Goal: Task Accomplishment & Management: Use online tool/utility

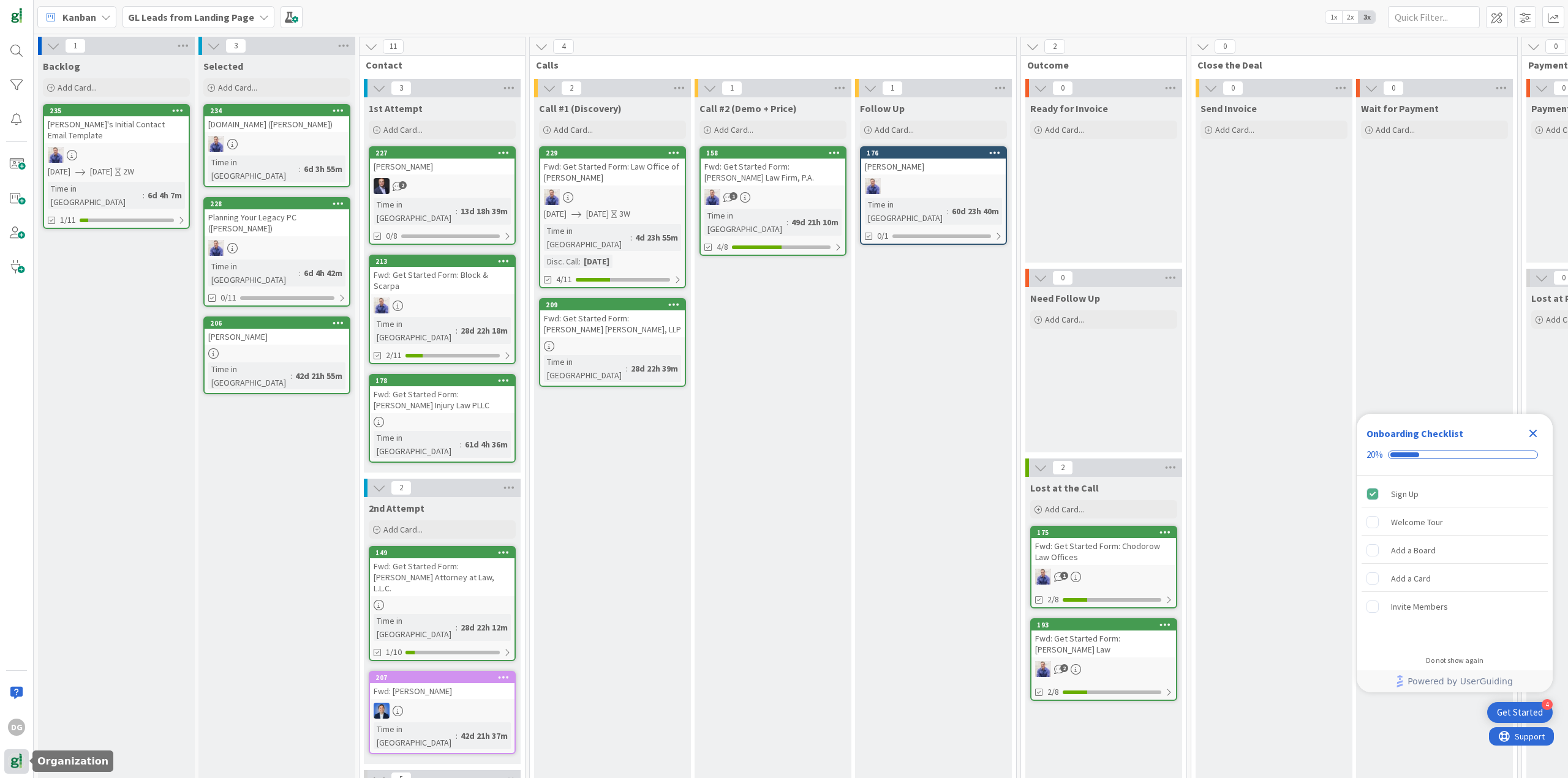
drag, startPoint x: 17, startPoint y: 761, endPoint x: 21, endPoint y: 744, distance: 17.5
click at [17, 760] on img at bounding box center [16, 761] width 17 height 17
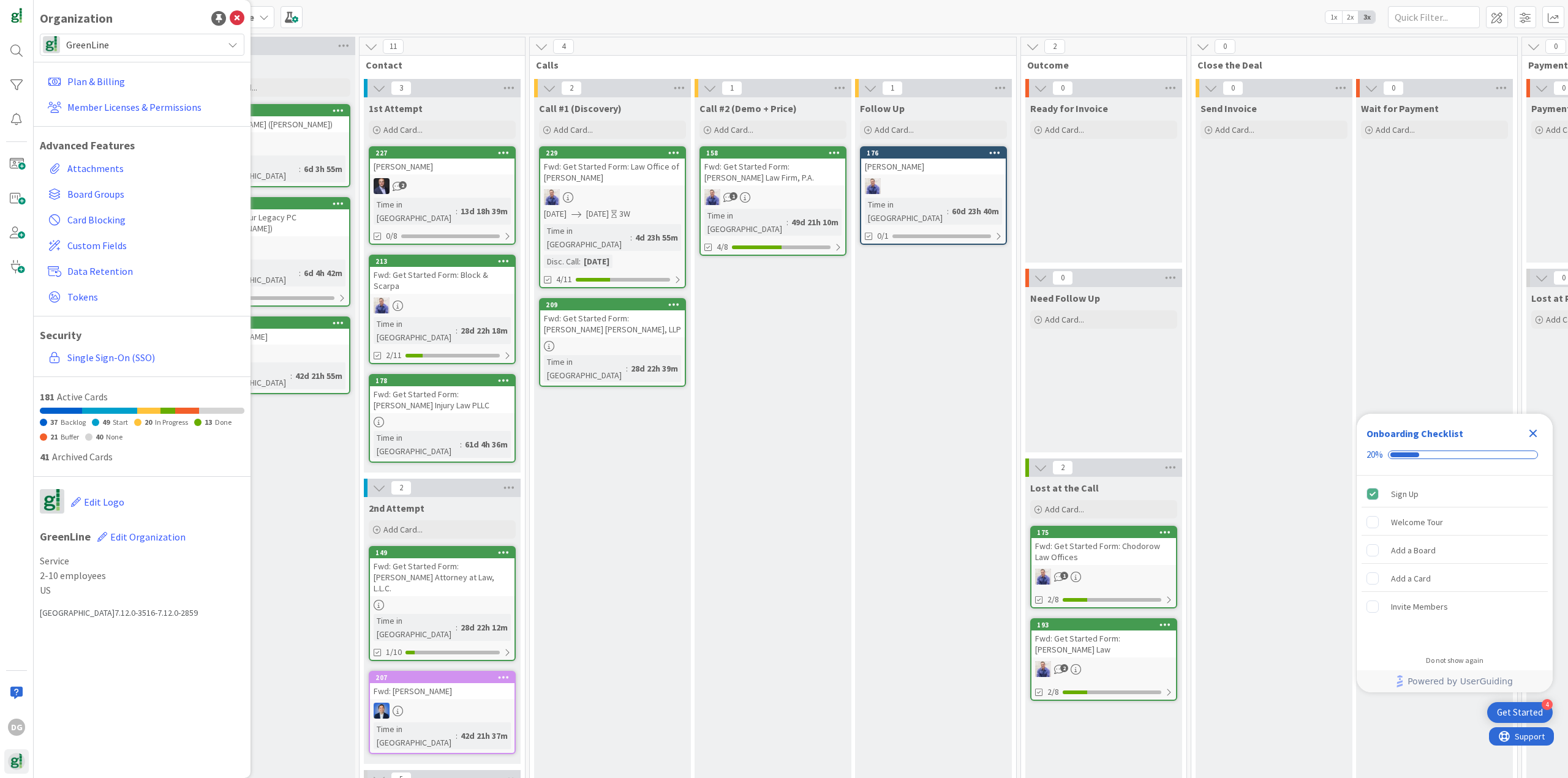
click at [98, 40] on span "GreenLine" at bounding box center [142, 44] width 150 height 17
click at [106, 110] on span "GreenLine Law Firm" at bounding box center [153, 117] width 167 height 19
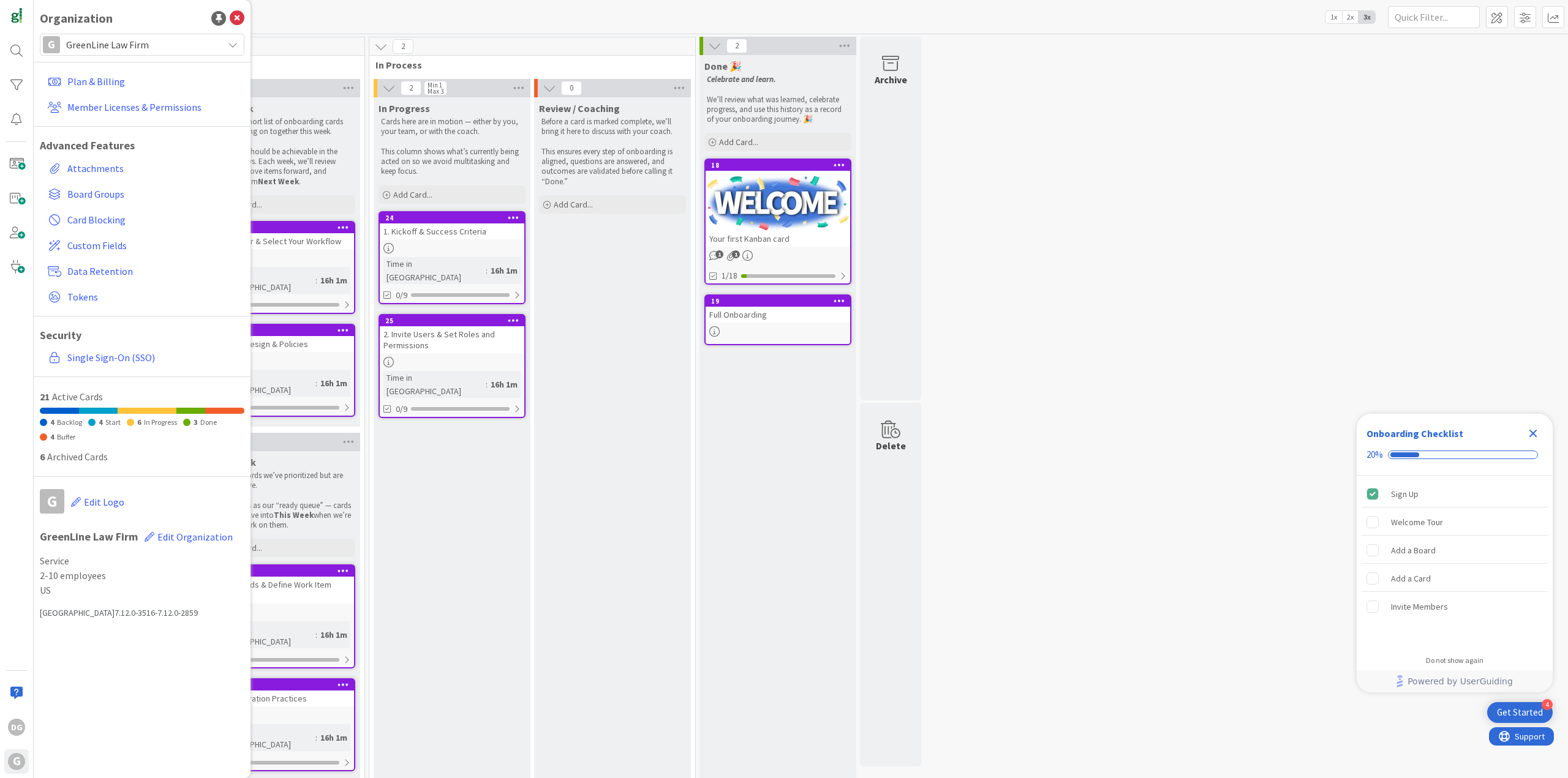
click at [1532, 430] on icon "Close Checklist" at bounding box center [1532, 434] width 15 height 15
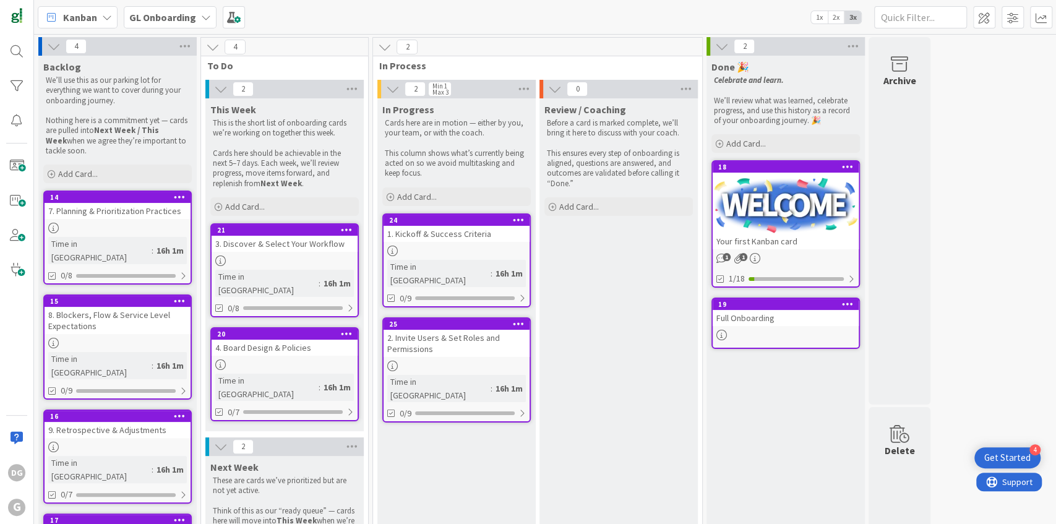
click at [161, 14] on b "GL Onboarding" at bounding box center [162, 17] width 67 height 12
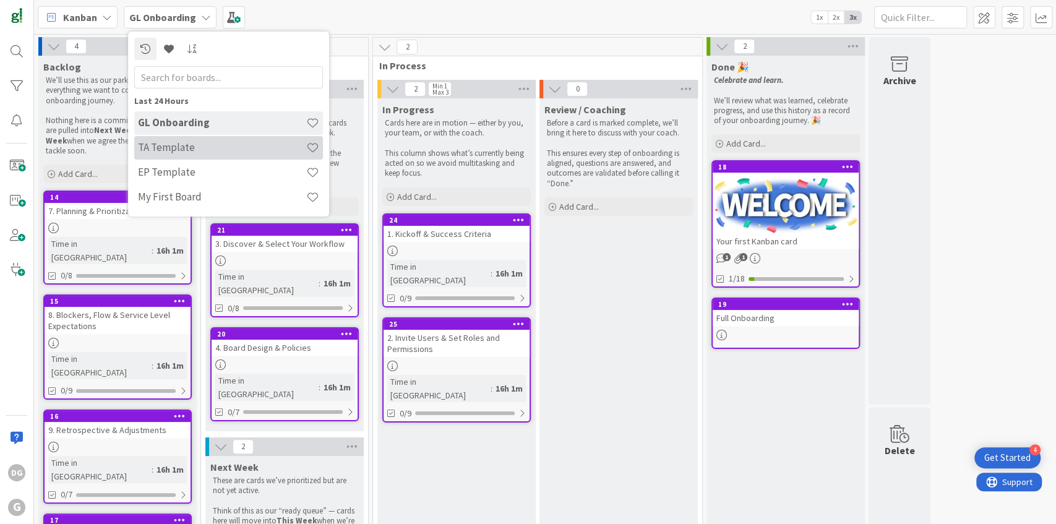
click at [200, 148] on h4 "TA Template" at bounding box center [222, 147] width 168 height 12
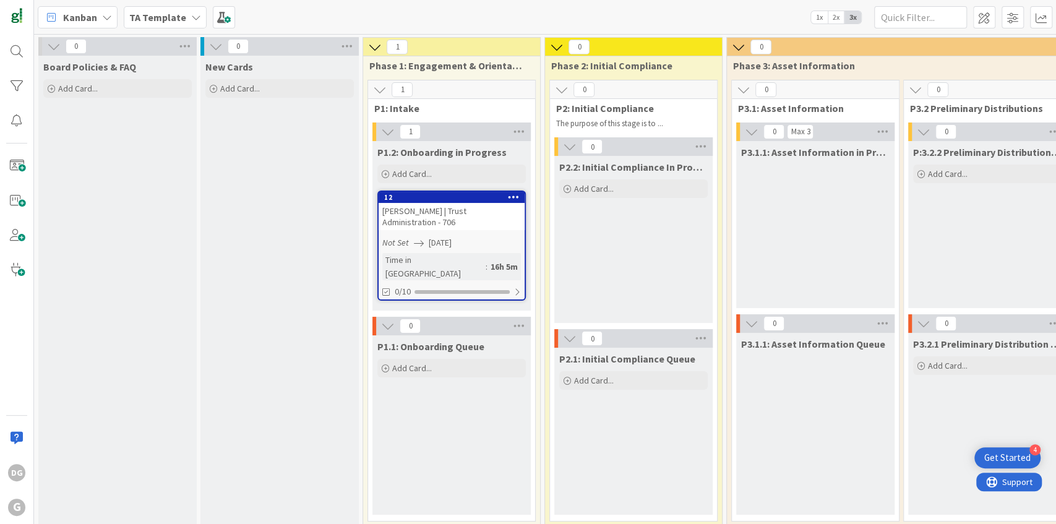
click at [58, 48] on icon at bounding box center [54, 47] width 14 height 14
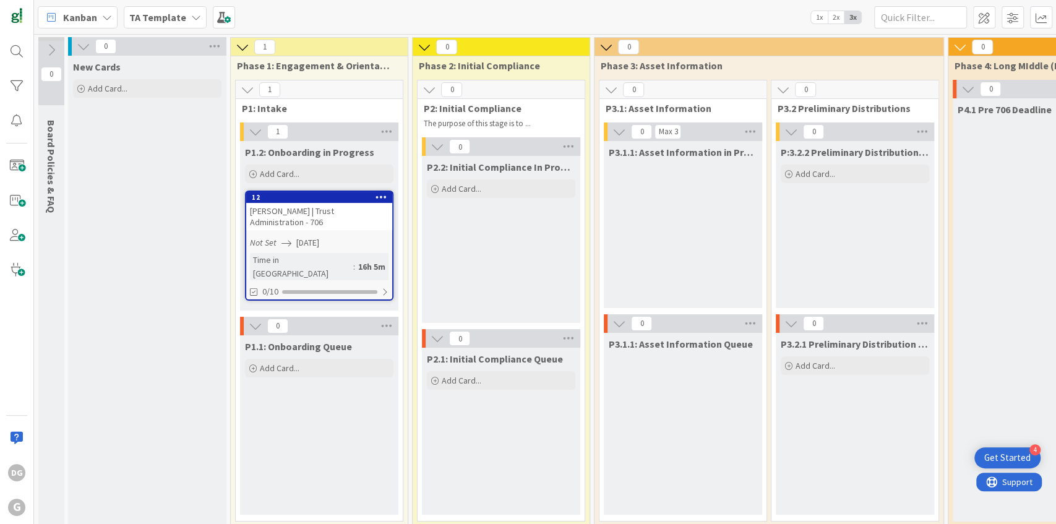
click at [82, 46] on icon at bounding box center [84, 47] width 14 height 14
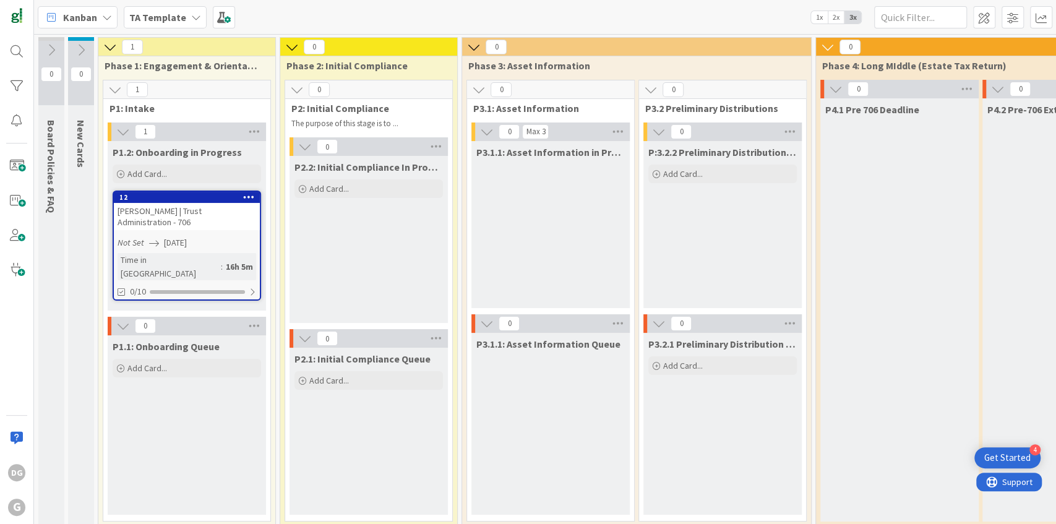
click at [349, 4] on div "Kanban TA Template 1x 2x 3x" at bounding box center [545, 17] width 1022 height 34
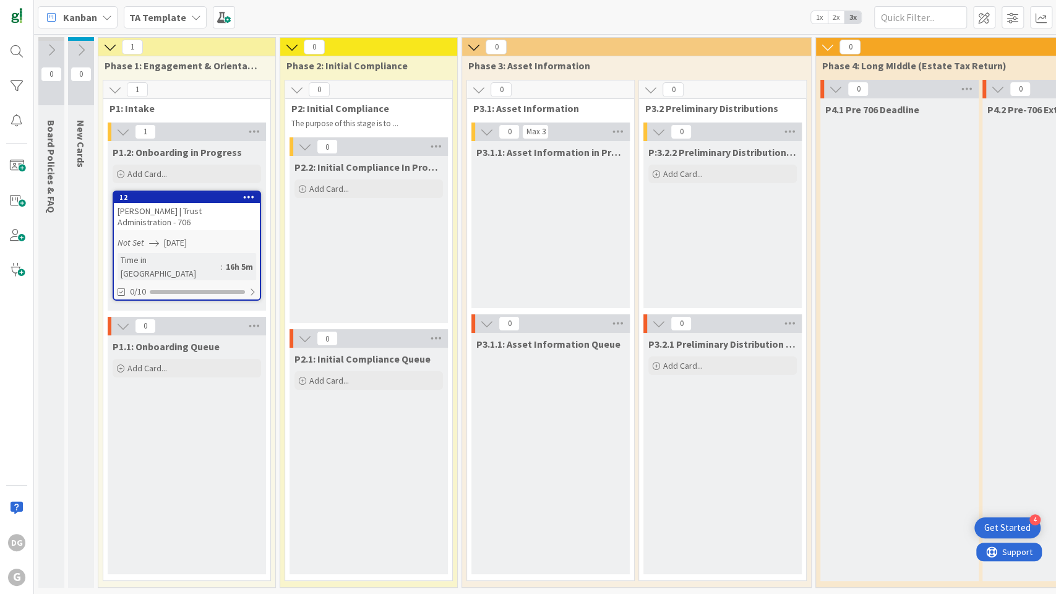
click at [303, 12] on div "Kanban TA Template 1x 2x 3x" at bounding box center [545, 17] width 1022 height 34
click at [183, 5] on div "Kanban TA Template 1x 2x 3x" at bounding box center [545, 17] width 1022 height 34
click at [181, 11] on b "TA Template" at bounding box center [157, 17] width 57 height 12
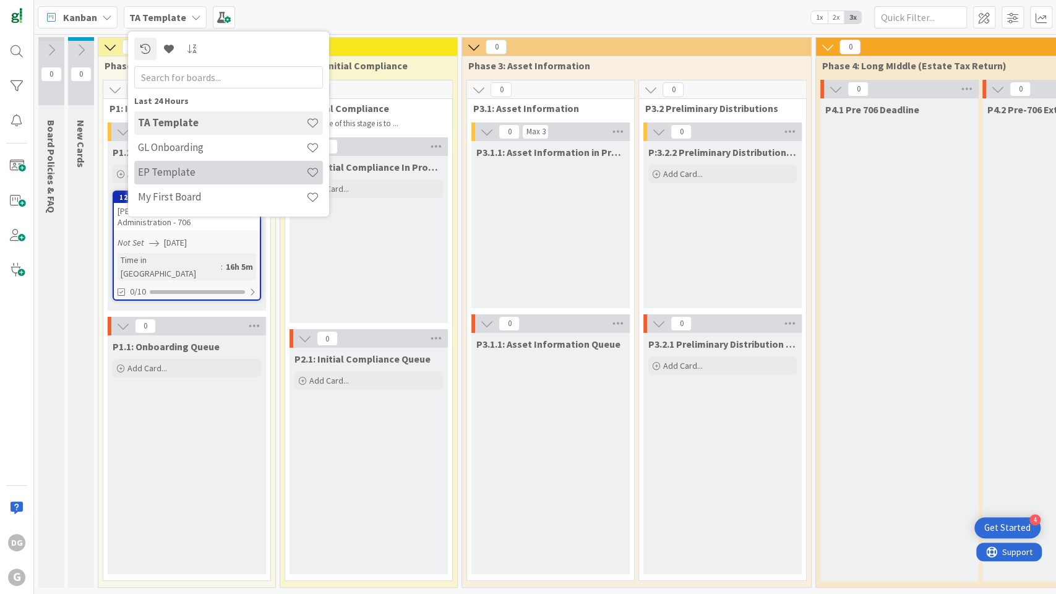
click at [174, 178] on h4 "EP Template" at bounding box center [222, 172] width 168 height 12
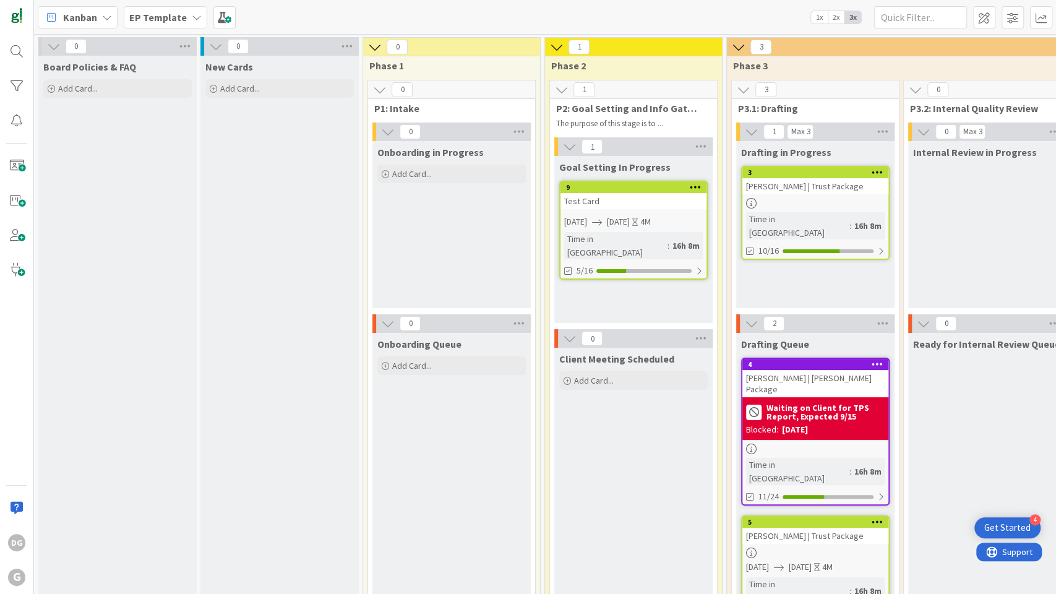
click at [819, 20] on span "1x" at bounding box center [819, 17] width 17 height 12
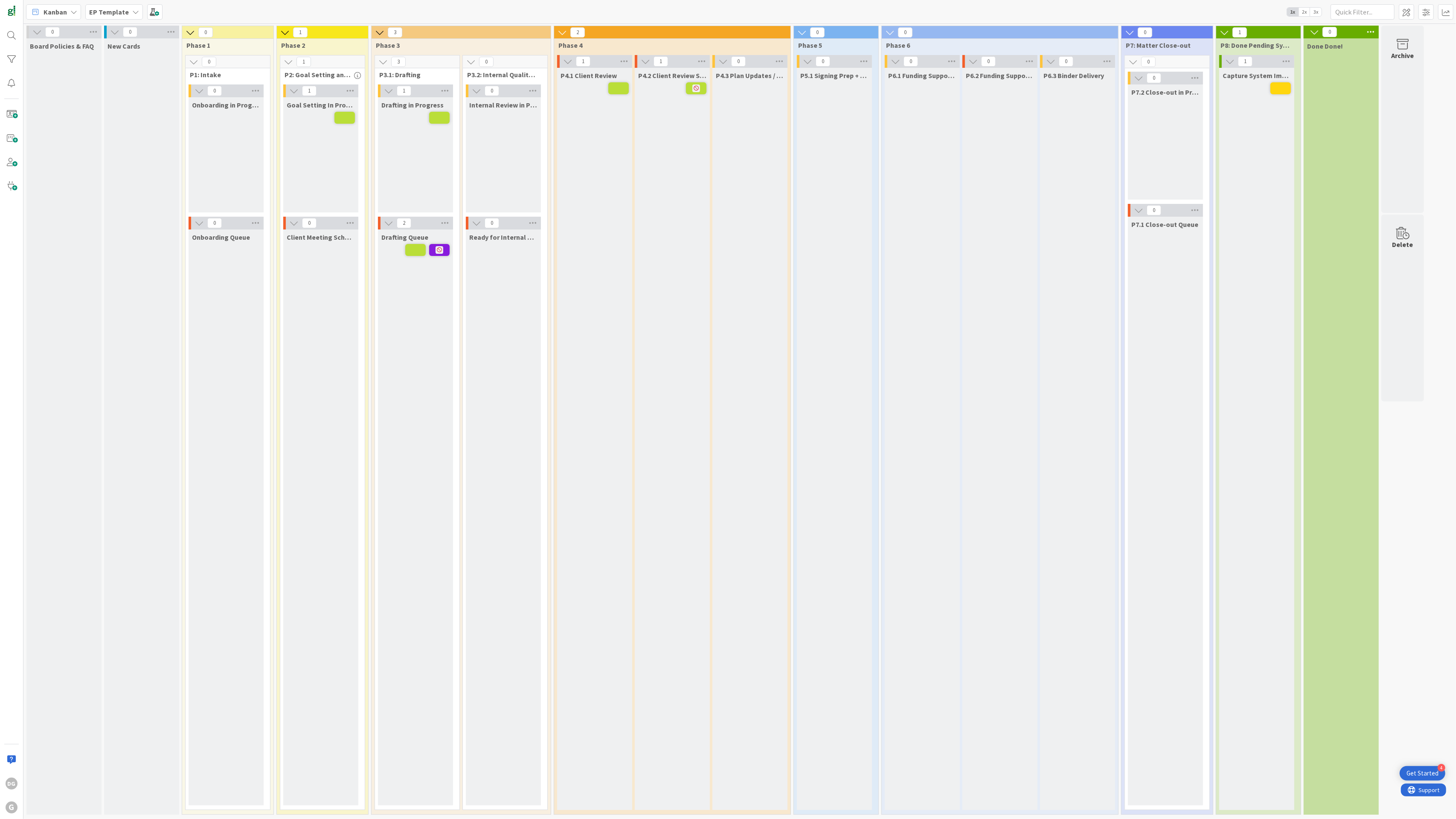
click at [1092, 29] on icon at bounding box center [1224, 32] width 10 height 10
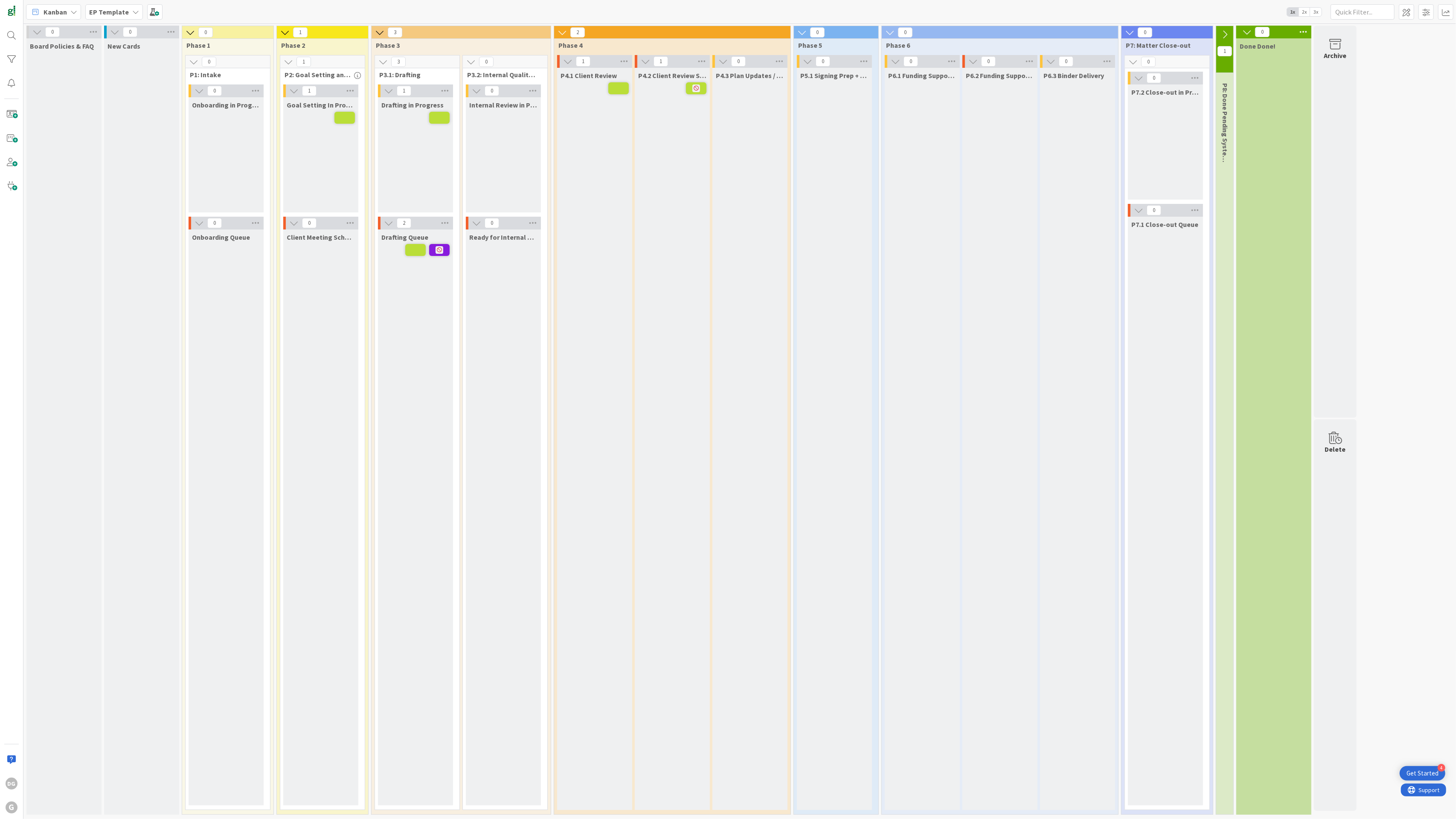
click at [1092, 35] on icon at bounding box center [1130, 32] width 10 height 10
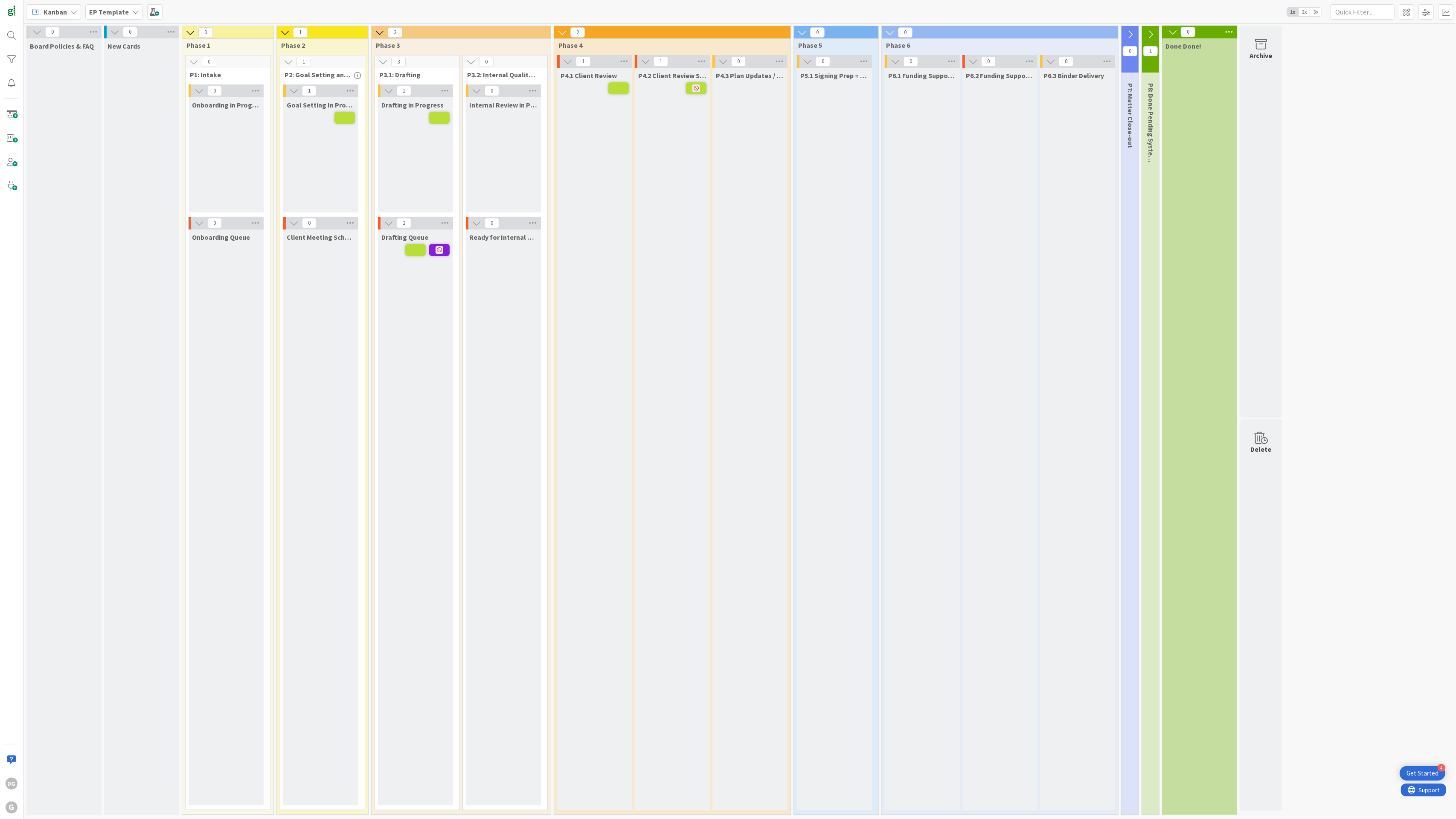
click at [895, 30] on icon at bounding box center [890, 32] width 10 height 10
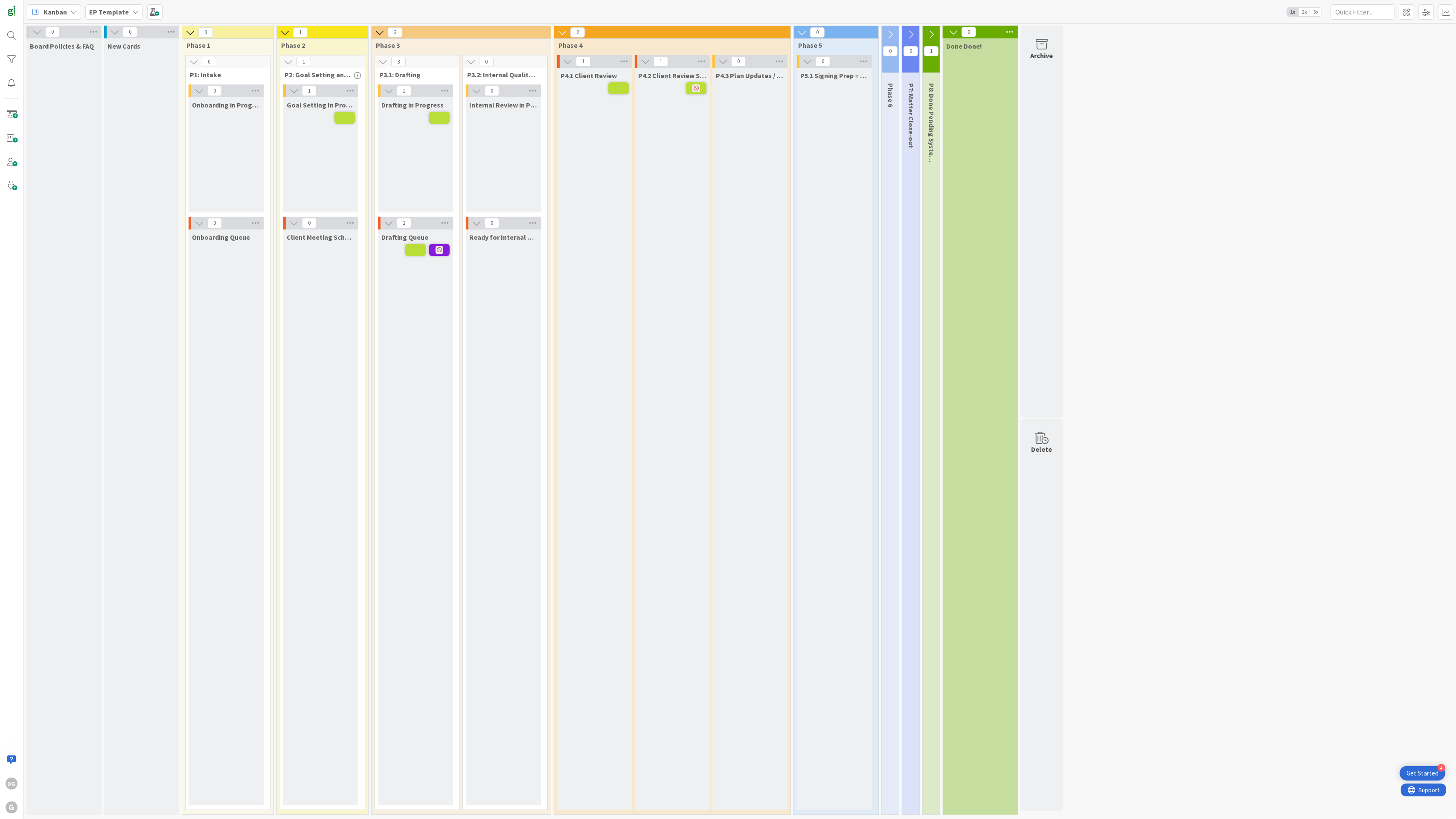
click at [803, 32] on icon at bounding box center [802, 32] width 10 height 10
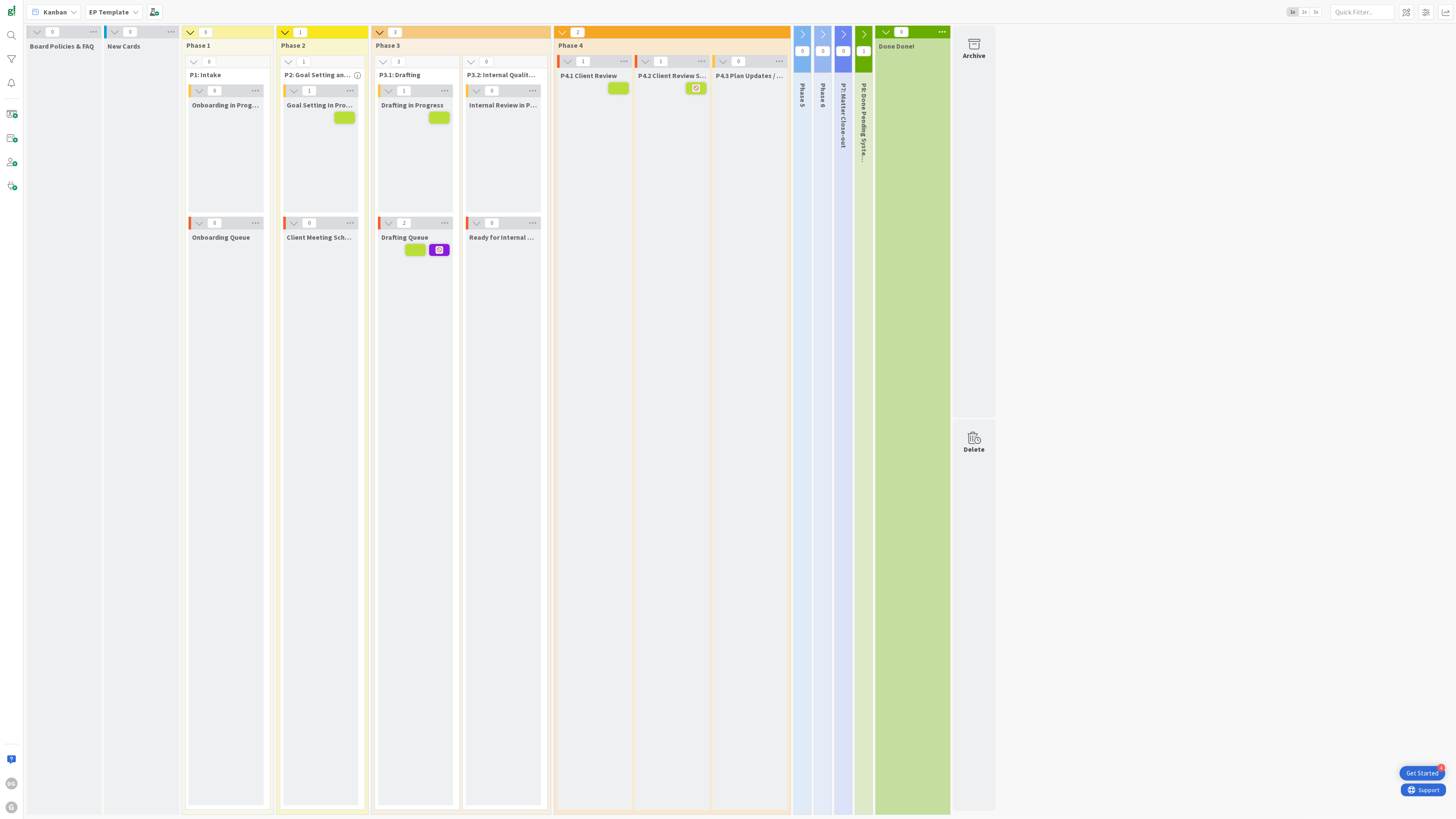
click at [564, 28] on icon at bounding box center [562, 32] width 10 height 10
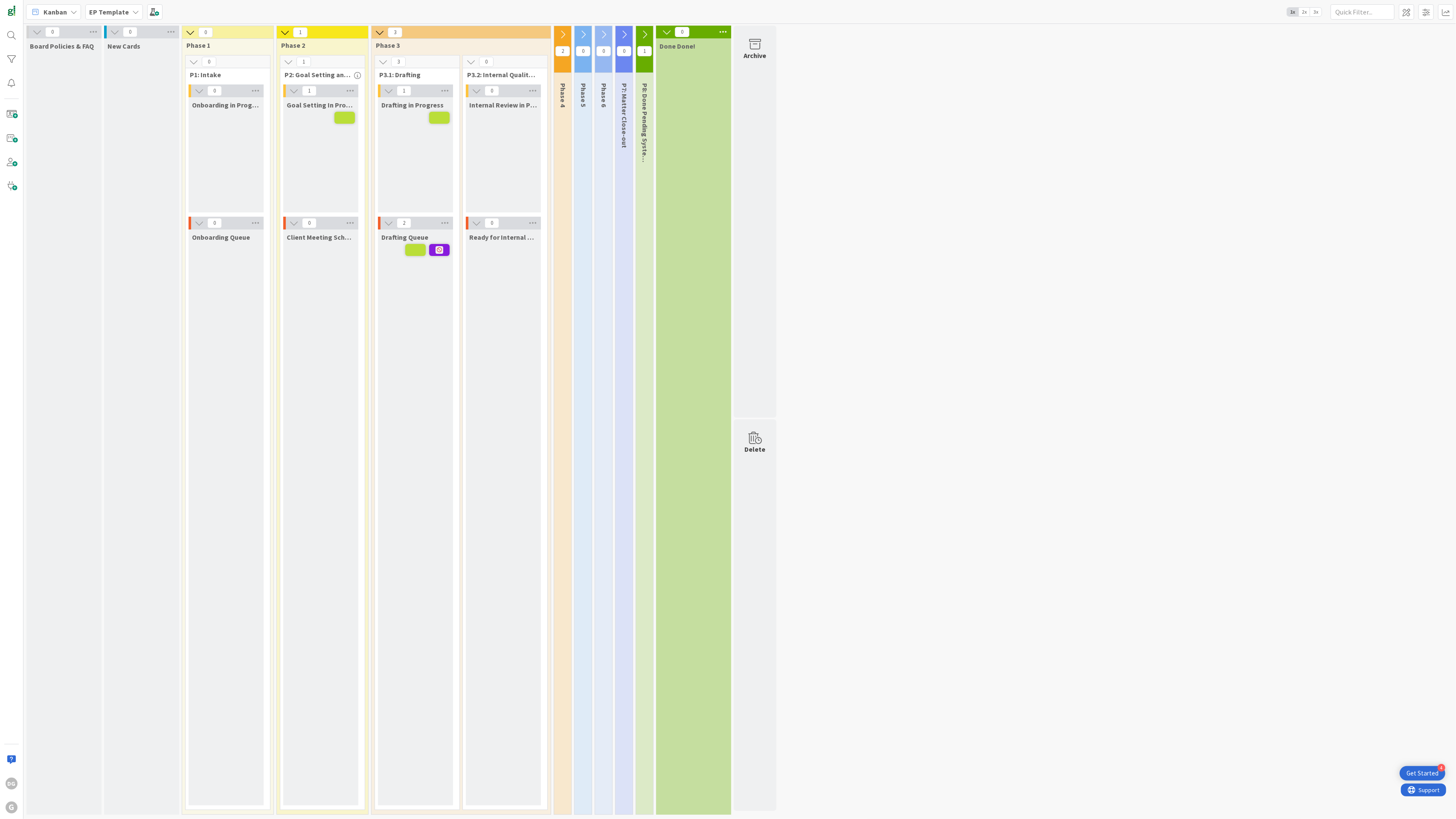
click at [566, 26] on div "2" at bounding box center [563, 50] width 17 height 47
click at [569, 36] on button at bounding box center [563, 34] width 17 height 13
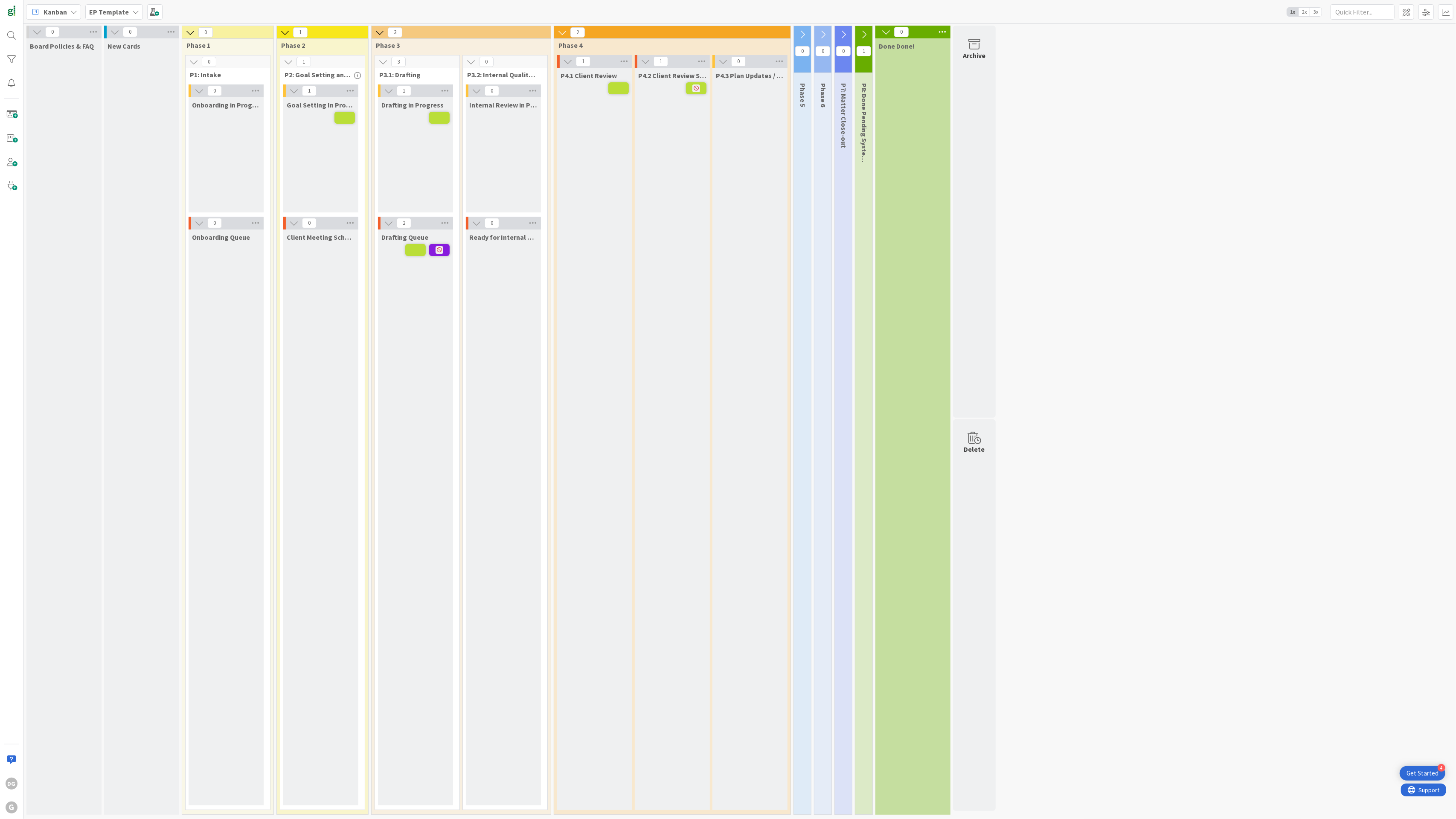
click at [806, 33] on icon at bounding box center [803, 34] width 10 height 10
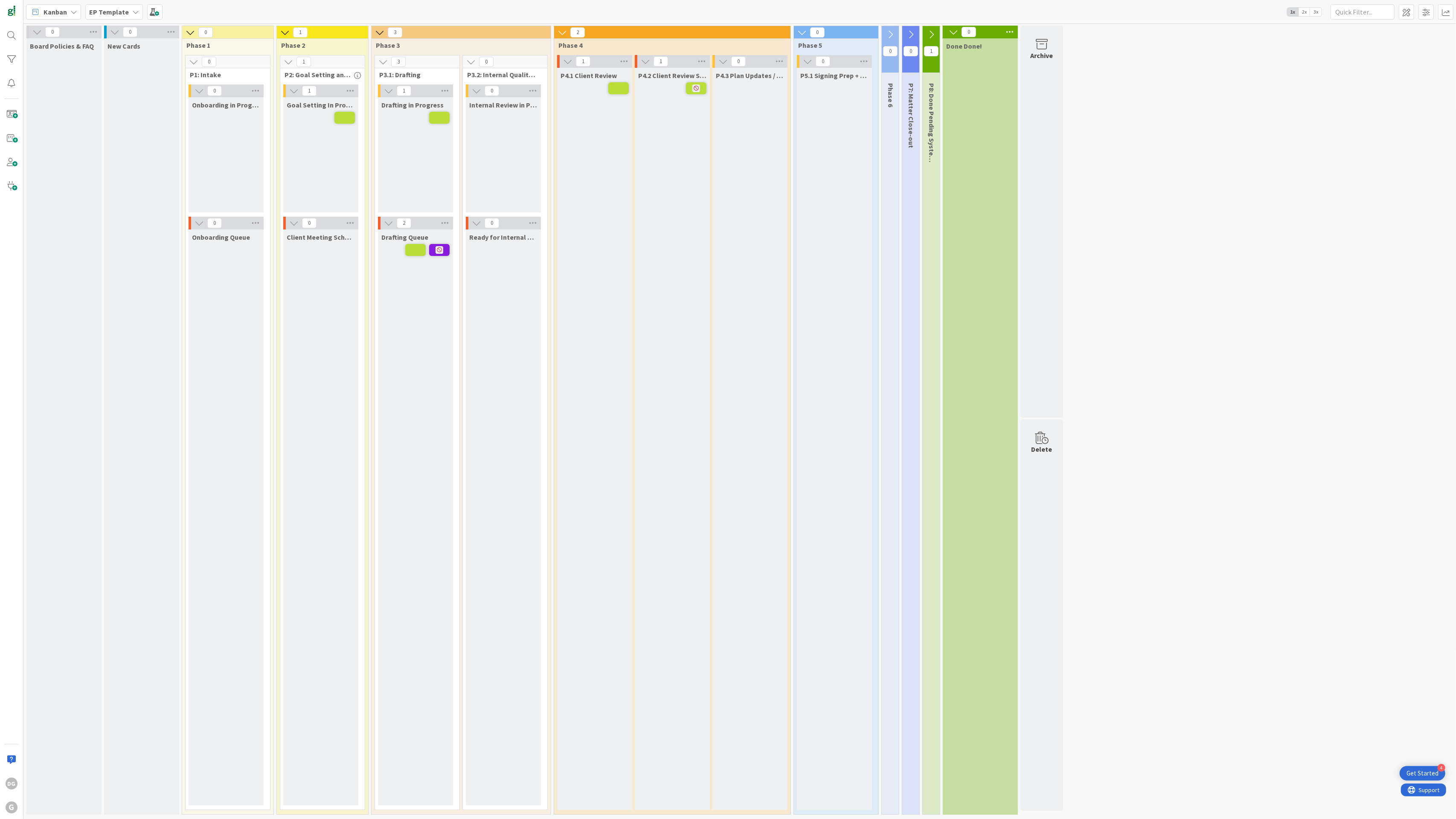
click at [889, 33] on icon at bounding box center [890, 34] width 10 height 10
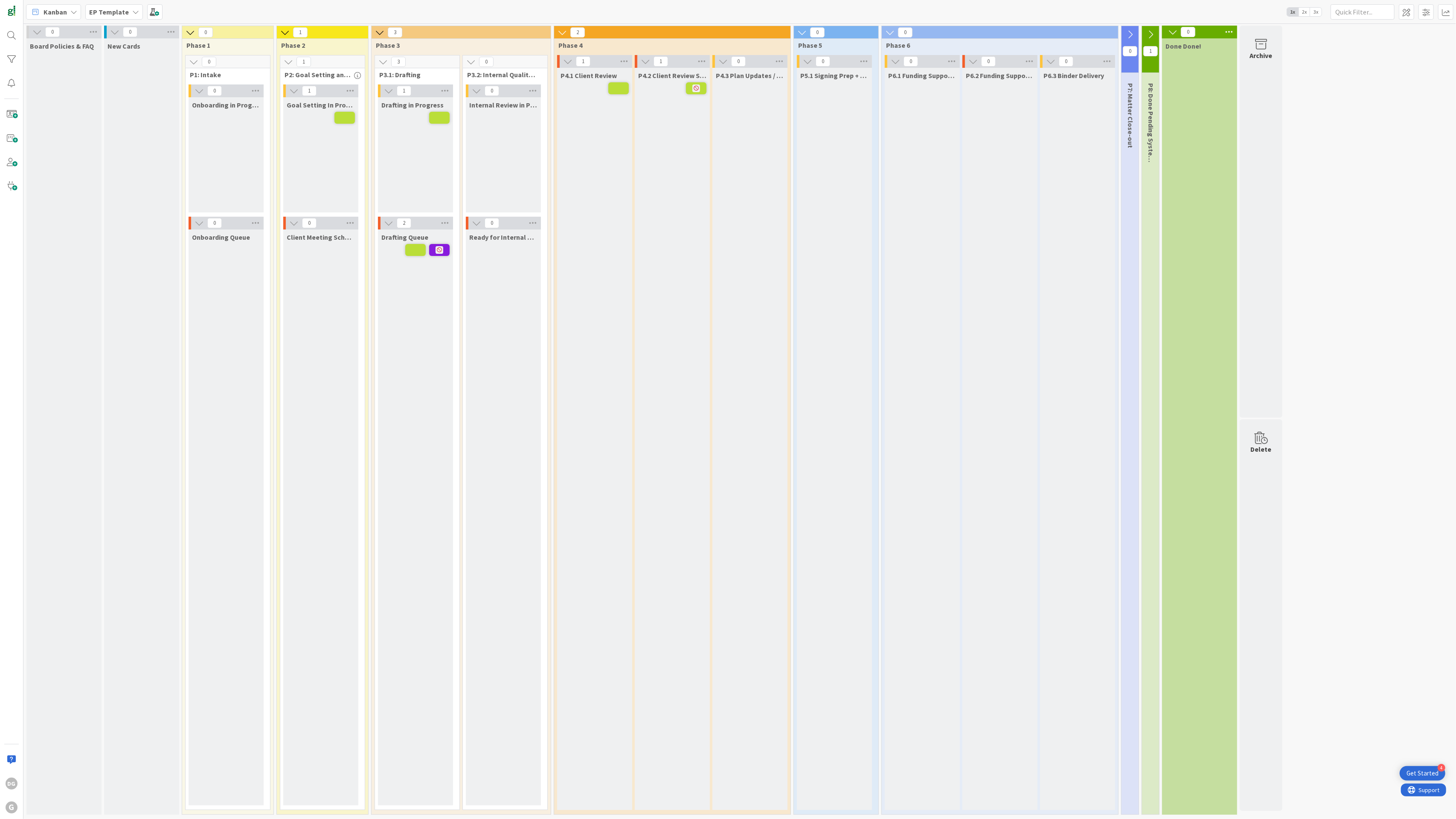
click at [1092, 34] on icon at bounding box center [1130, 34] width 10 height 10
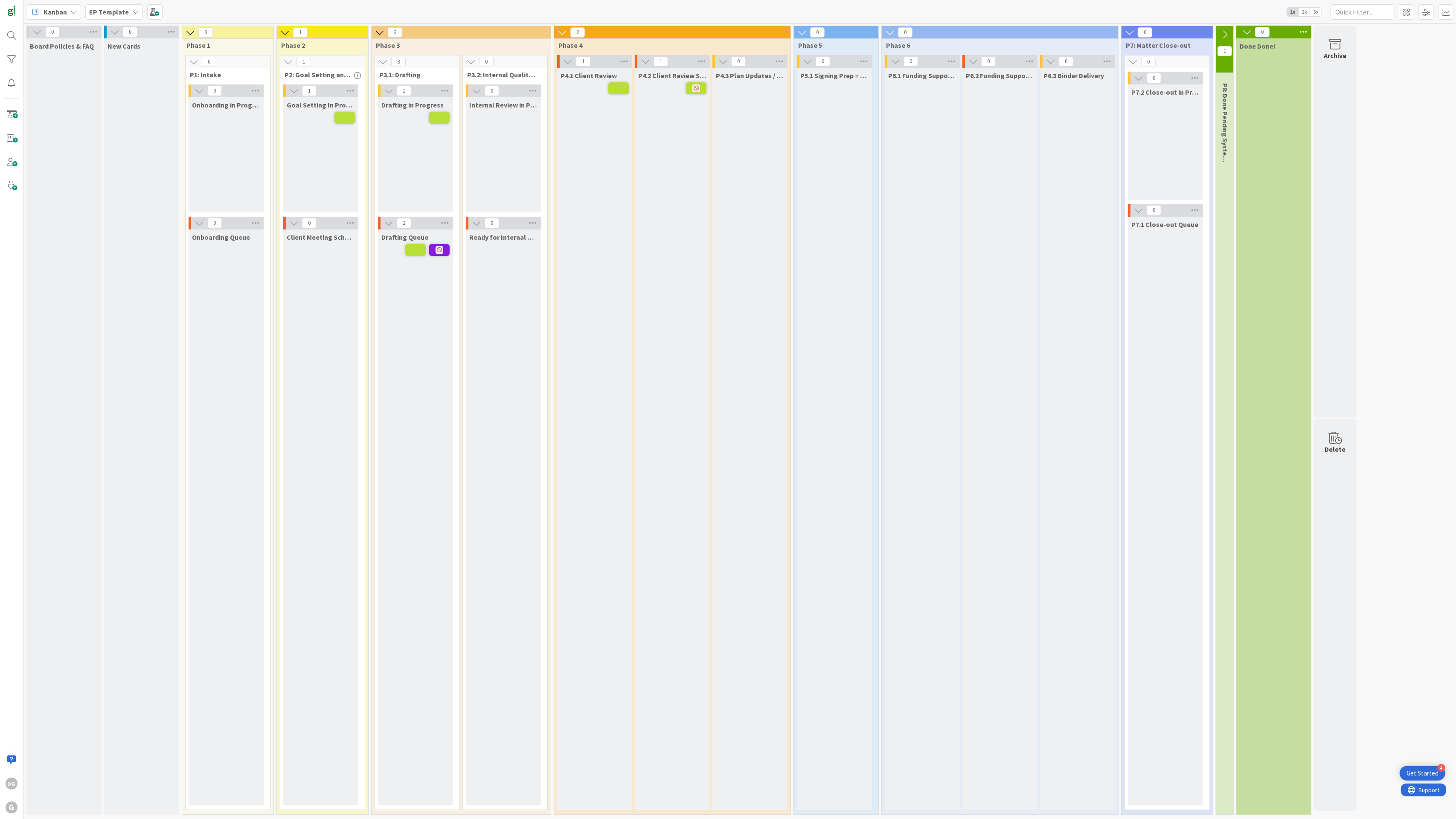
click at [1092, 35] on icon at bounding box center [1225, 34] width 10 height 10
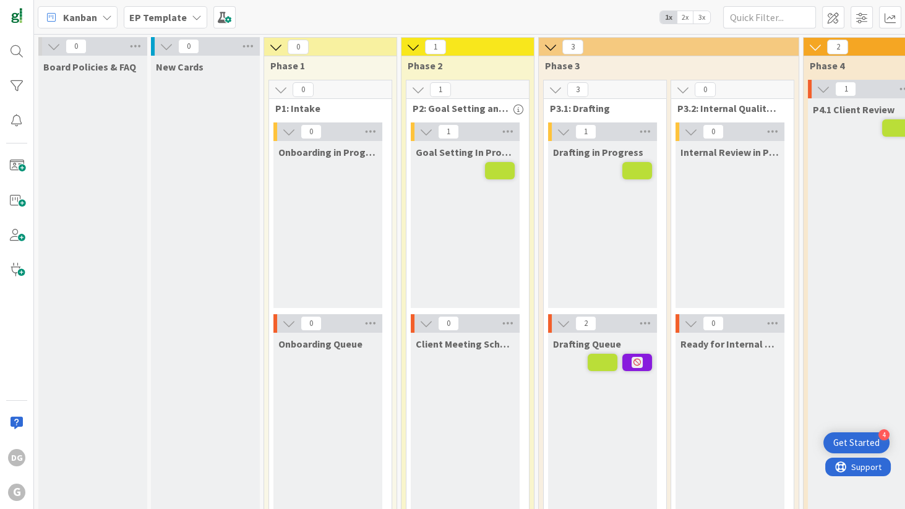
click at [696, 18] on span "3x" at bounding box center [701, 17] width 17 height 12
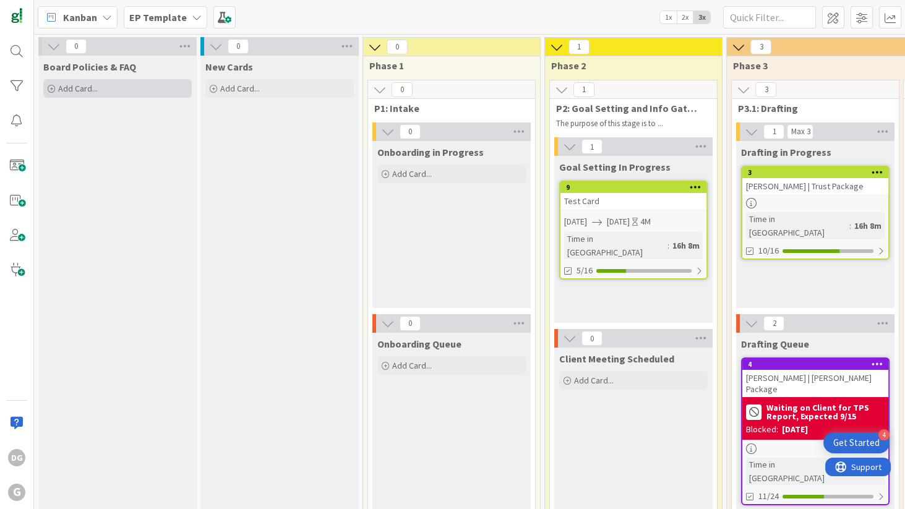
click at [85, 90] on span "Add Card..." at bounding box center [78, 88] width 40 height 11
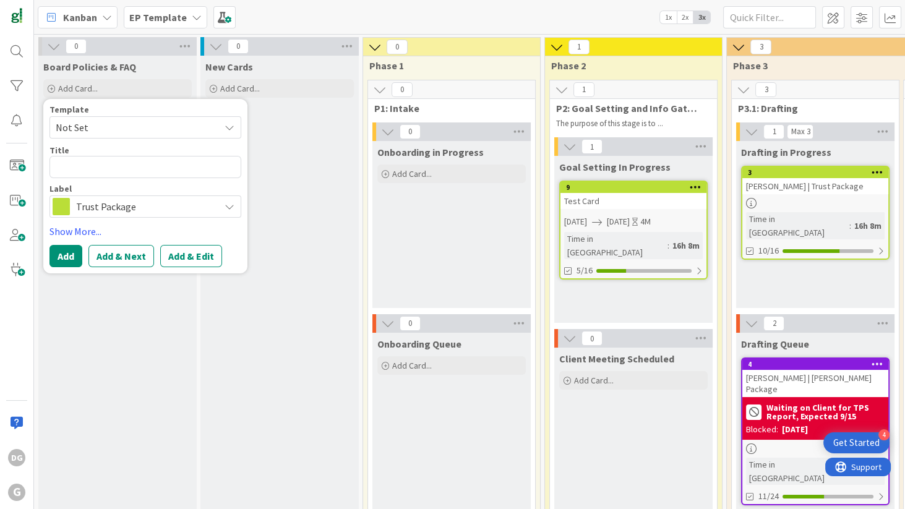
type textarea "x"
type textarea "S"
type textarea "x"
type textarea "SO"
type textarea "x"
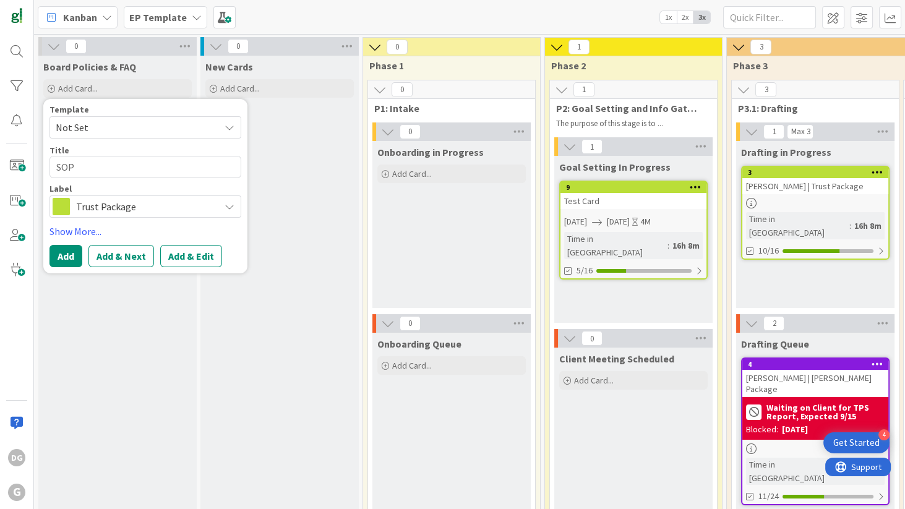
type textarea "SOP"
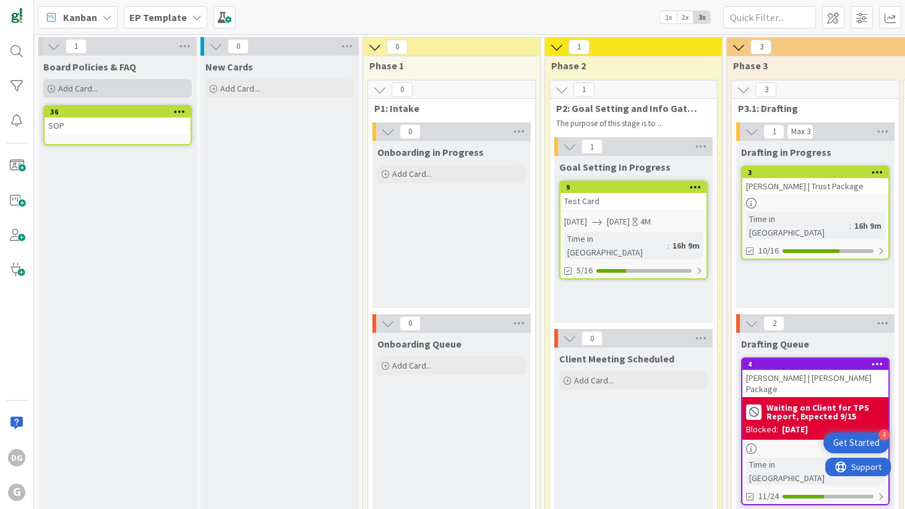
click at [87, 87] on span "Add Card..." at bounding box center [78, 88] width 40 height 11
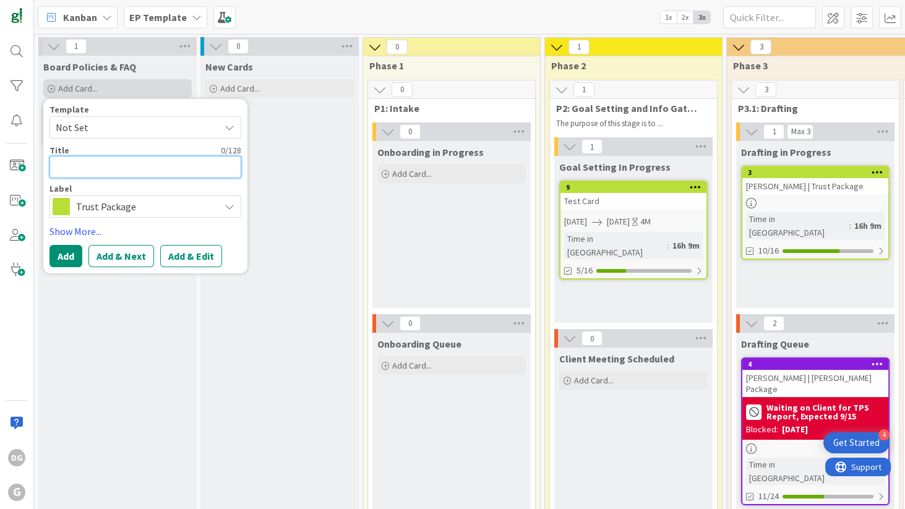
type textarea "x"
type textarea "R"
type textarea "x"
type textarea "RE"
type textarea "x"
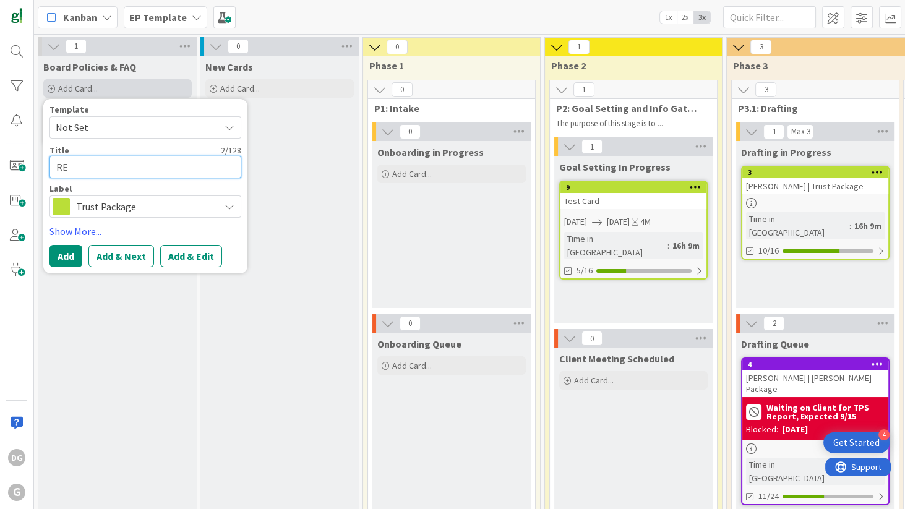
type textarea "REA"
type textarea "x"
type textarea "READ"
type textarea "x"
type textarea "READM"
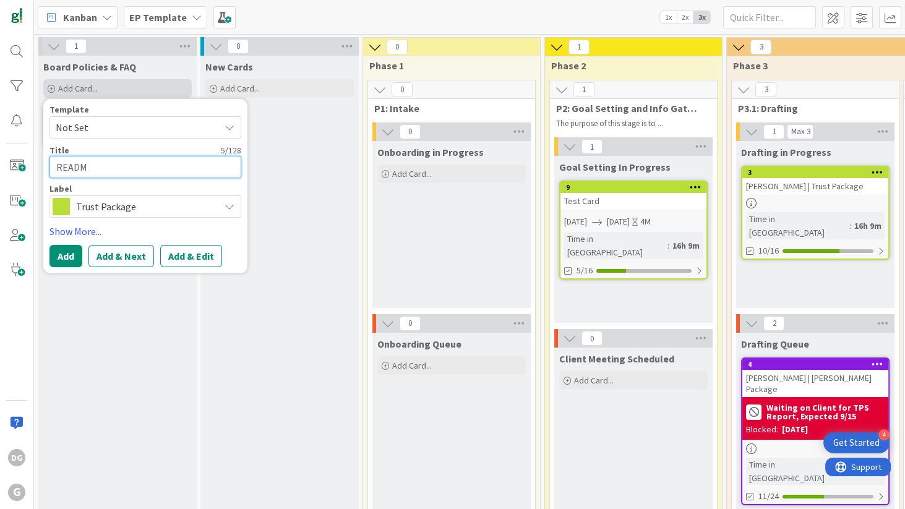
type textarea "x"
type textarea "README"
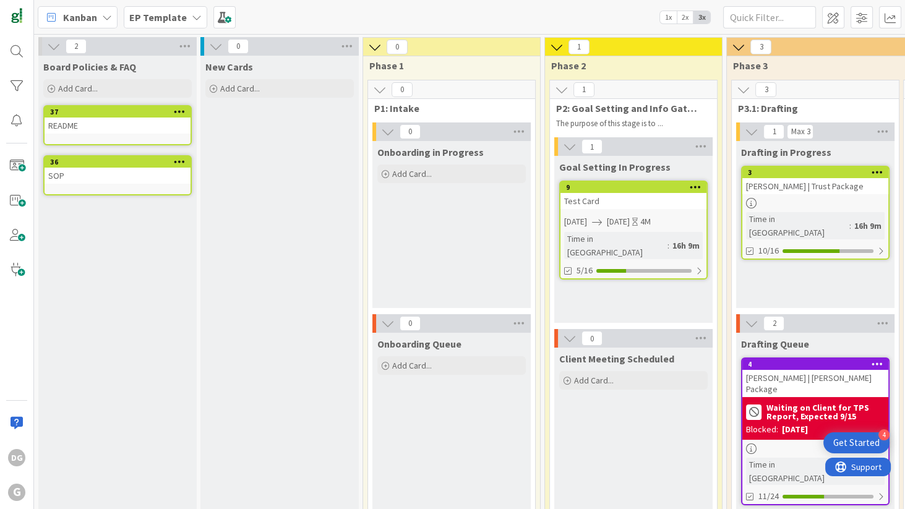
click at [52, 47] on icon at bounding box center [54, 47] width 14 height 14
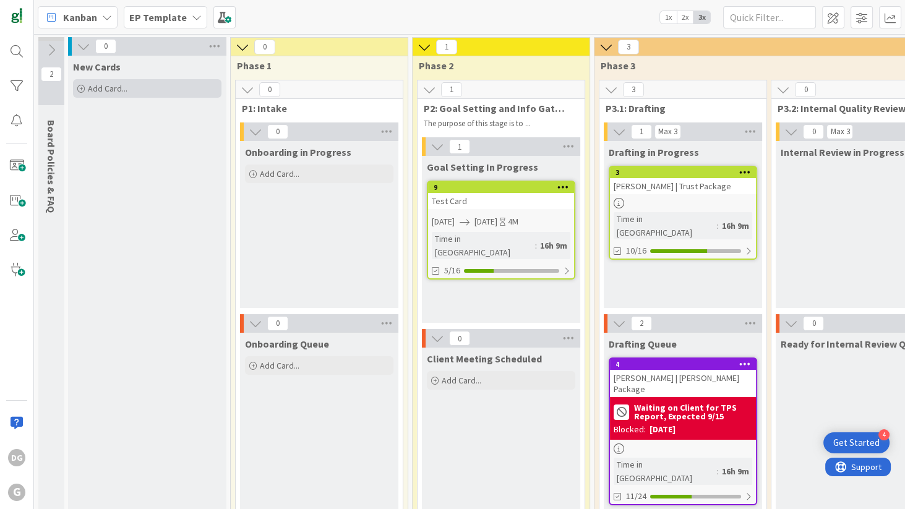
click at [132, 92] on div "Add Card..." at bounding box center [147, 88] width 148 height 19
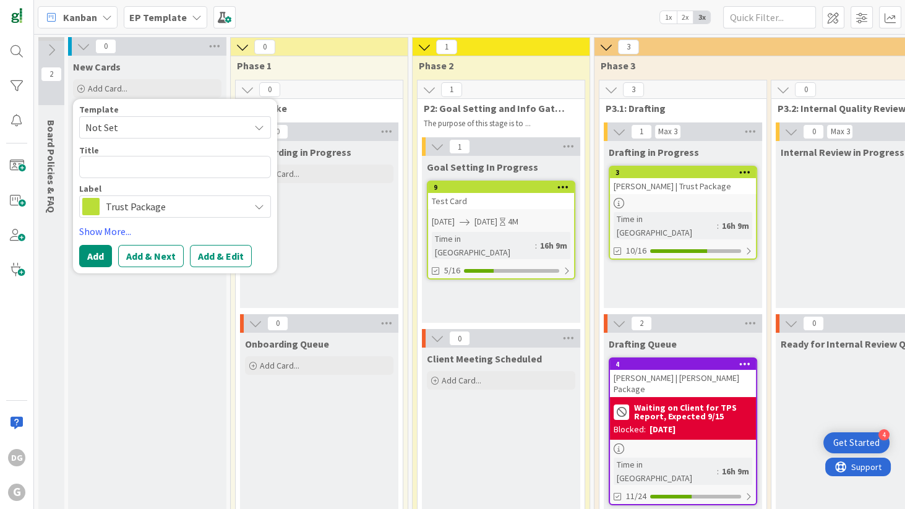
click at [136, 210] on span "Trust Package" at bounding box center [174, 206] width 137 height 17
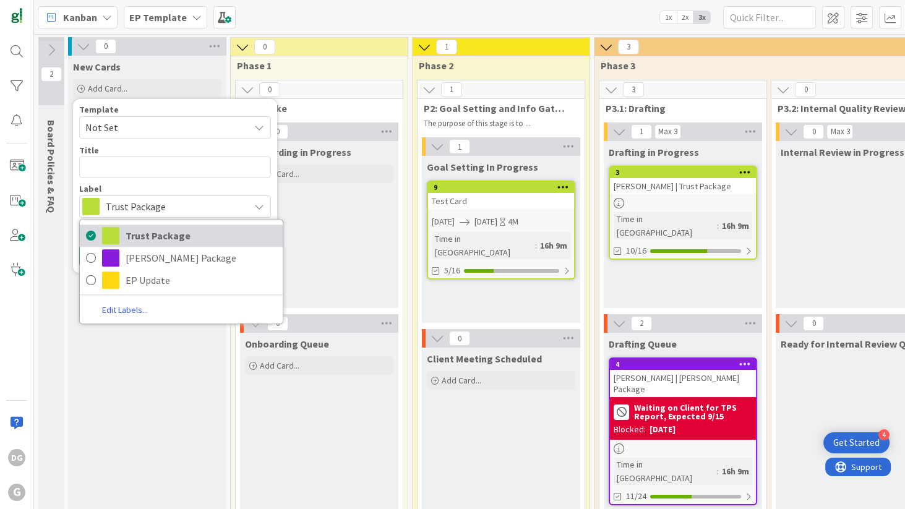
click at [164, 236] on span "Trust Package" at bounding box center [201, 235] width 151 height 19
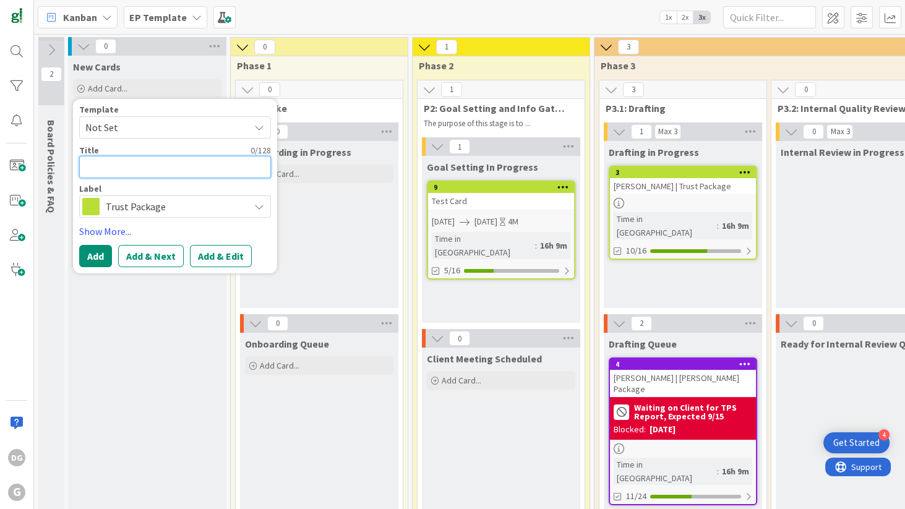
click at [110, 171] on textarea at bounding box center [175, 167] width 192 height 22
type textarea "x"
type textarea "D"
type textarea "x"
type textarea "Di"
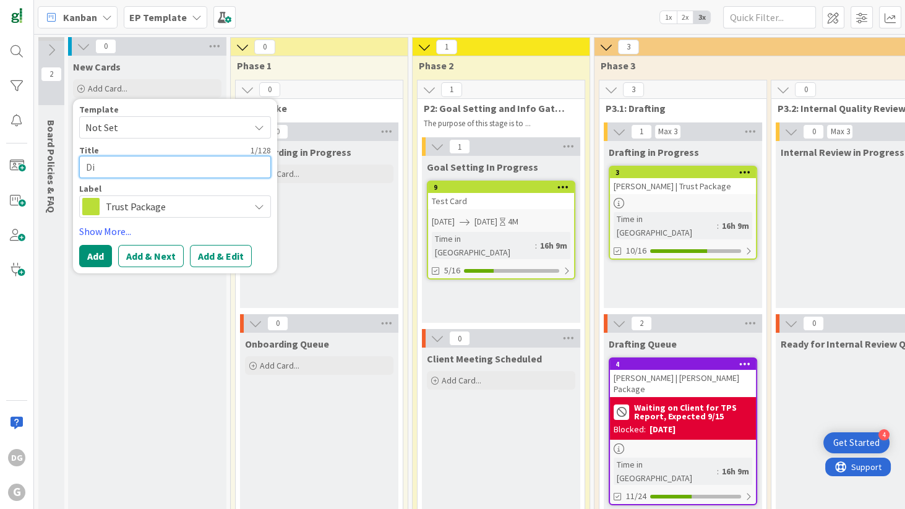
type textarea "x"
type textarea "Dim"
type textarea "x"
type textarea "Dimi"
type textarea "x"
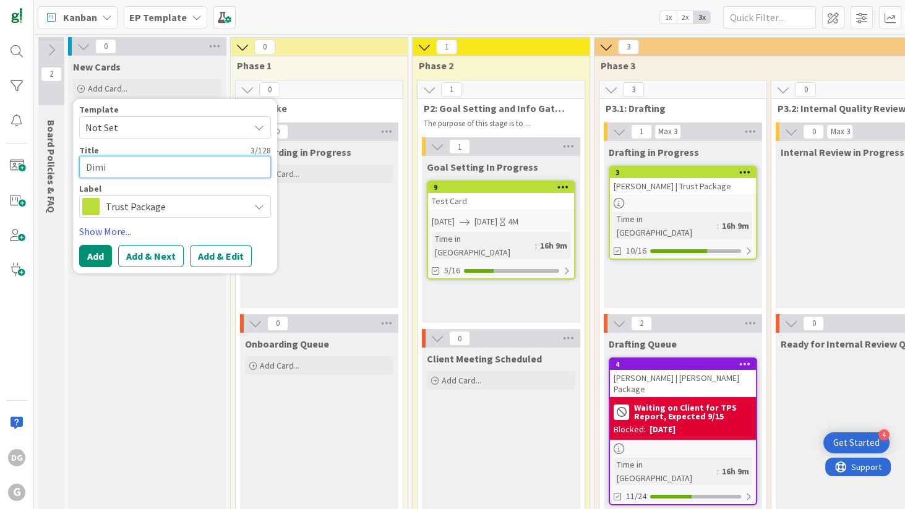
type textarea "[PERSON_NAME]"
type textarea "x"
type textarea "Dimitr"
type textarea "x"
type textarea "[PERSON_NAME]"
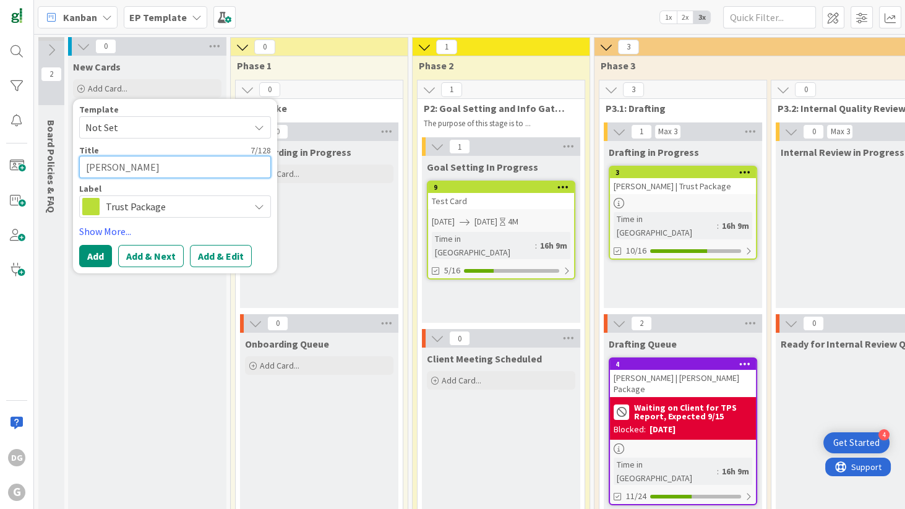
type textarea "x"
type textarea "[PERSON_NAME]"
type textarea "x"
type textarea "[PERSON_NAME] |"
type textarea "x"
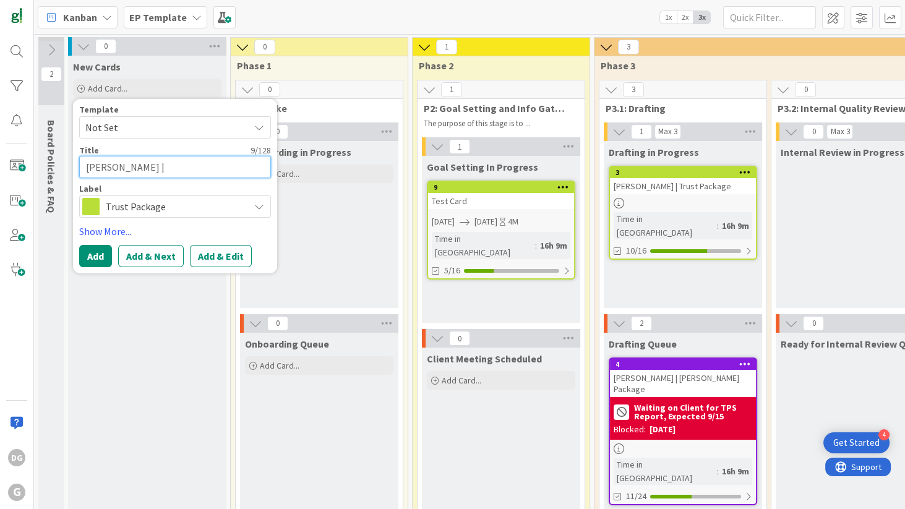
type textarea "[PERSON_NAME] |"
type textarea "x"
type textarea "[PERSON_NAME] | T"
type textarea "x"
type textarea "[PERSON_NAME] | Tr"
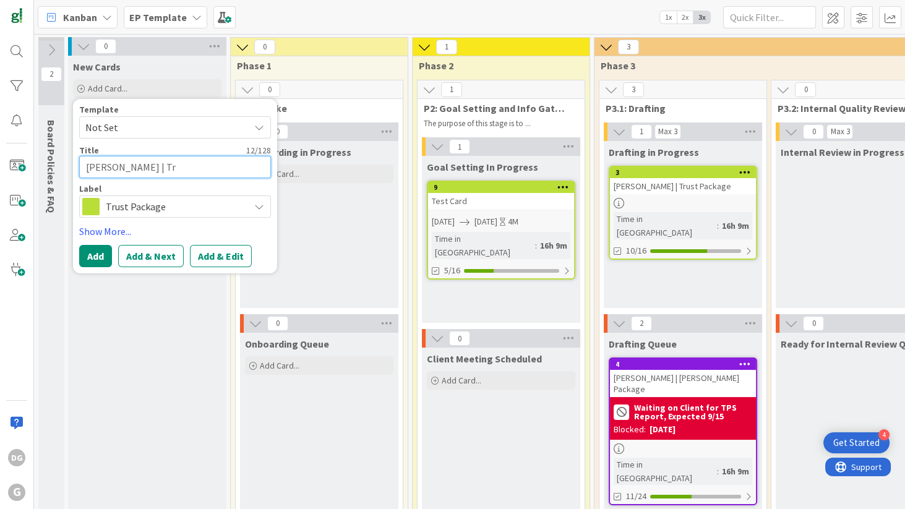
type textarea "x"
type textarea "[PERSON_NAME] | Tru"
type textarea "x"
type textarea "[PERSON_NAME] | Trus"
type textarea "x"
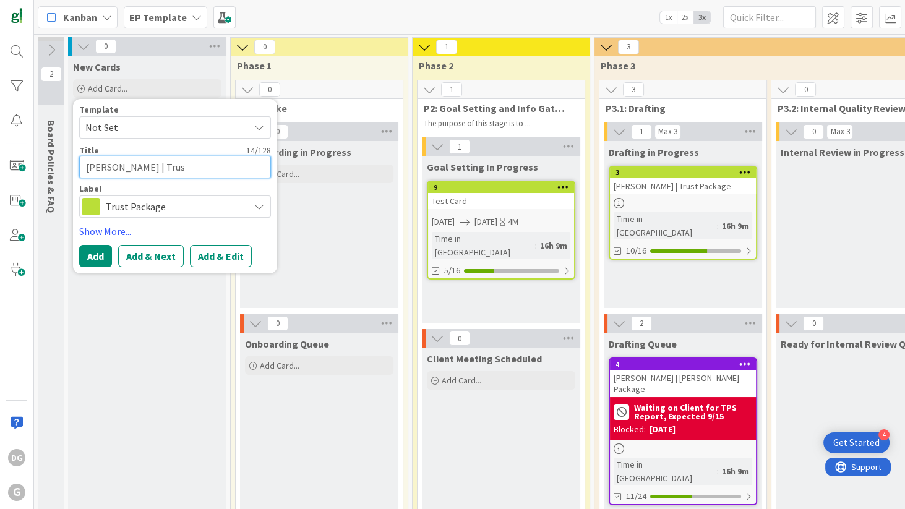
type textarea "[PERSON_NAME] | Trust"
type textarea "x"
type textarea "[PERSON_NAME] | Trust"
type textarea "x"
type textarea "[PERSON_NAME] | Trust P"
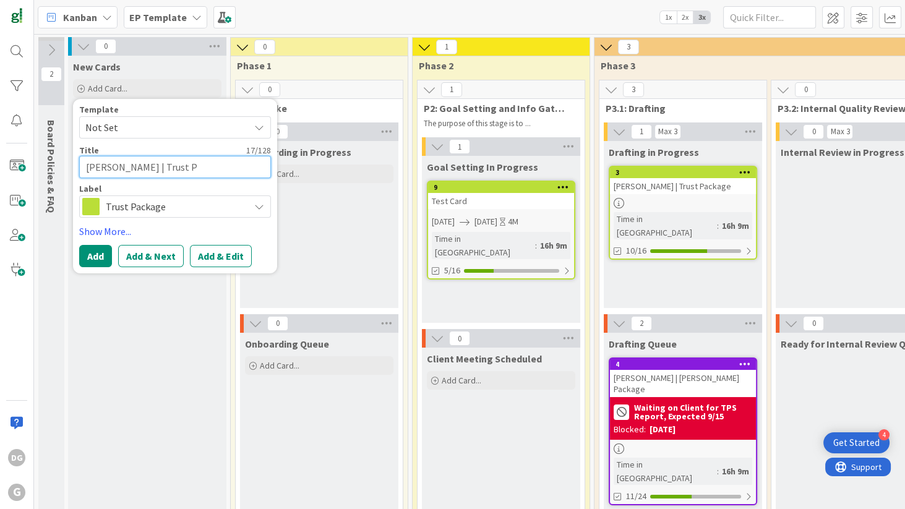
type textarea "x"
type textarea "[PERSON_NAME] | Trust Pa"
type textarea "x"
type textarea "[PERSON_NAME] | Trust Pac"
type textarea "x"
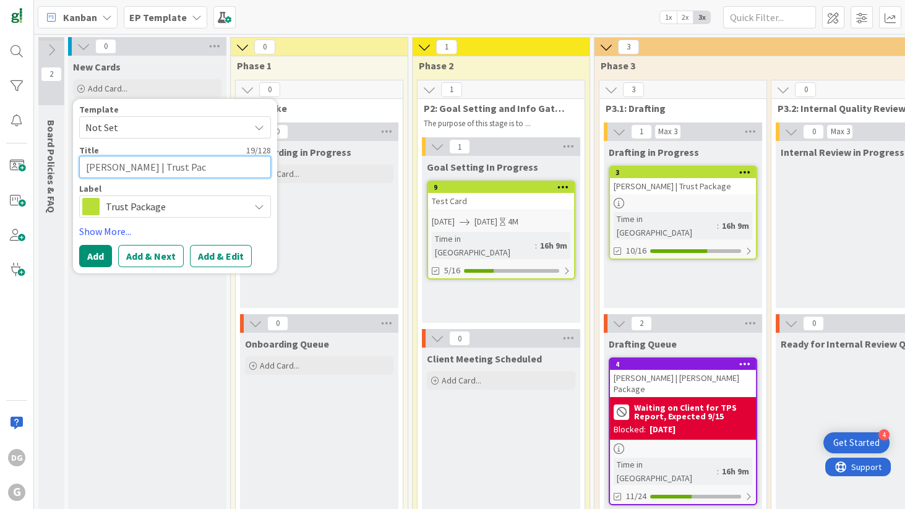
type textarea "[PERSON_NAME] | Trust Pack"
type textarea "x"
type textarea "[PERSON_NAME] | Trust Packa"
type textarea "x"
type textarea "[PERSON_NAME] | Trust Packag"
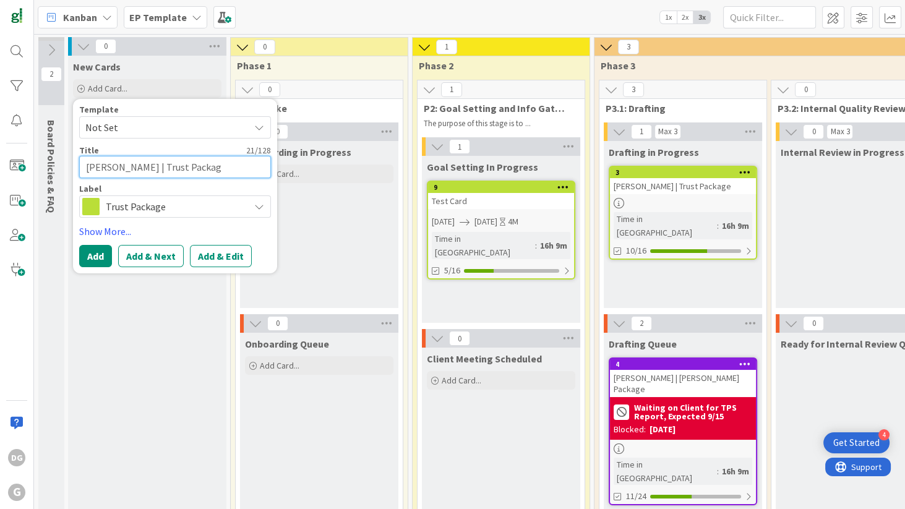
type textarea "x"
type textarea "[PERSON_NAME] | Trust Package"
click at [87, 254] on button "Add" at bounding box center [95, 256] width 33 height 22
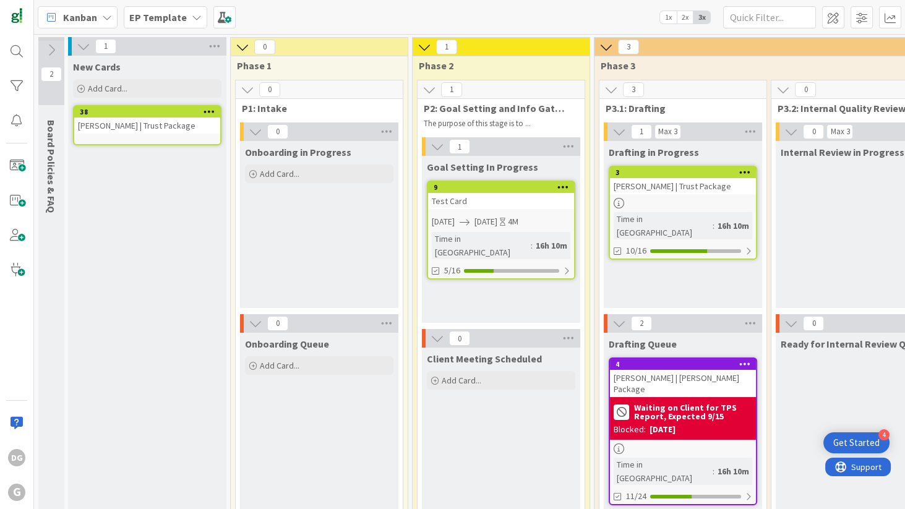
click at [666, 14] on span "1x" at bounding box center [668, 17] width 17 height 12
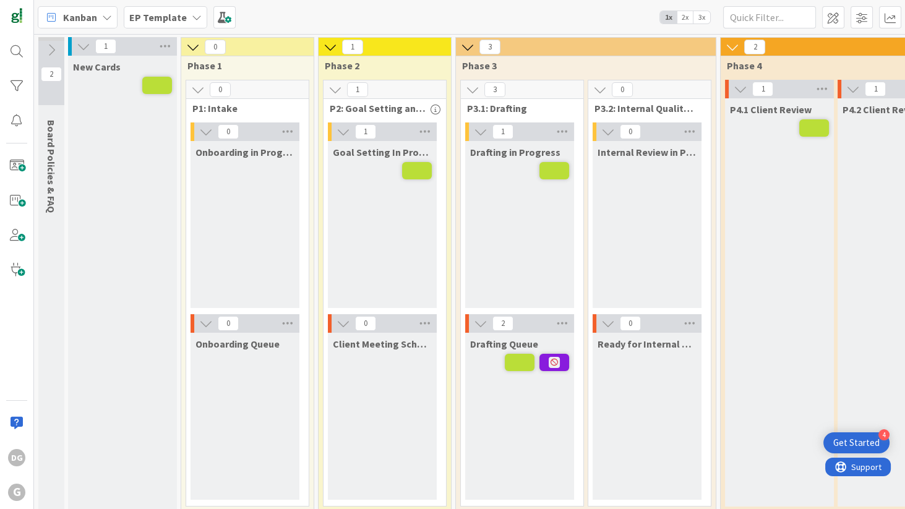
click at [706, 20] on span "3x" at bounding box center [701, 17] width 17 height 12
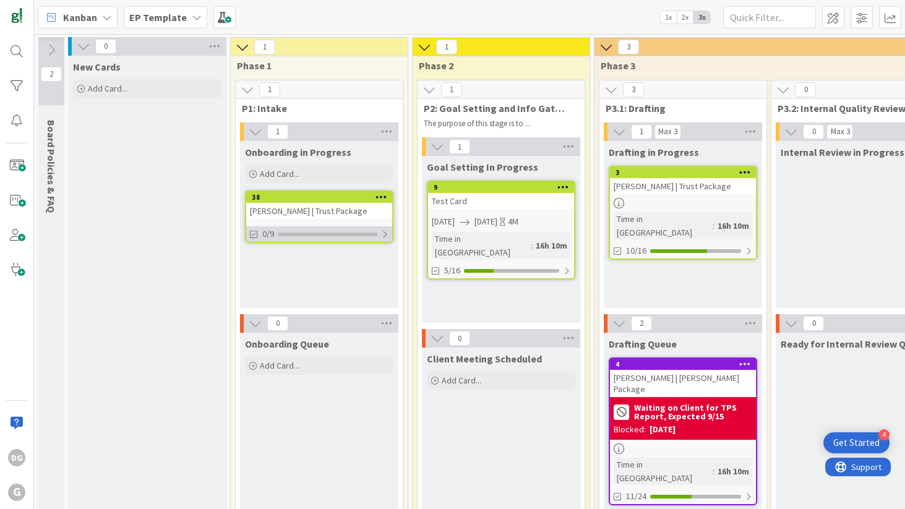
click at [386, 234] on div at bounding box center [384, 234] width 7 height 10
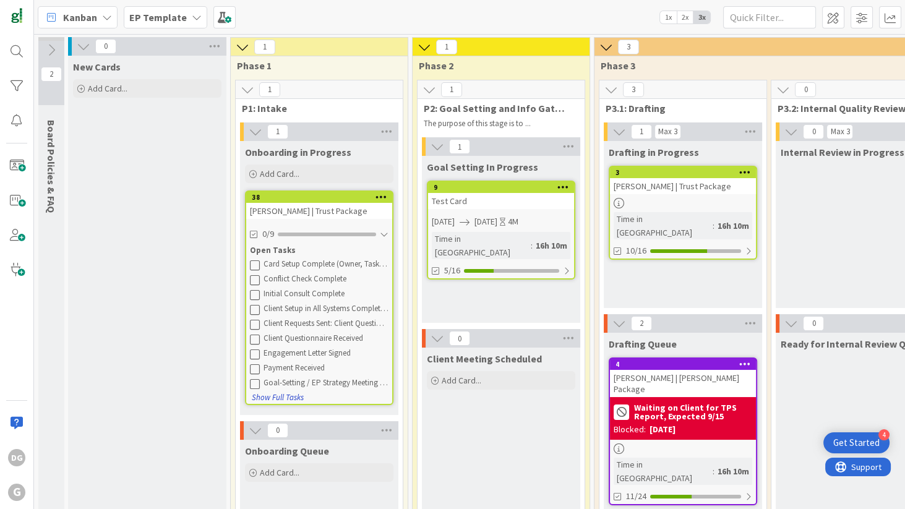
click at [282, 398] on button "Show Full Tasks" at bounding box center [277, 398] width 53 height 14
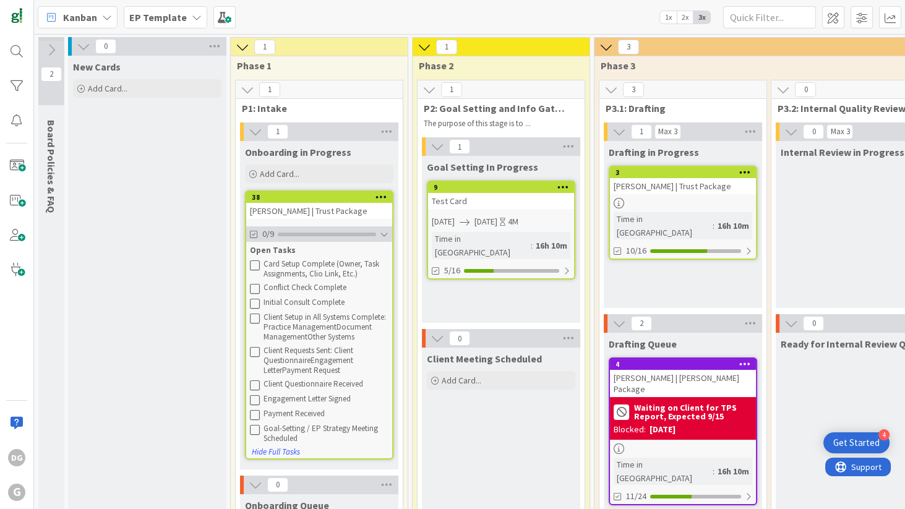
click at [382, 234] on div at bounding box center [384, 234] width 9 height 10
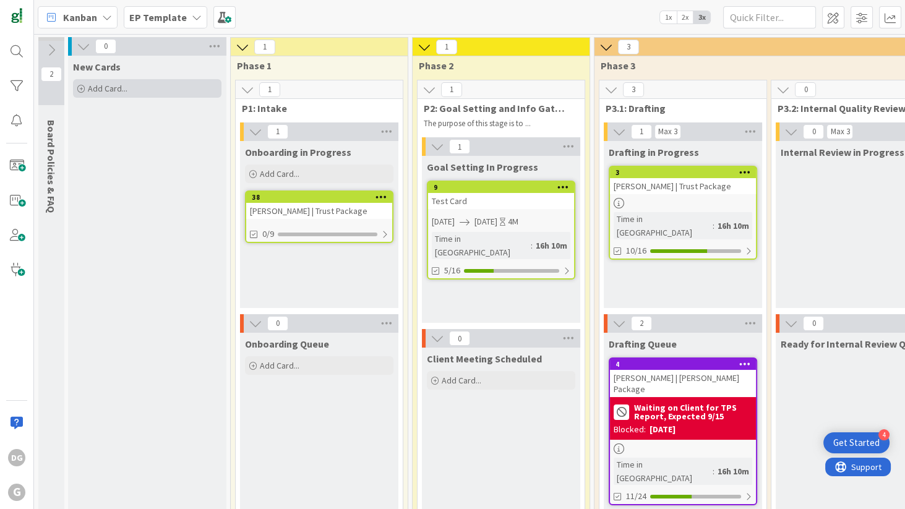
click at [127, 90] on div "Add Card..." at bounding box center [147, 88] width 148 height 19
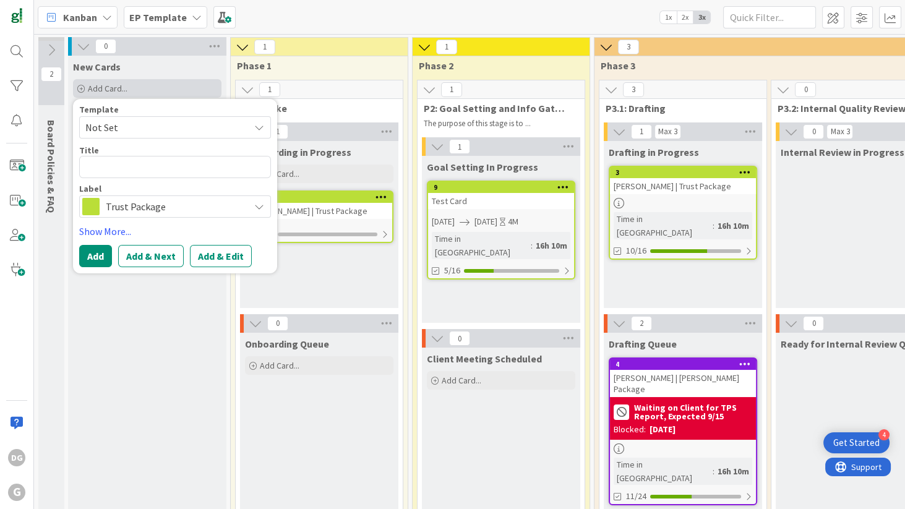
type textarea "x"
type textarea "t"
type textarea "x"
type textarea "te"
type textarea "x"
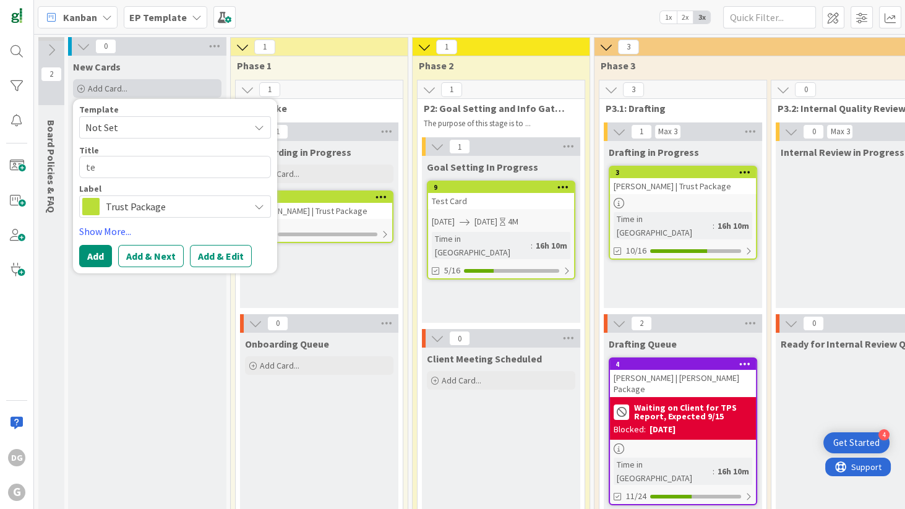
type textarea "tes"
type textarea "x"
type textarea "test"
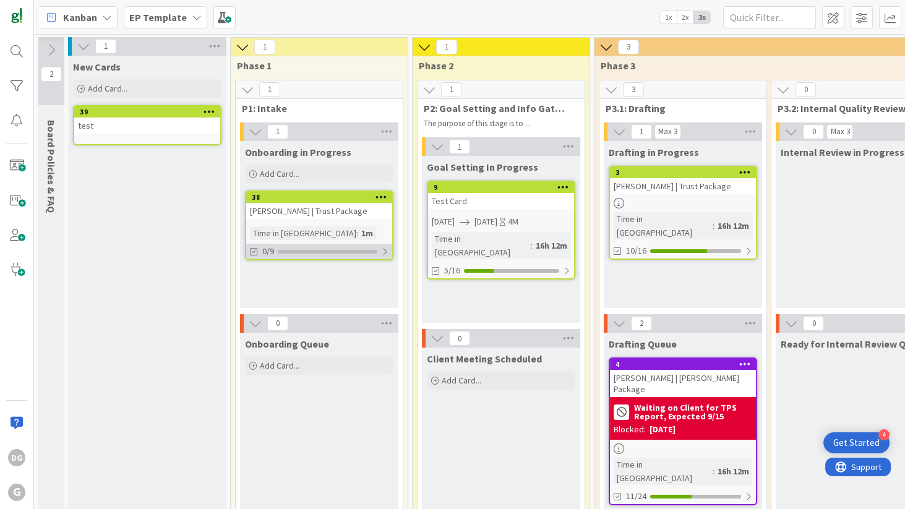
click at [285, 252] on div at bounding box center [328, 252] width 100 height 4
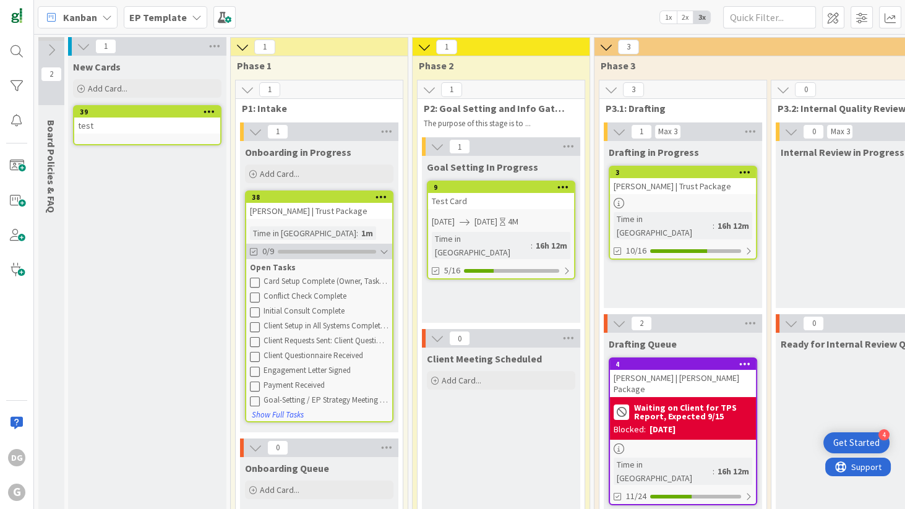
click at [285, 252] on div at bounding box center [327, 252] width 98 height 4
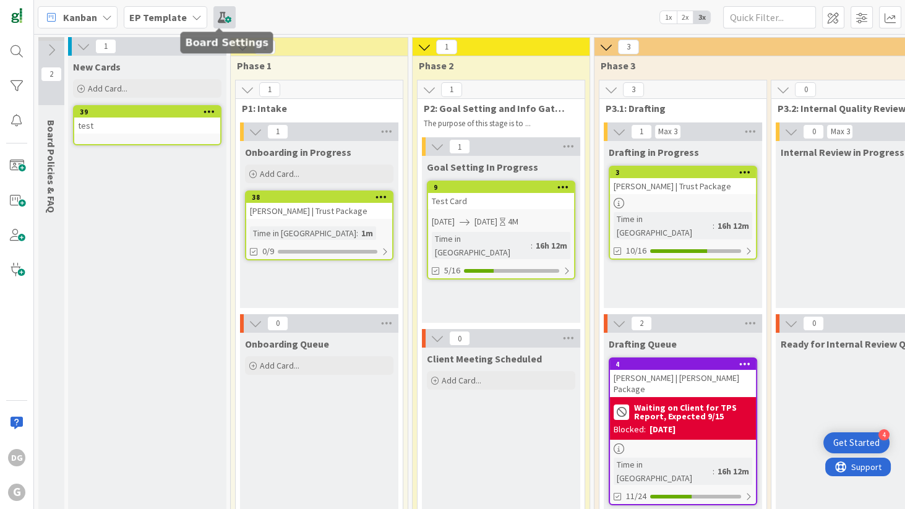
click at [224, 19] on span at bounding box center [224, 17] width 22 height 22
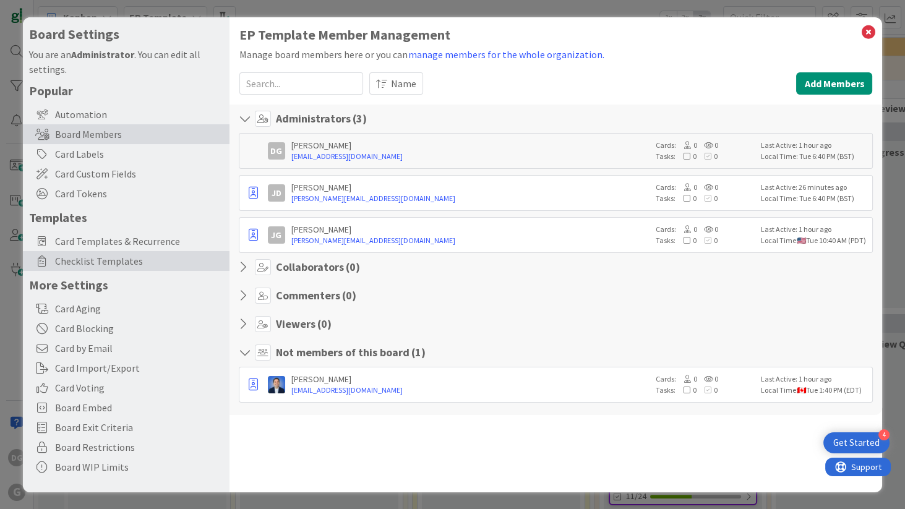
click at [125, 262] on span "Checklist Templates" at bounding box center [139, 261] width 168 height 15
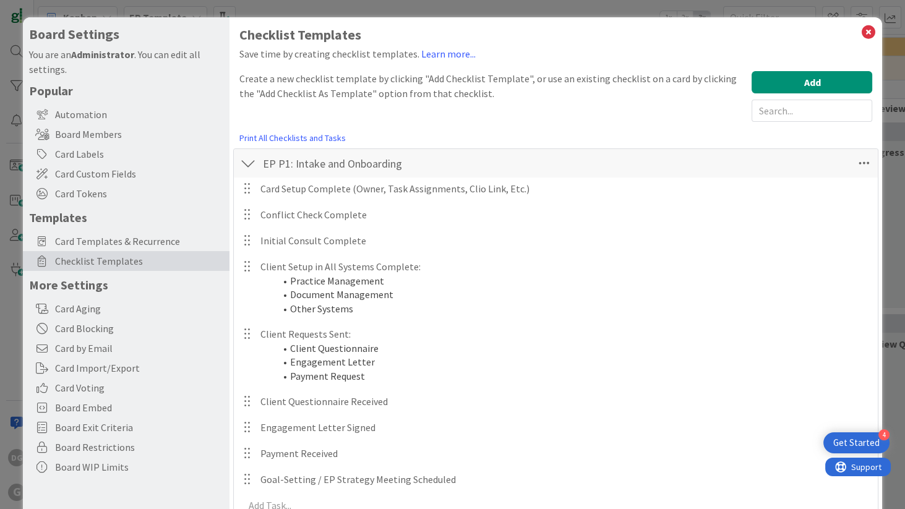
click at [241, 163] on div at bounding box center [248, 163] width 16 height 22
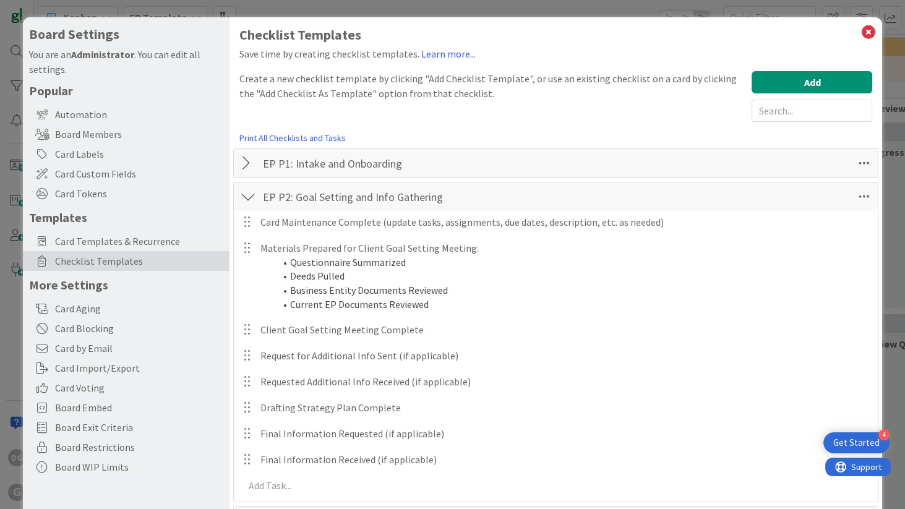
click at [247, 197] on div at bounding box center [248, 197] width 16 height 22
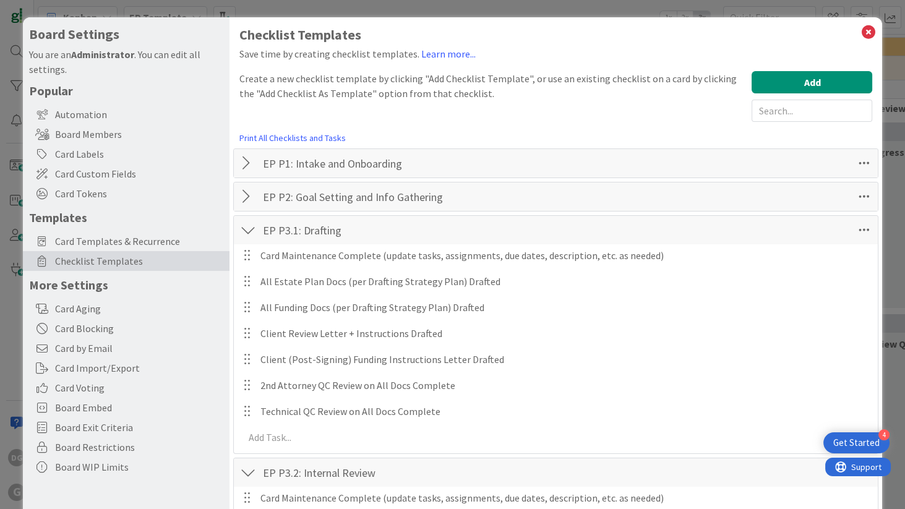
click at [251, 226] on div at bounding box center [248, 230] width 16 height 22
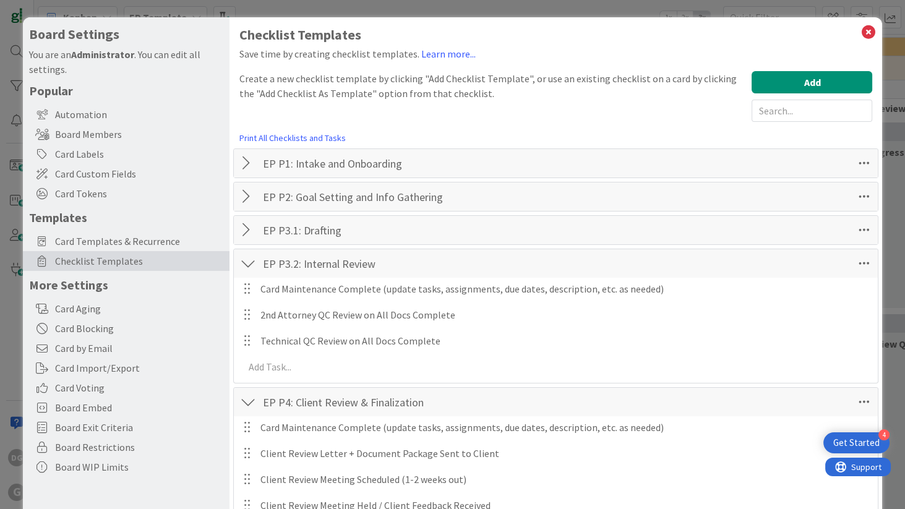
click at [251, 264] on div at bounding box center [248, 263] width 16 height 22
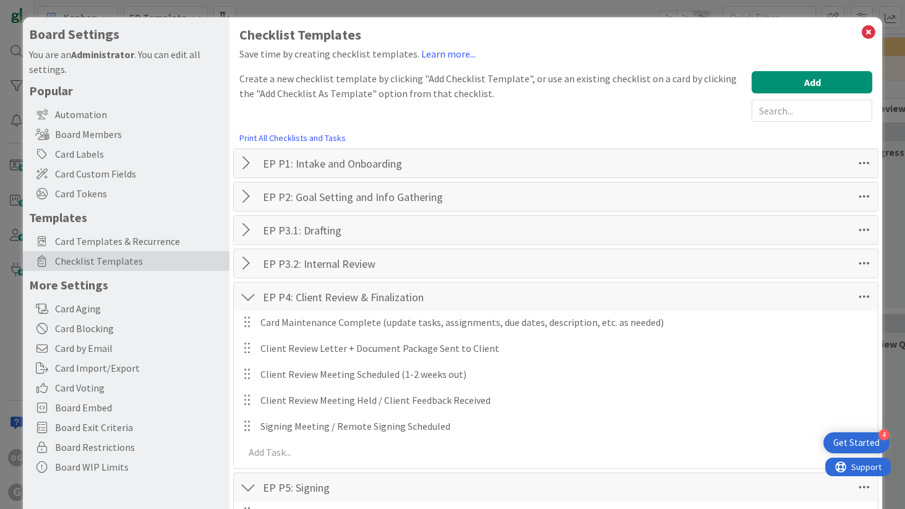
click at [252, 299] on div at bounding box center [248, 297] width 16 height 22
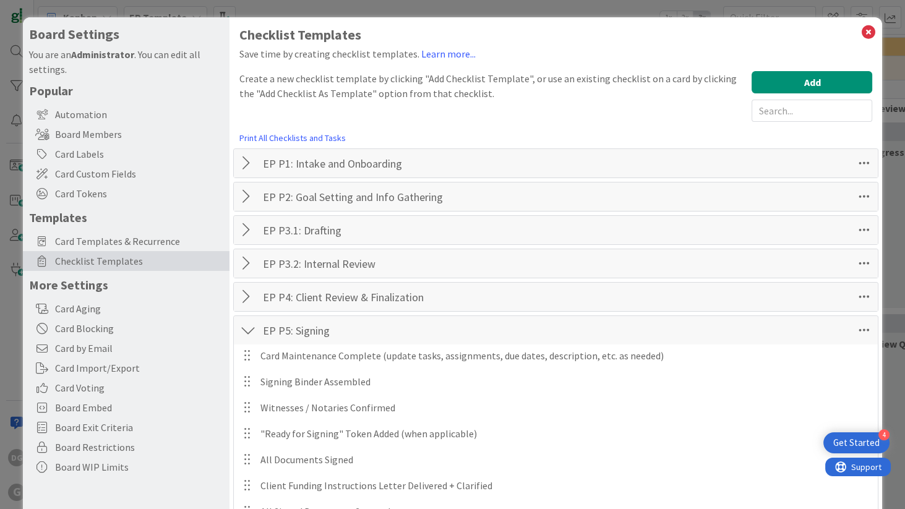
click at [251, 325] on div at bounding box center [248, 330] width 16 height 22
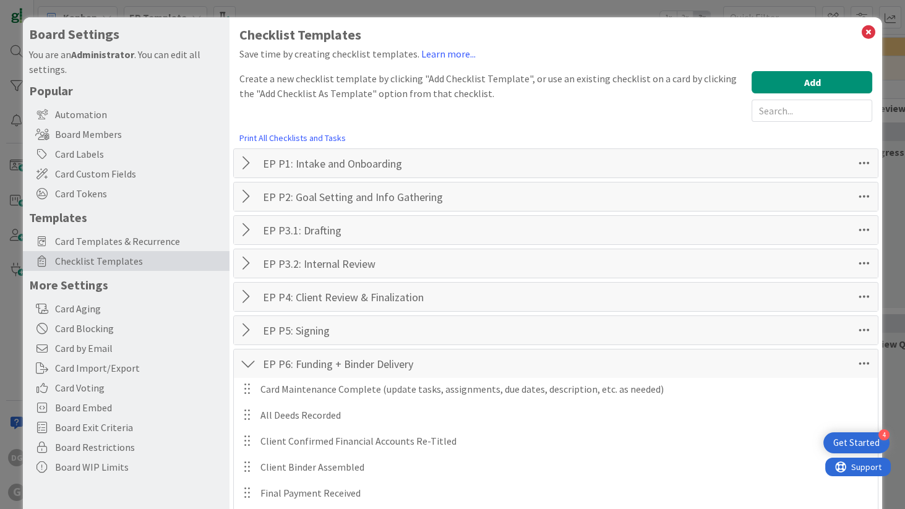
click at [252, 361] on div at bounding box center [248, 364] width 16 height 22
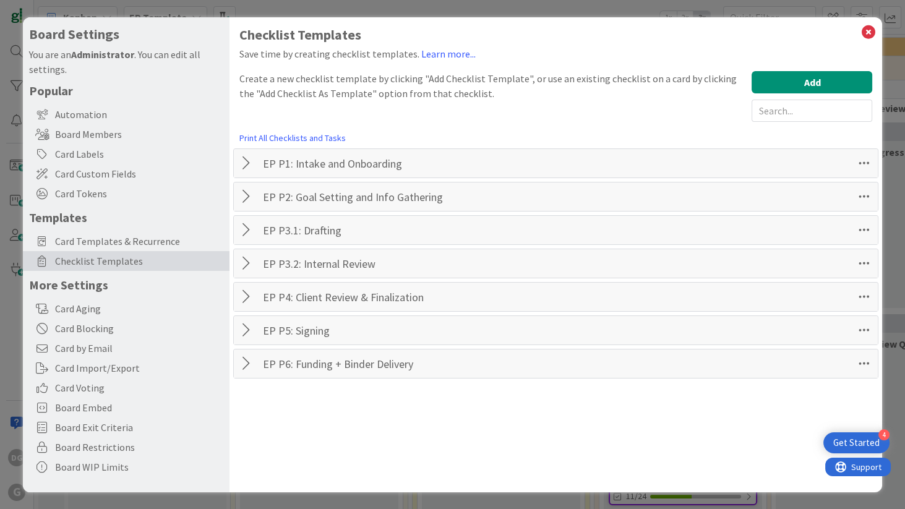
click at [248, 165] on div at bounding box center [248, 163] width 16 height 22
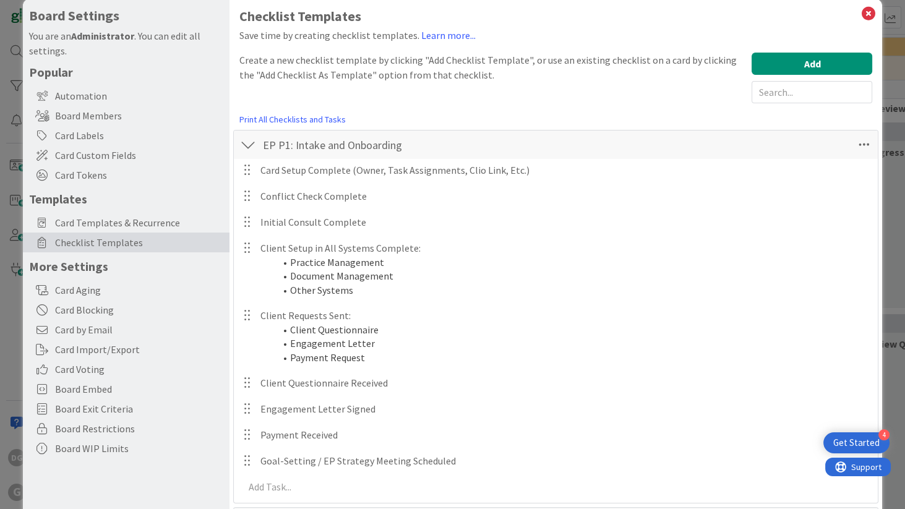
scroll to position [35, 0]
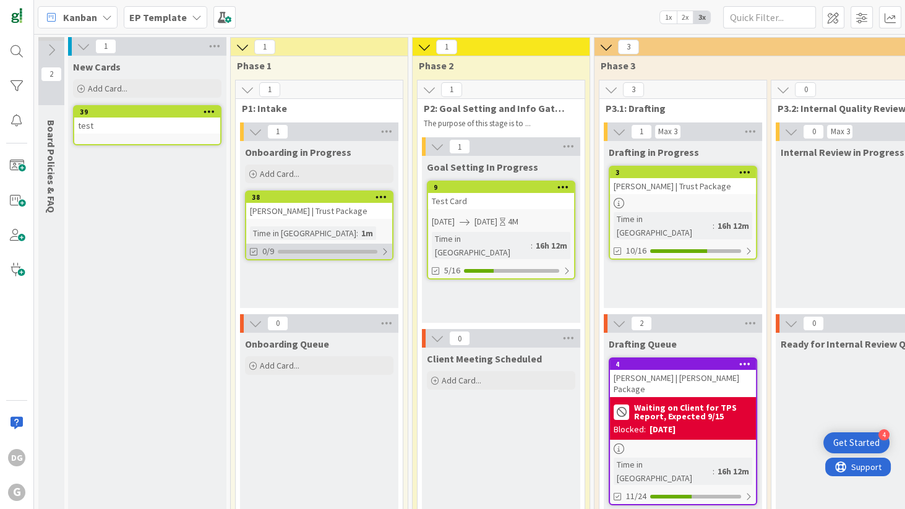
click at [307, 253] on div "0/9" at bounding box center [319, 251] width 146 height 15
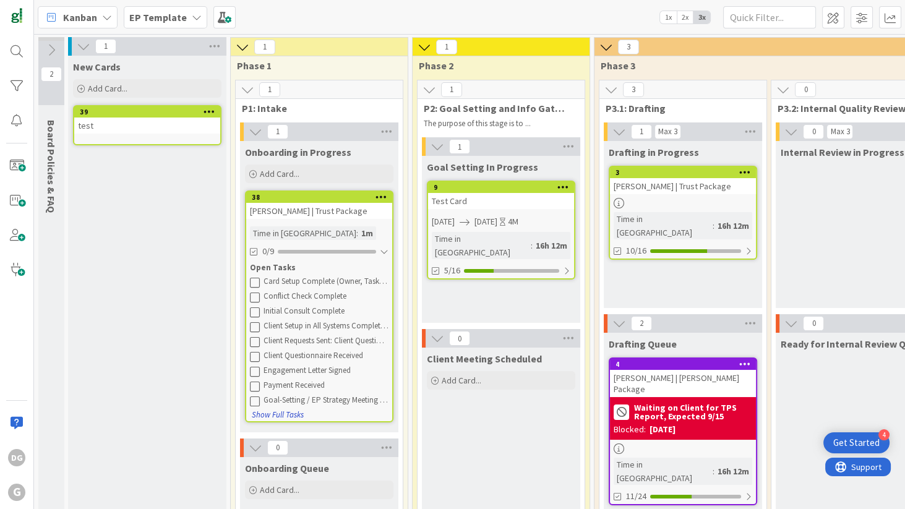
click at [281, 412] on button "Show Full Tasks" at bounding box center [277, 415] width 53 height 14
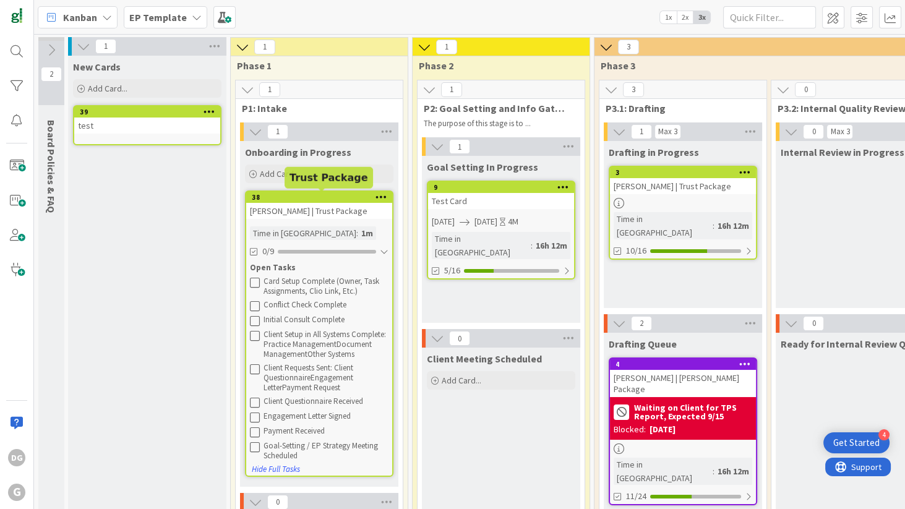
click at [318, 198] on div "38" at bounding box center [322, 197] width 140 height 9
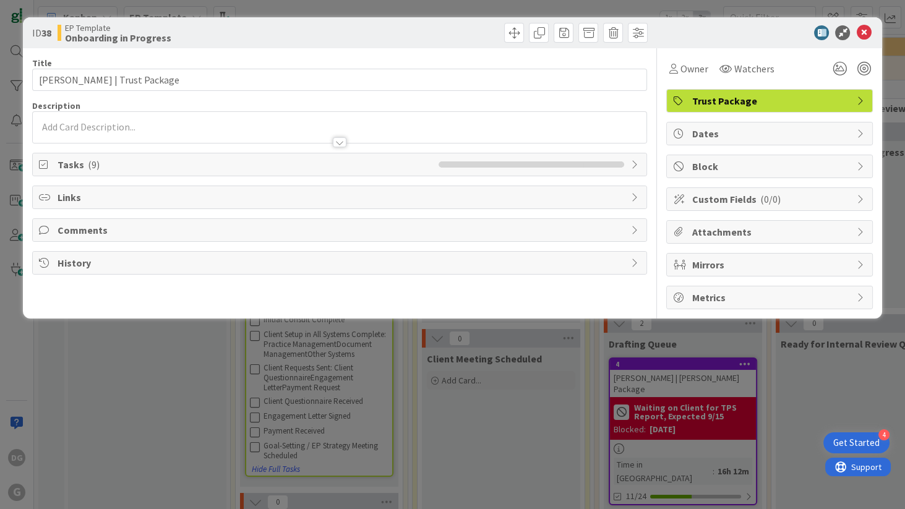
click at [92, 163] on span "( 9 )" at bounding box center [94, 164] width 12 height 12
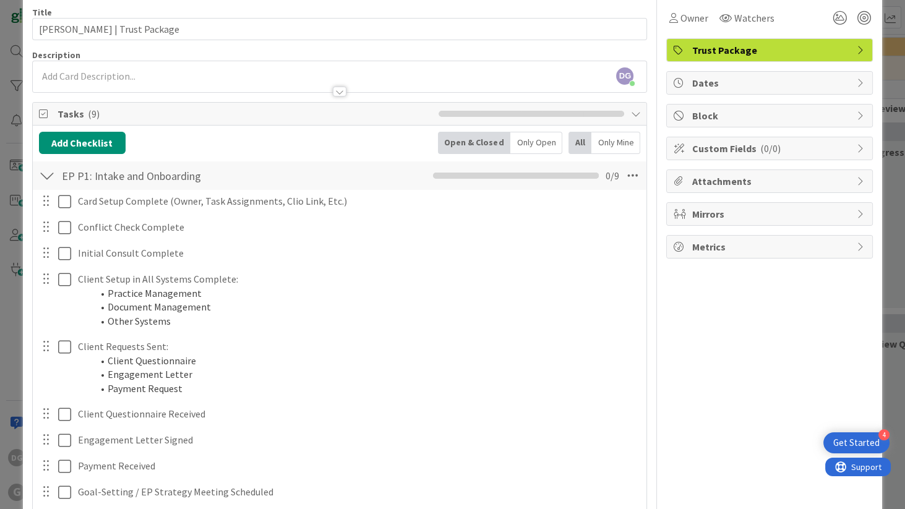
scroll to position [71, 0]
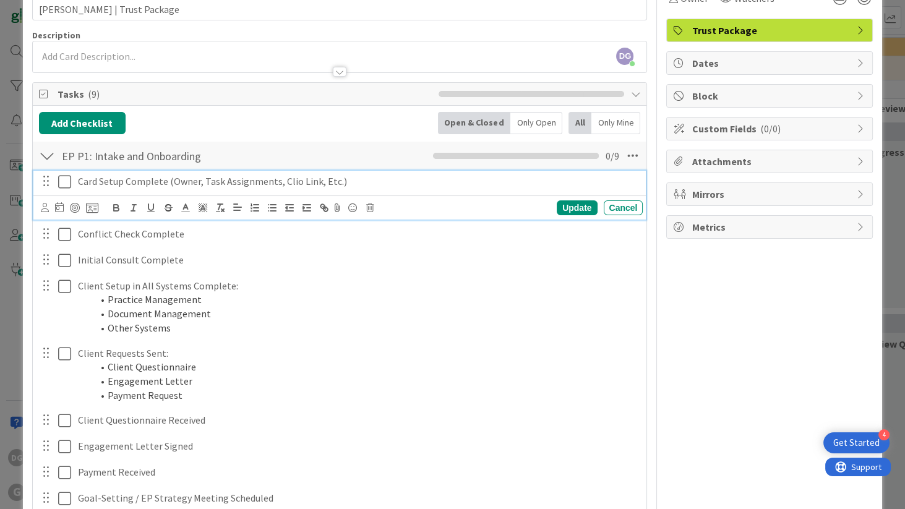
click at [63, 179] on icon at bounding box center [64, 181] width 13 height 15
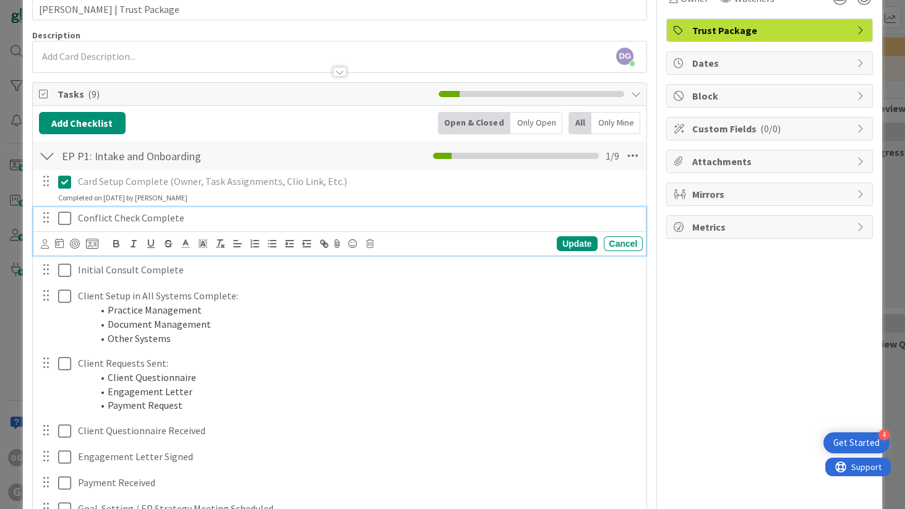
click at [62, 213] on icon at bounding box center [64, 218] width 13 height 15
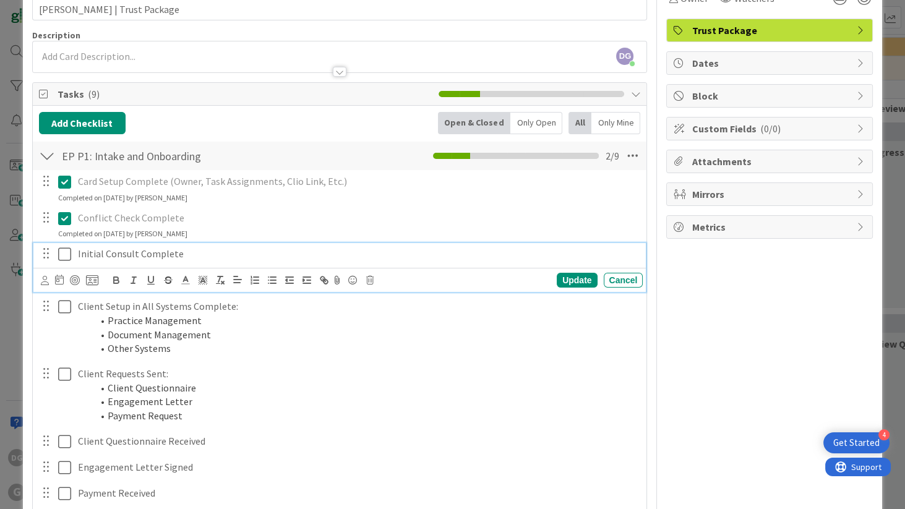
click at [64, 255] on icon at bounding box center [64, 254] width 13 height 15
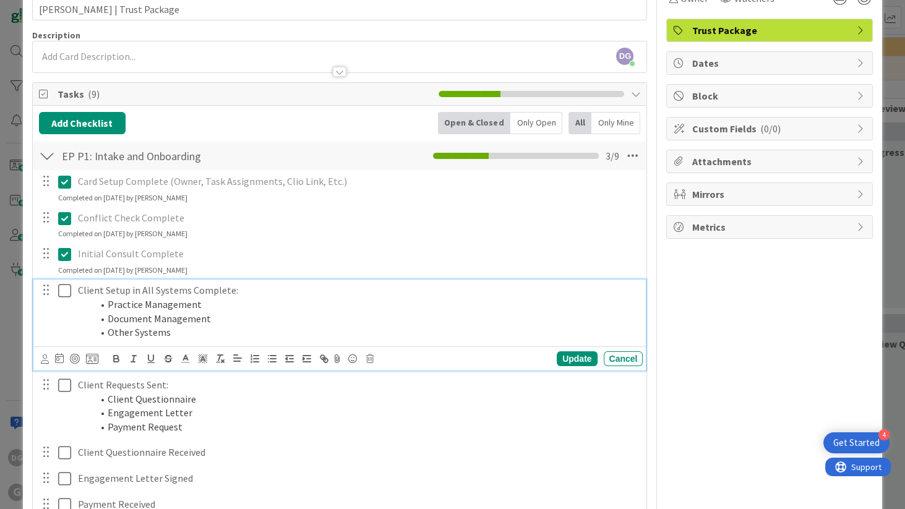
click at [64, 294] on icon at bounding box center [64, 290] width 13 height 15
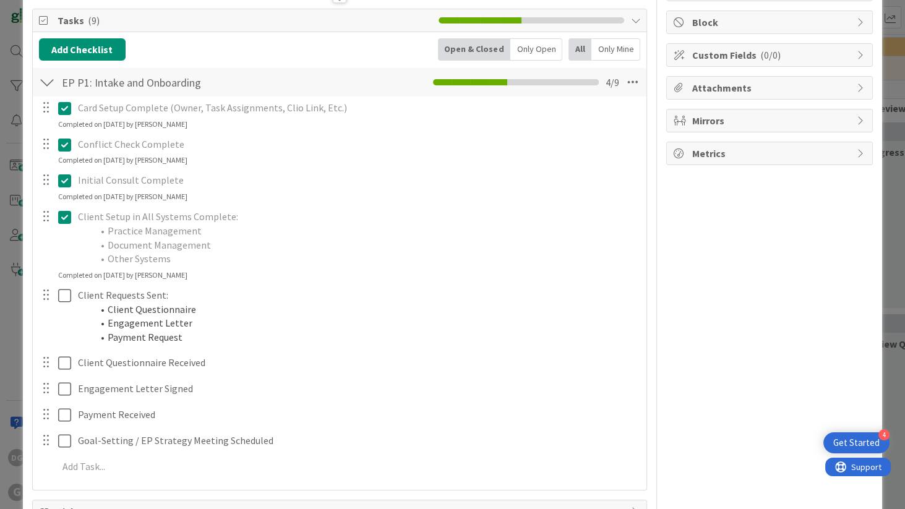
scroll to position [106, 0]
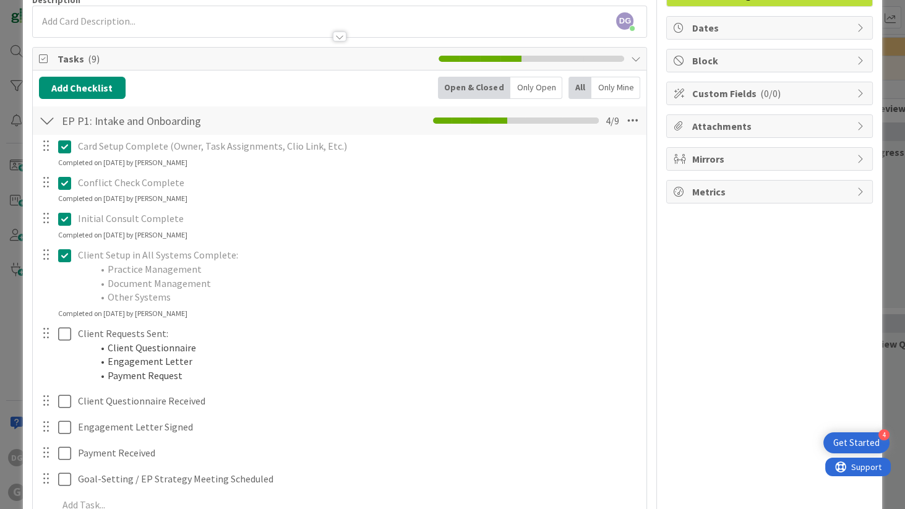
click at [66, 253] on icon at bounding box center [64, 255] width 13 height 15
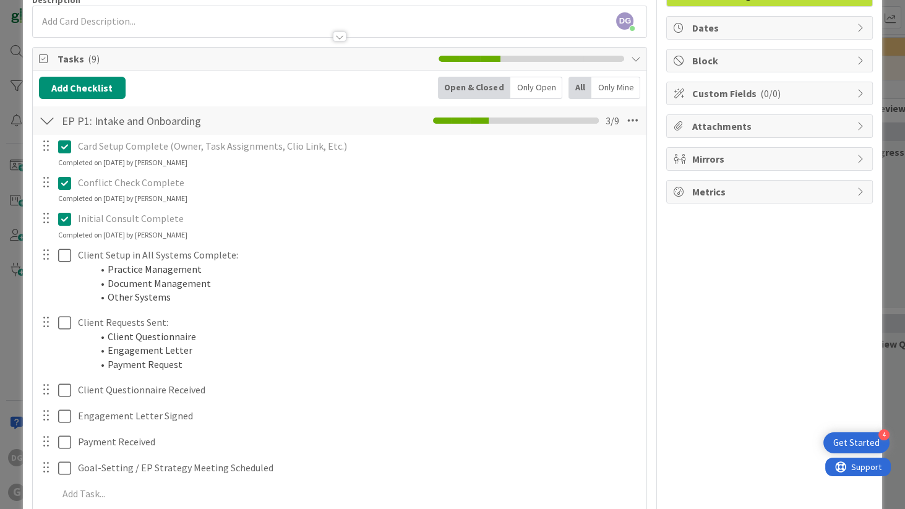
click at [69, 216] on icon at bounding box center [64, 219] width 13 height 15
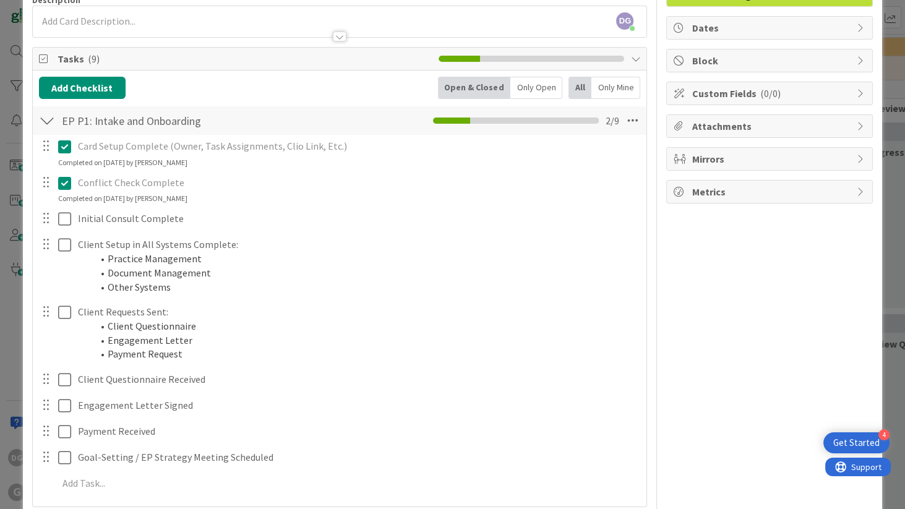
click at [65, 181] on icon at bounding box center [64, 183] width 13 height 15
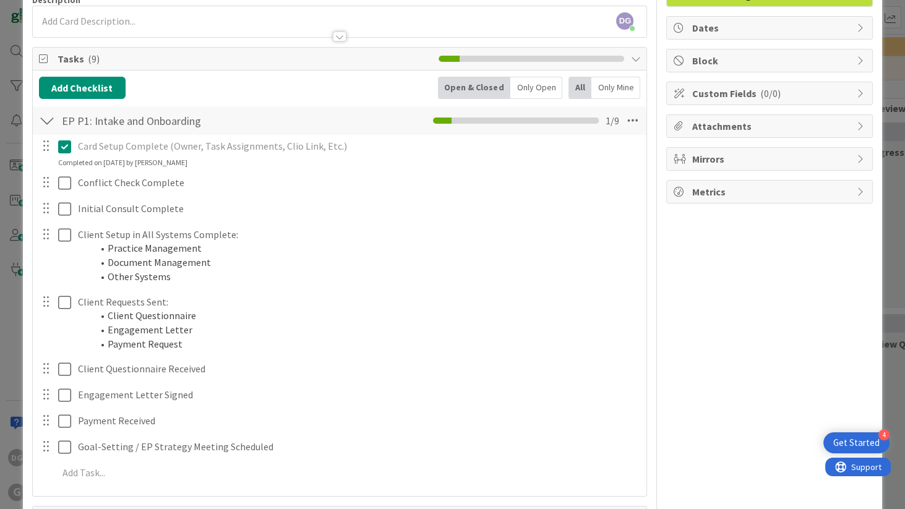
click at [66, 139] on icon at bounding box center [64, 146] width 13 height 15
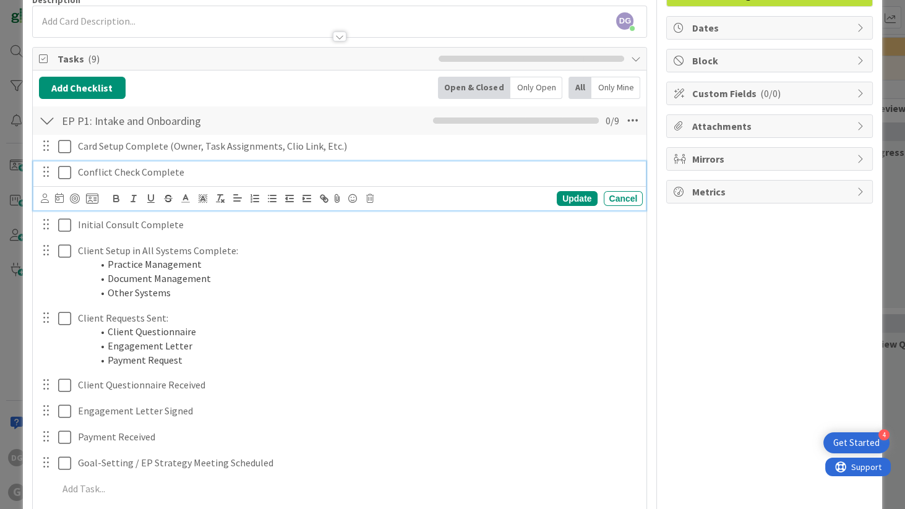
click at [65, 195] on div "Conflict Check Complete Update Cancel" at bounding box center [339, 185] width 613 height 49
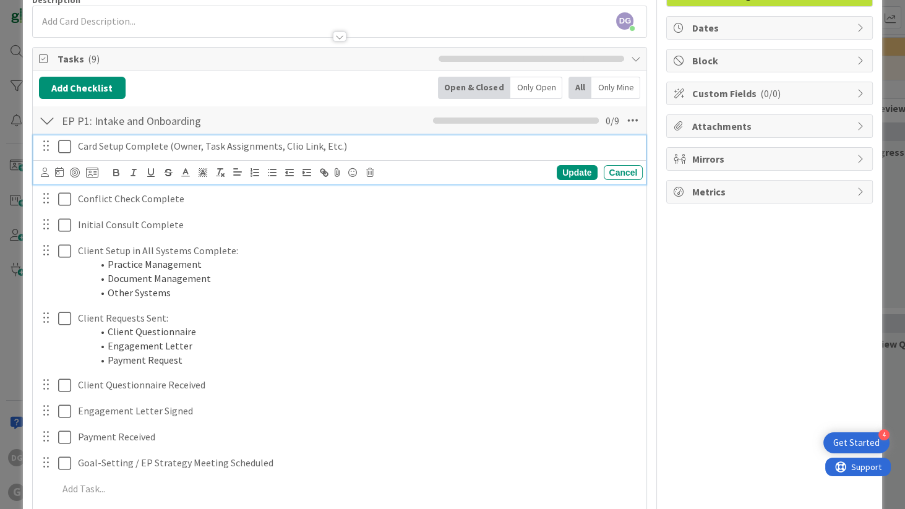
click at [65, 146] on icon at bounding box center [64, 146] width 13 height 15
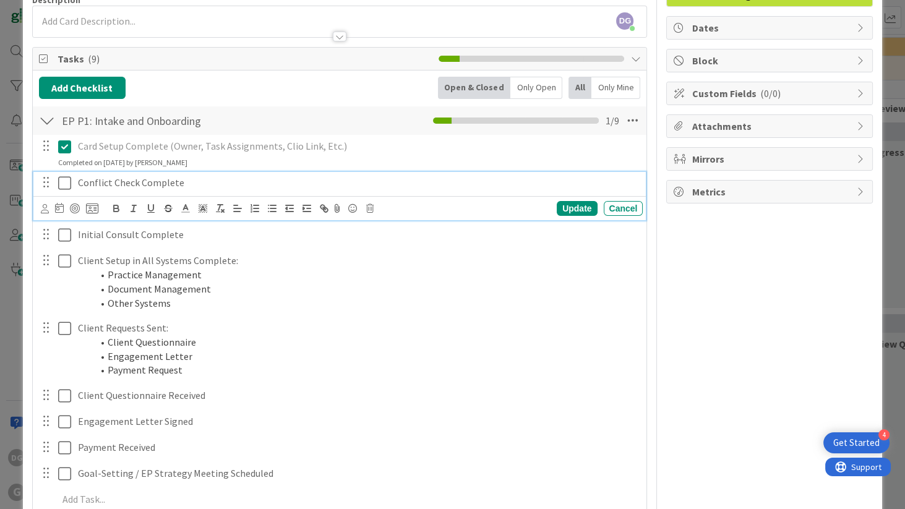
click at [63, 183] on icon at bounding box center [64, 183] width 13 height 15
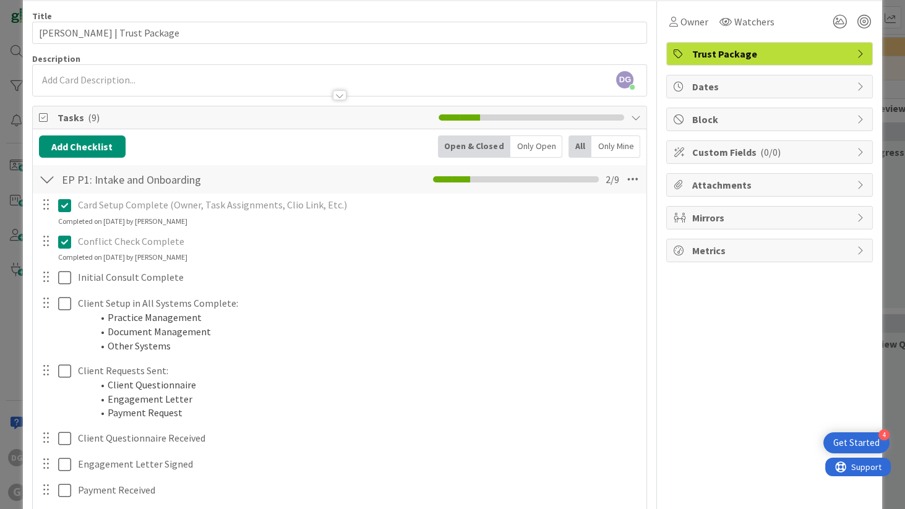
scroll to position [0, 0]
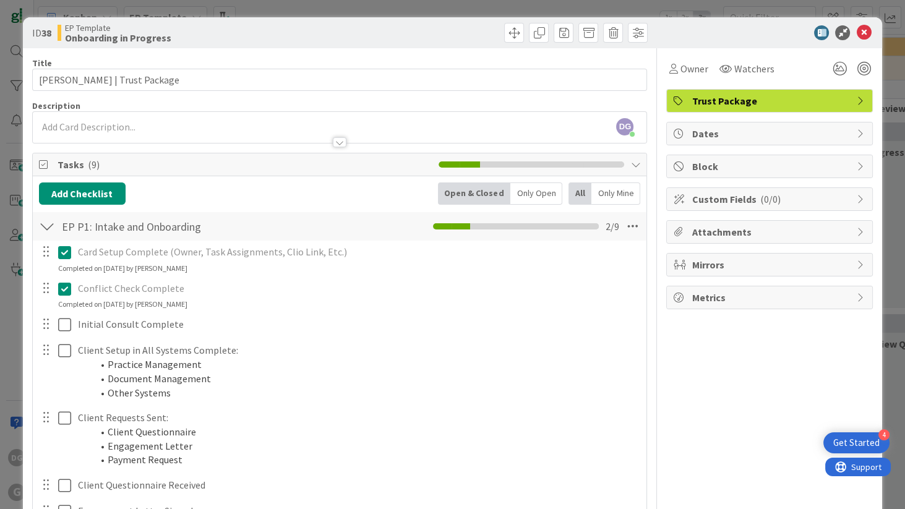
click at [834, 130] on span "Dates" at bounding box center [771, 133] width 158 height 15
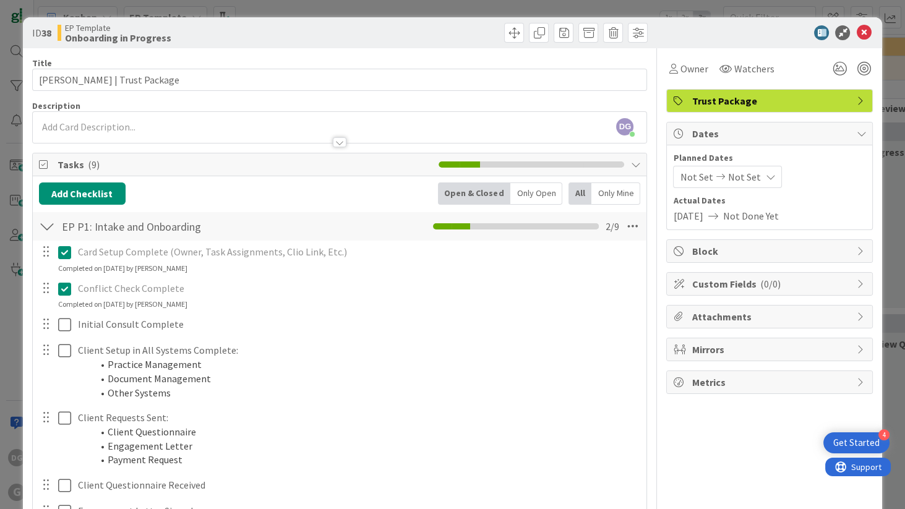
click at [802, 250] on span "Block" at bounding box center [771, 251] width 158 height 15
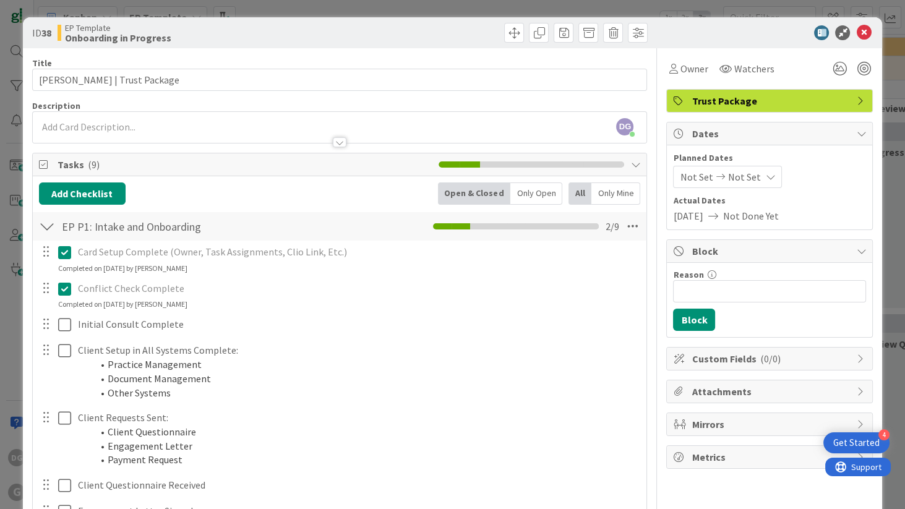
click at [818, 353] on span "Custom Fields ( 0/0 )" at bounding box center [771, 358] width 158 height 15
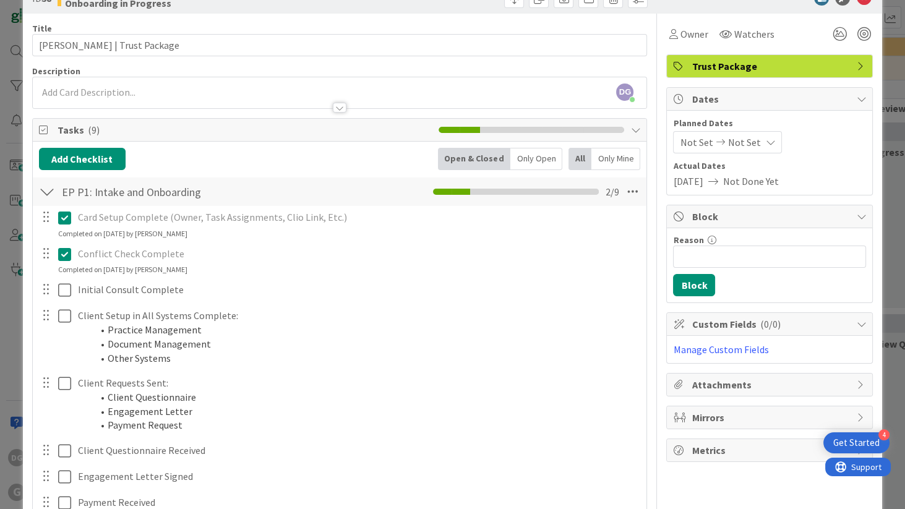
scroll to position [35, 0]
click at [781, 324] on span "Custom Fields ( 0/0 )" at bounding box center [771, 323] width 158 height 15
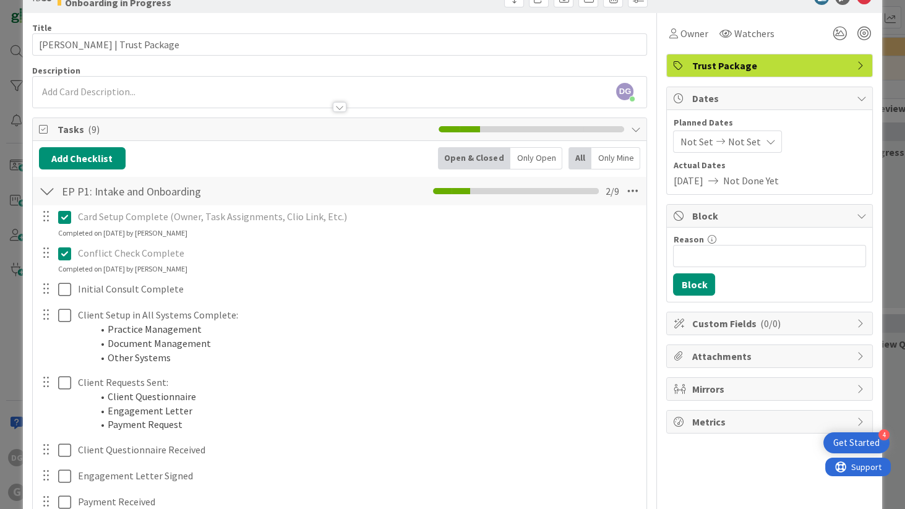
click at [755, 213] on span "Block" at bounding box center [771, 215] width 158 height 15
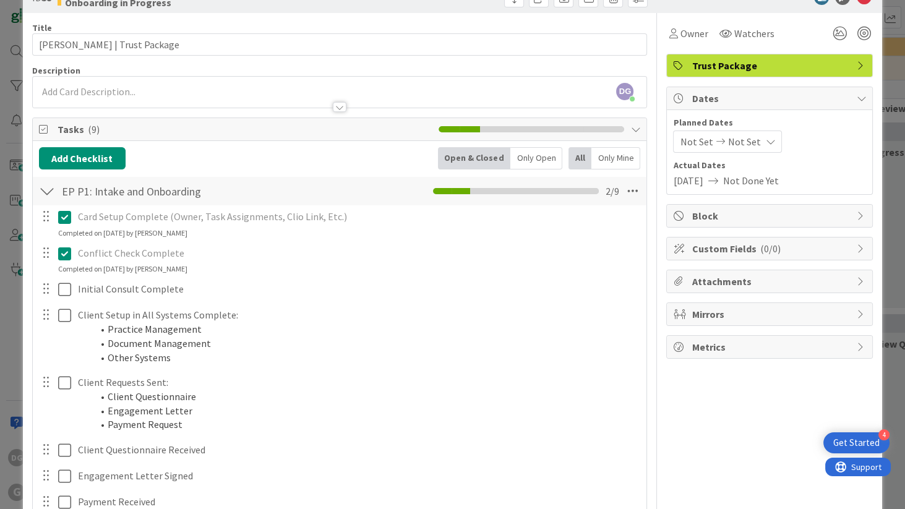
click at [753, 100] on span "Dates" at bounding box center [771, 98] width 158 height 15
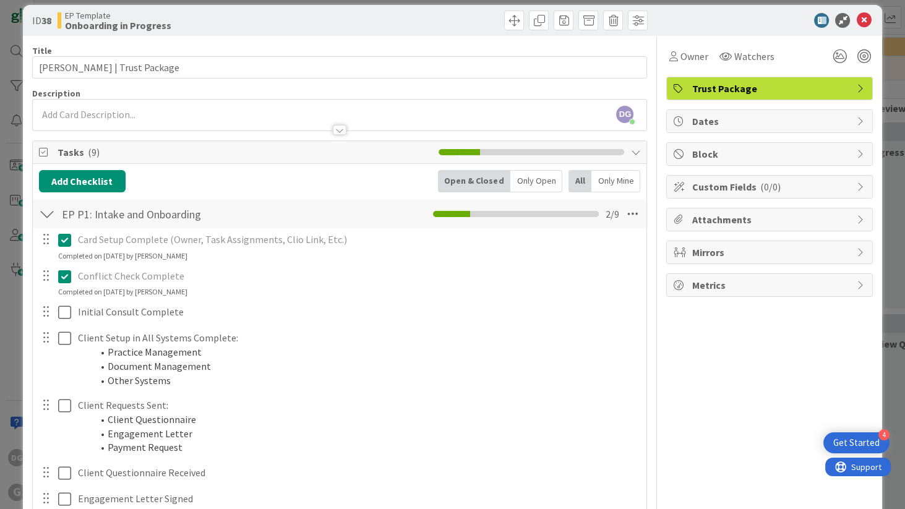
scroll to position [0, 0]
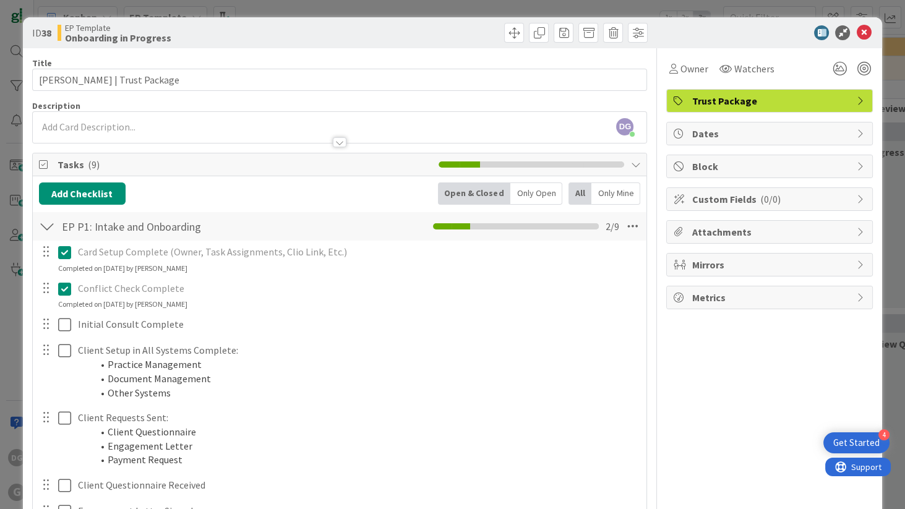
click at [730, 229] on span "Attachments" at bounding box center [771, 232] width 158 height 15
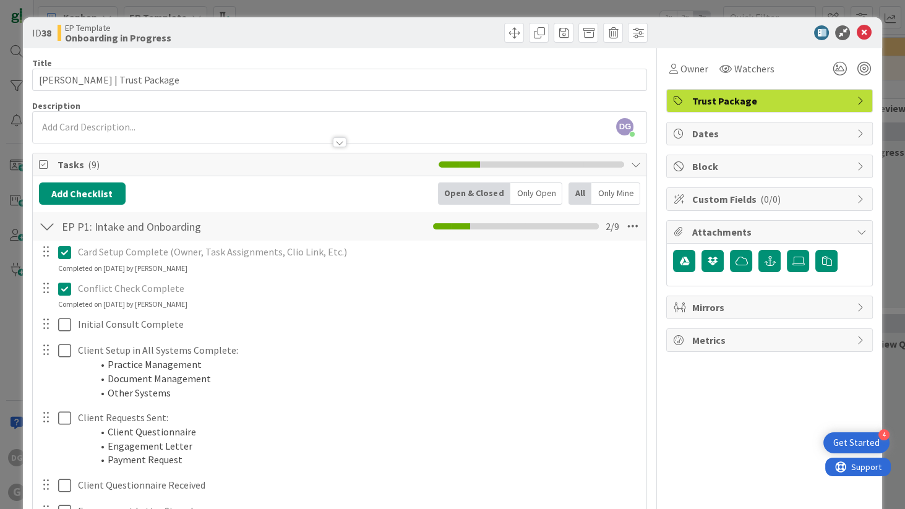
click at [714, 196] on span "Custom Fields ( 0/0 )" at bounding box center [771, 199] width 158 height 15
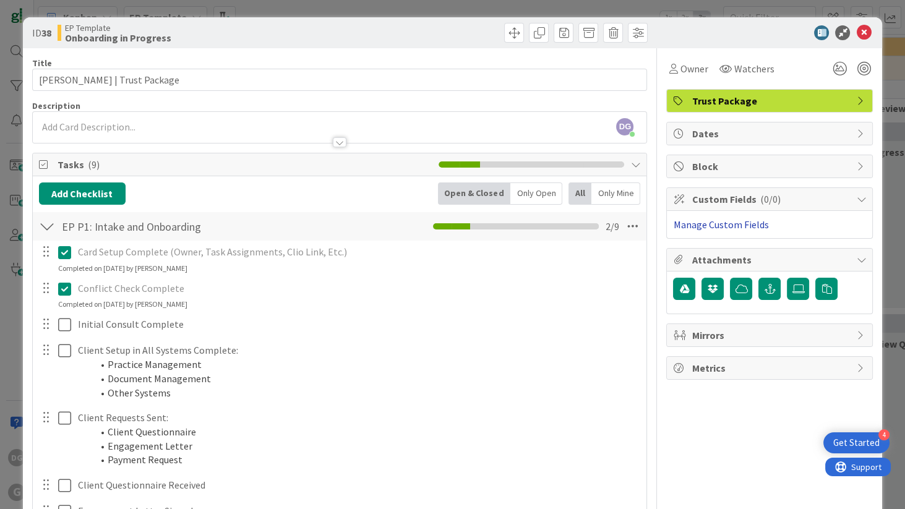
click at [731, 223] on link "Manage Custom Fields" at bounding box center [720, 224] width 95 height 12
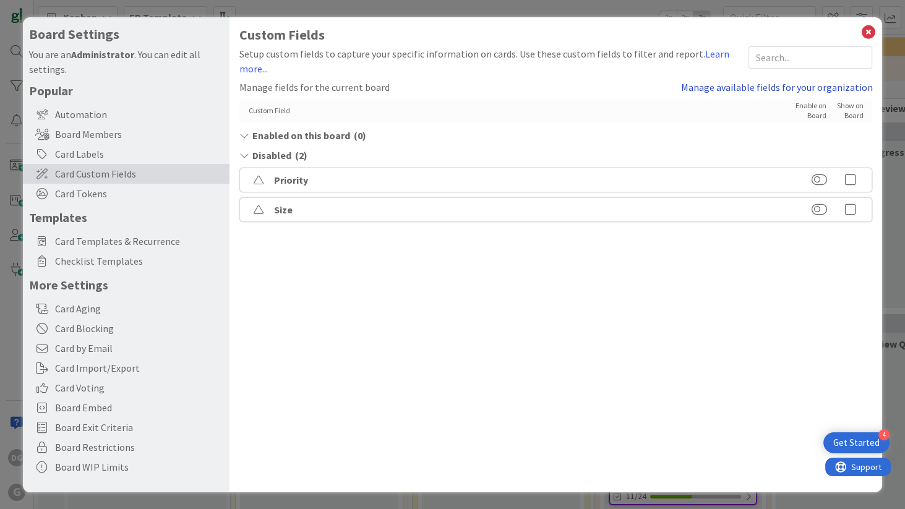
click at [797, 85] on link "Manage available fields for your organization" at bounding box center [776, 87] width 192 height 15
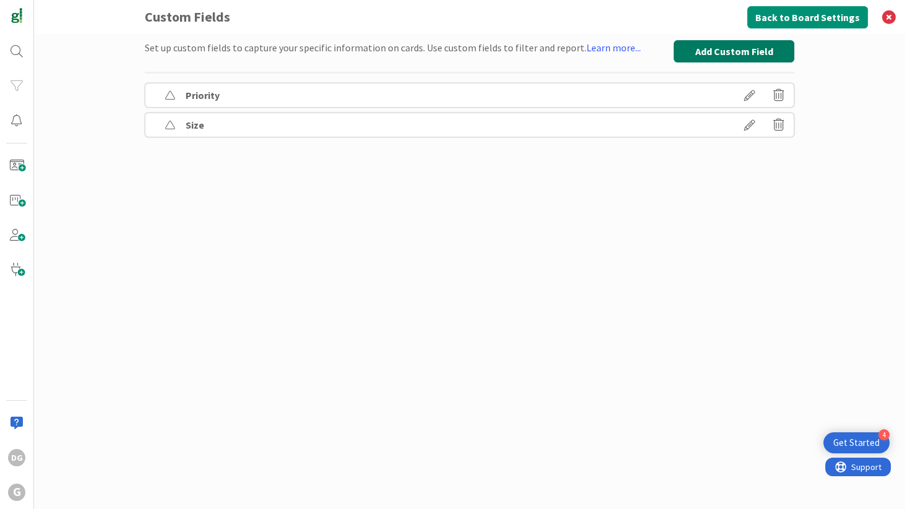
drag, startPoint x: 746, startPoint y: 46, endPoint x: 744, endPoint y: 52, distance: 6.5
click at [745, 47] on button "Add Custom Field" at bounding box center [734, 51] width 121 height 22
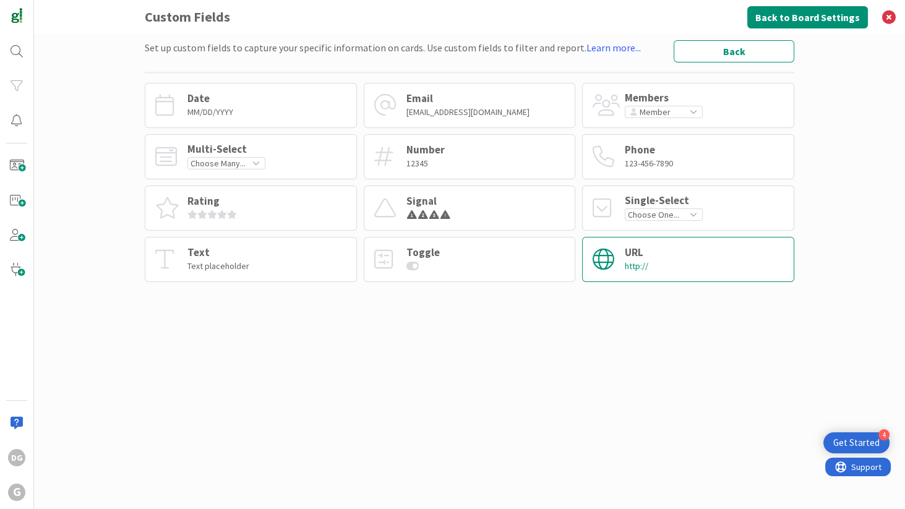
click at [637, 251] on div "URL" at bounding box center [637, 252] width 24 height 11
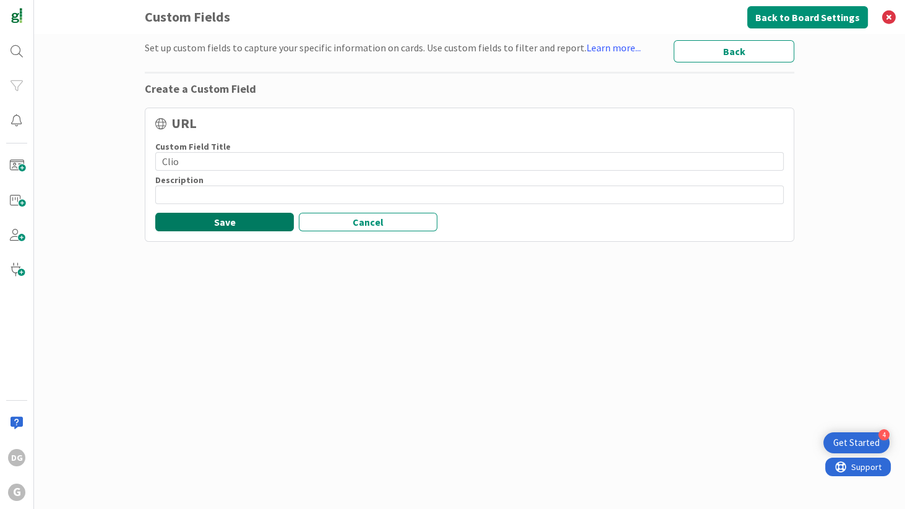
type input "Clio"
click at [246, 223] on button "Save" at bounding box center [224, 222] width 139 height 19
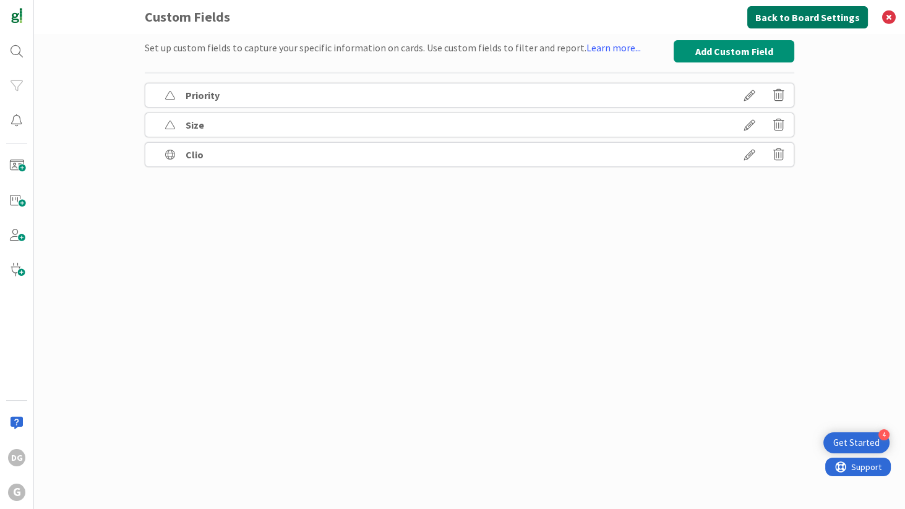
click at [794, 16] on button "Back to Board Settings" at bounding box center [807, 17] width 121 height 22
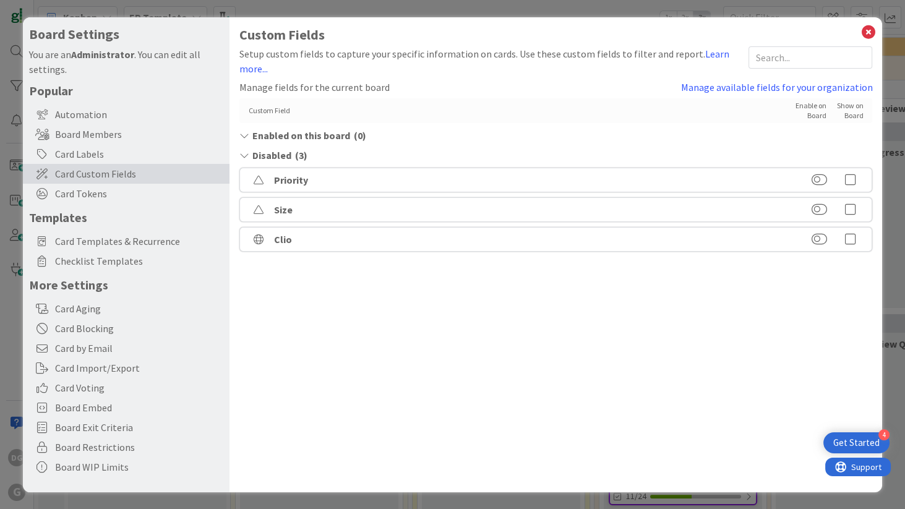
click at [845, 237] on icon at bounding box center [850, 239] width 25 height 12
click at [863, 32] on icon at bounding box center [868, 32] width 16 height 17
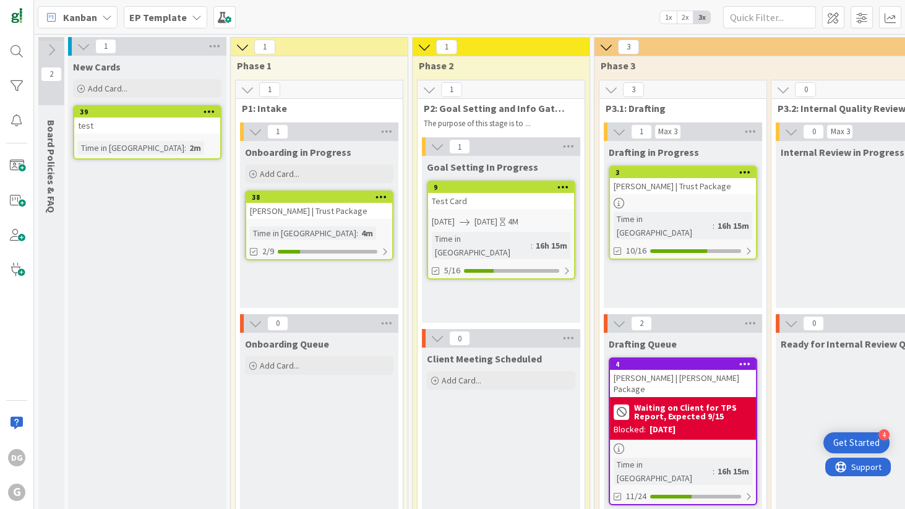
click at [329, 208] on div "[PERSON_NAME] | Trust Package" at bounding box center [319, 211] width 146 height 16
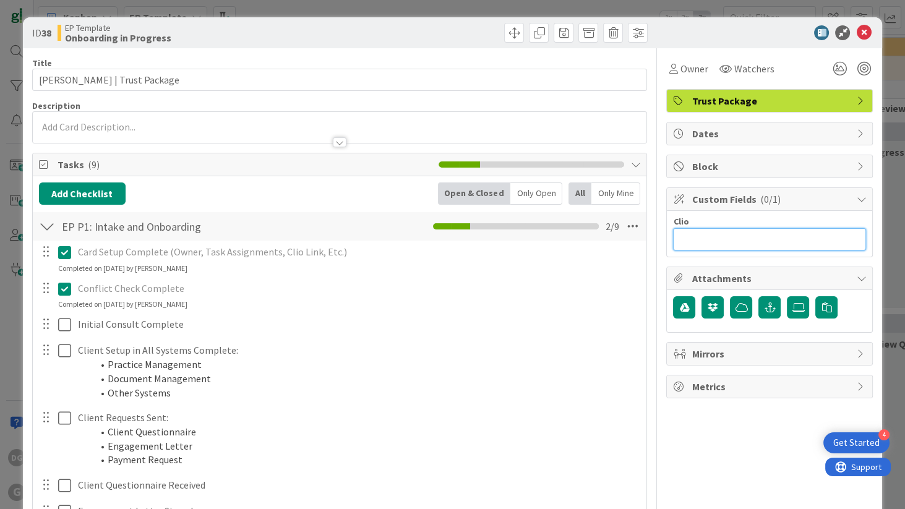
click at [693, 241] on input "text" at bounding box center [769, 239] width 193 height 22
click at [758, 238] on input "text" at bounding box center [769, 239] width 193 height 22
paste input "[URL][DOMAIN_NAME]"
click at [728, 238] on input "[URL][DOMAIN_NAME]" at bounding box center [760, 239] width 174 height 22
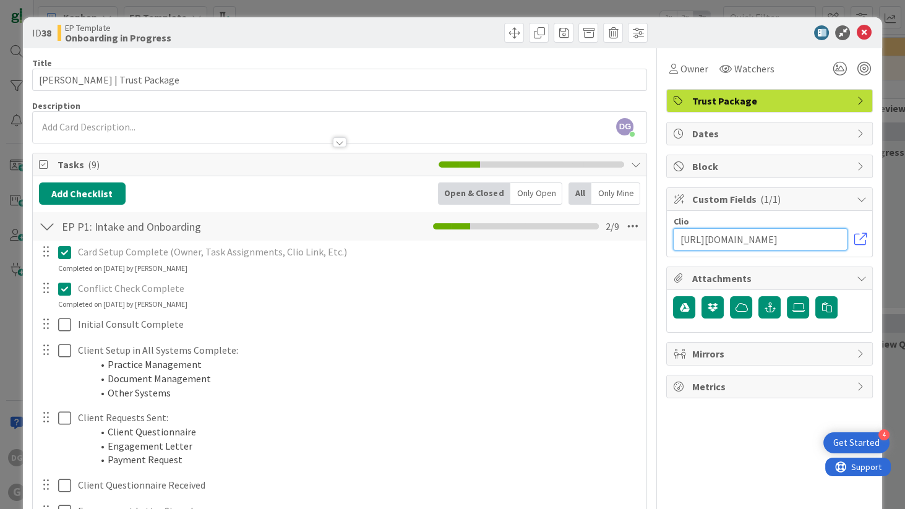
click at [728, 238] on input "[URL][DOMAIN_NAME]" at bounding box center [760, 239] width 174 height 22
paste input "[DOMAIN_NAME][URL]"
type input "[URL][DOMAIN_NAME]"
click at [860, 30] on icon at bounding box center [863, 32] width 15 height 15
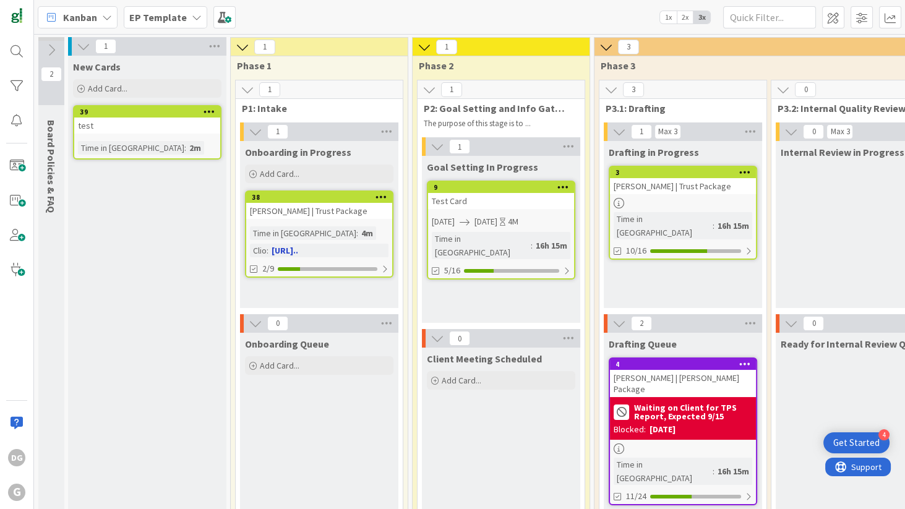
click at [298, 249] on link "[URL].." at bounding box center [285, 250] width 27 height 11
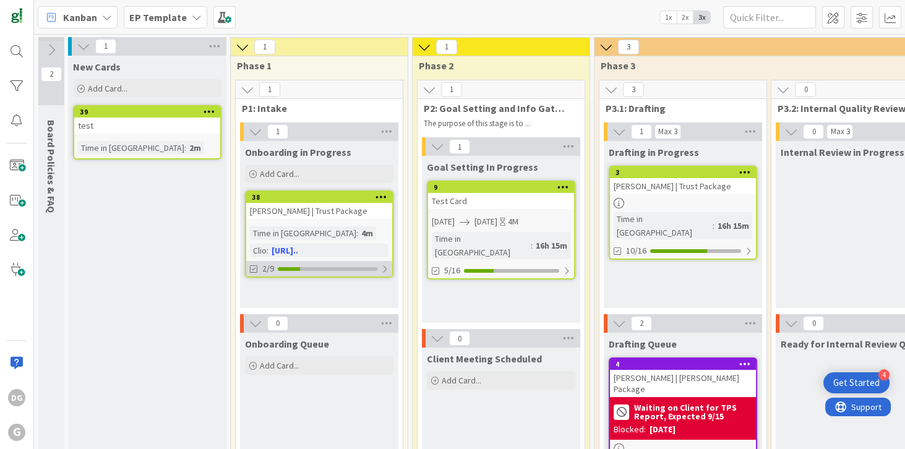
click at [327, 264] on div "2/9" at bounding box center [319, 268] width 146 height 15
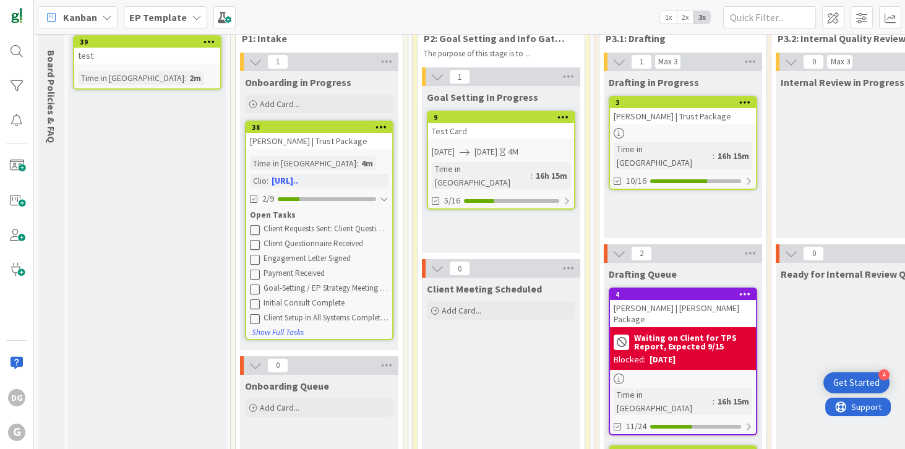
scroll to position [71, 0]
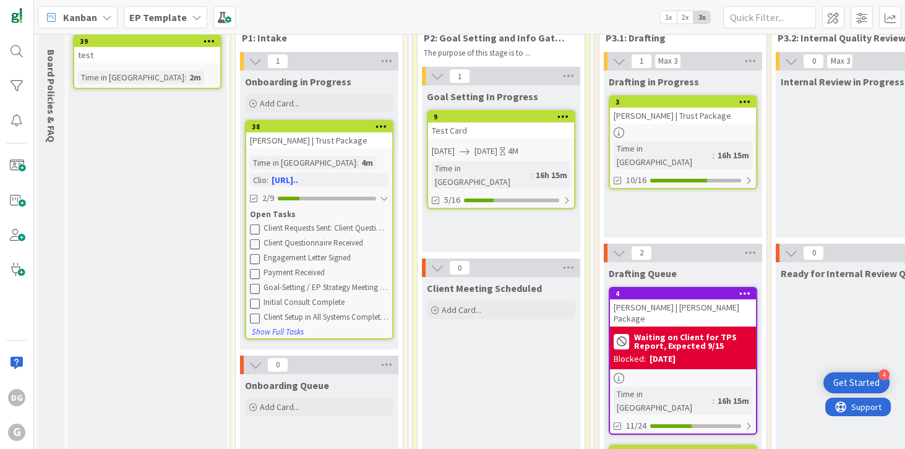
click at [254, 225] on icon at bounding box center [255, 229] width 10 height 10
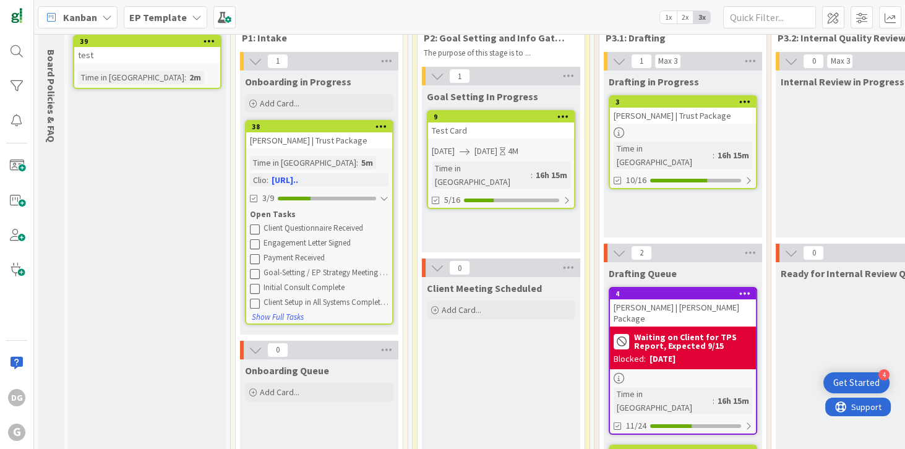
click at [253, 226] on icon at bounding box center [255, 229] width 10 height 10
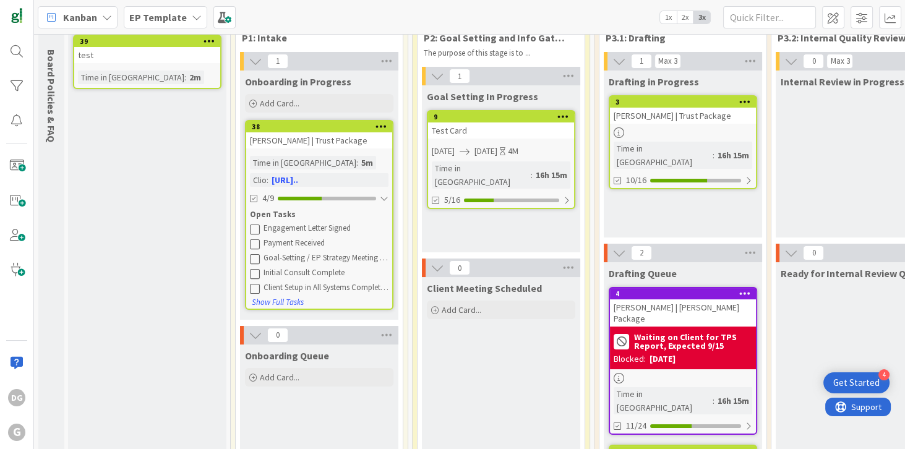
click at [252, 241] on icon at bounding box center [255, 244] width 10 height 10
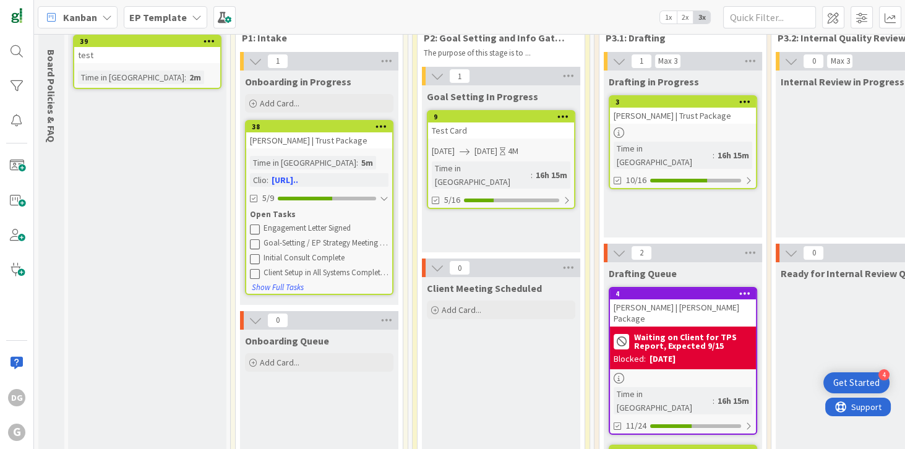
click at [252, 226] on icon at bounding box center [255, 229] width 10 height 10
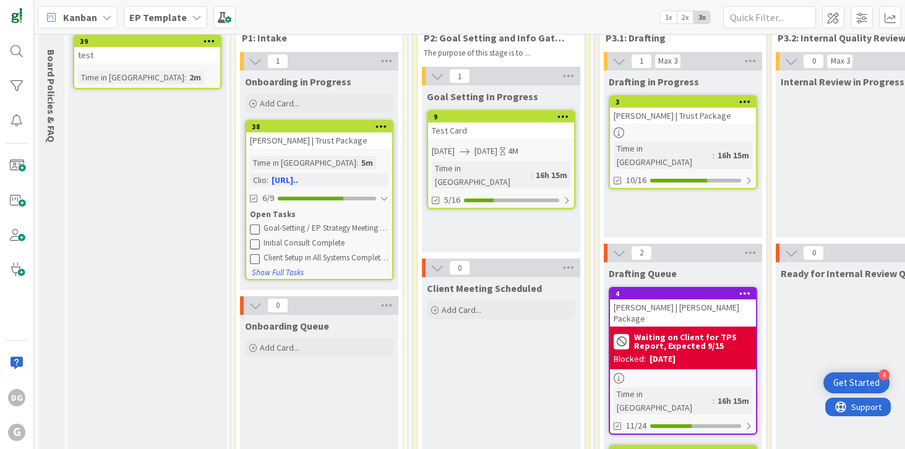
click at [255, 229] on icon at bounding box center [255, 229] width 10 height 10
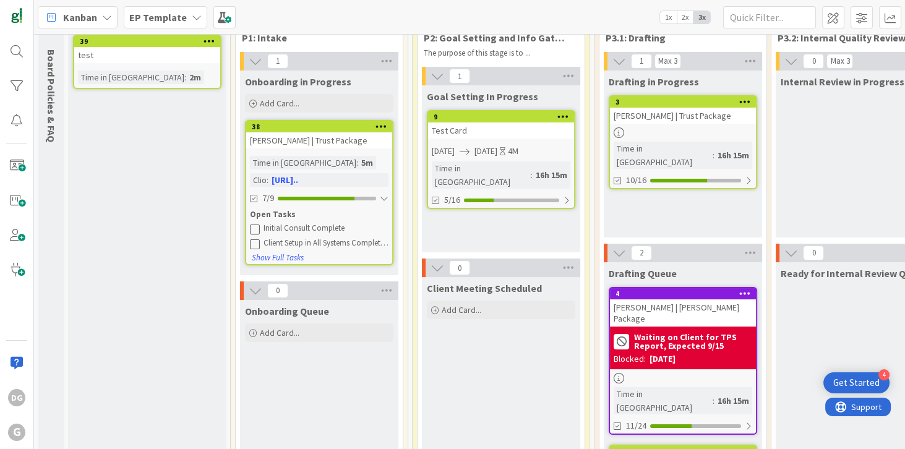
click at [255, 229] on icon at bounding box center [255, 229] width 10 height 10
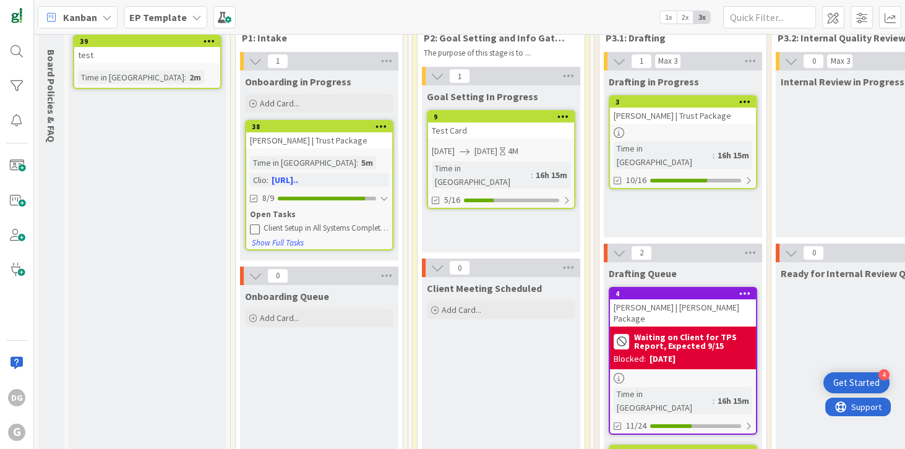
click at [255, 231] on icon at bounding box center [255, 229] width 10 height 10
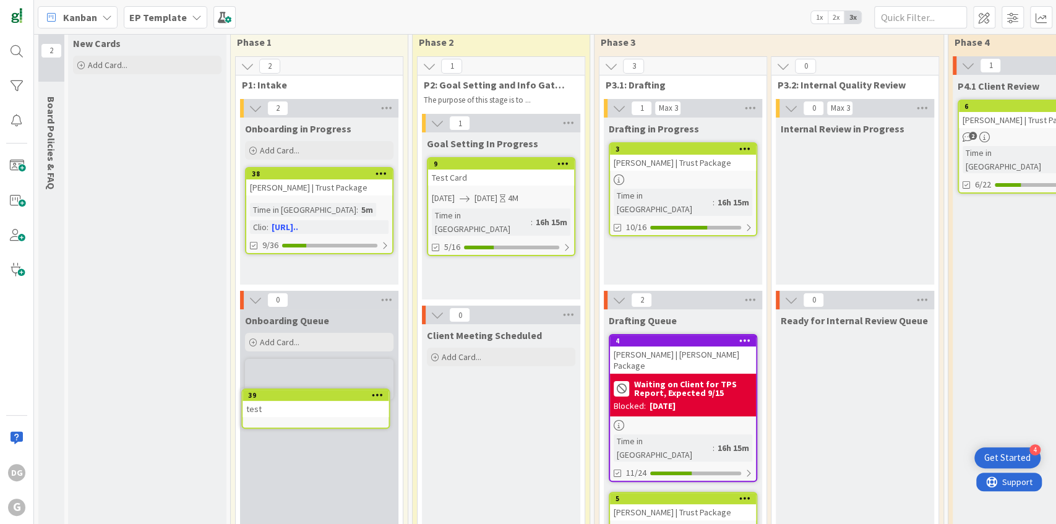
scroll to position [37, 0]
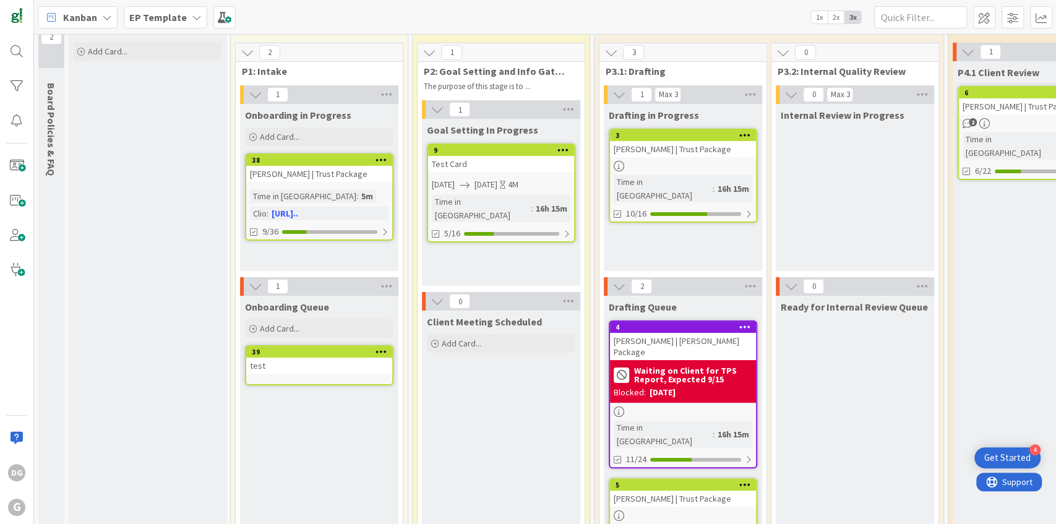
click at [330, 165] on div "38" at bounding box center [319, 160] width 146 height 11
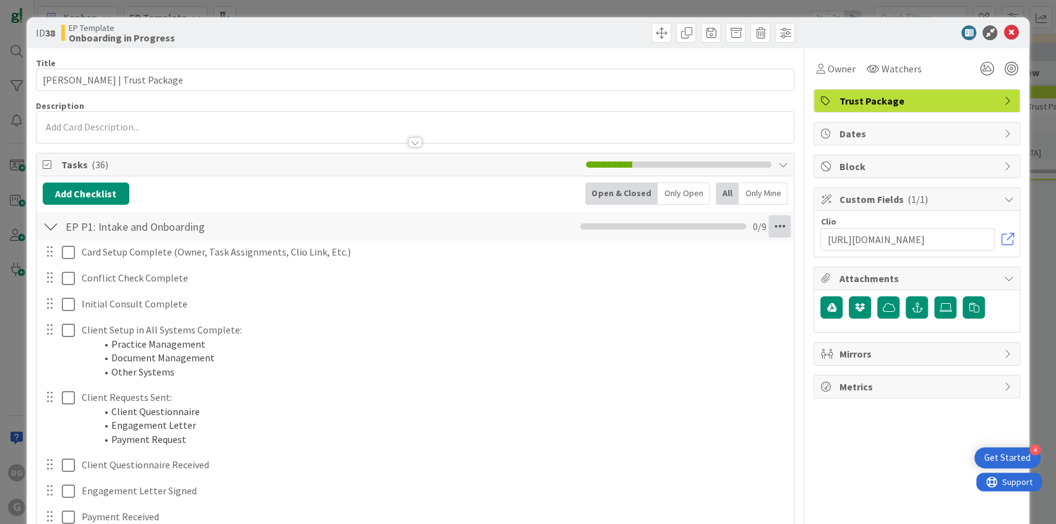
click at [776, 225] on icon at bounding box center [779, 226] width 22 height 22
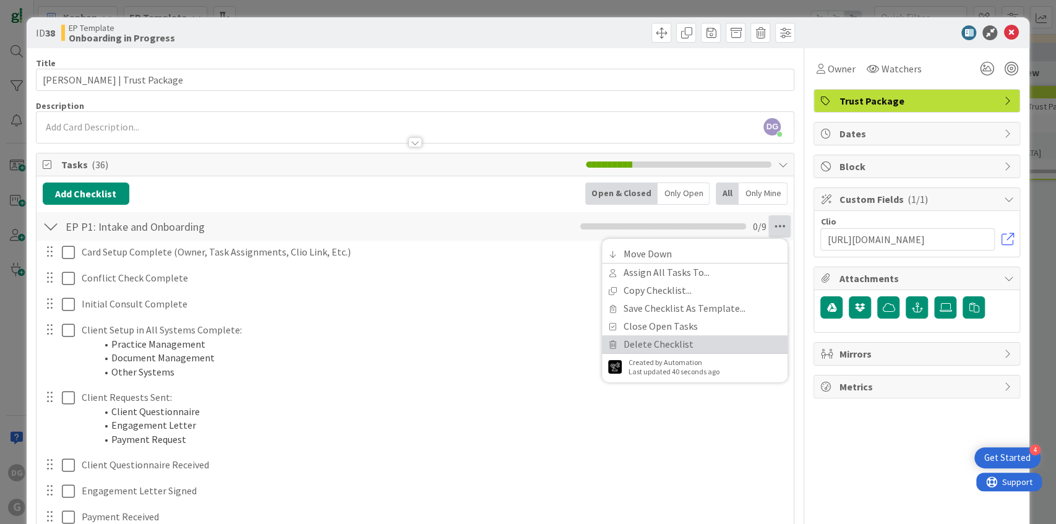
drag, startPoint x: 730, startPoint y: 347, endPoint x: 741, endPoint y: 329, distance: 21.1
click at [730, 346] on link "Delete Checklist" at bounding box center [695, 344] width 186 height 18
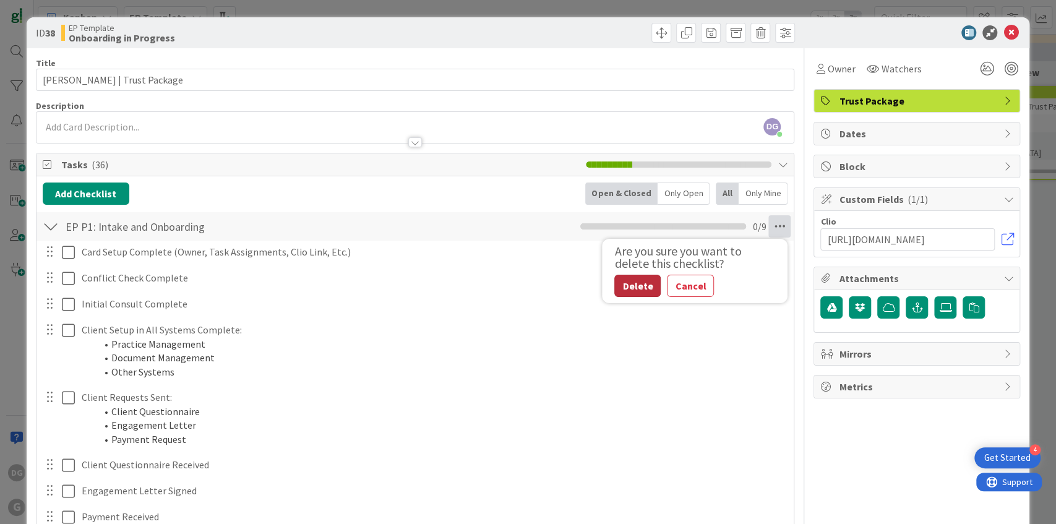
click at [630, 275] on button "Delete" at bounding box center [637, 286] width 46 height 22
click at [769, 224] on icon at bounding box center [779, 226] width 22 height 22
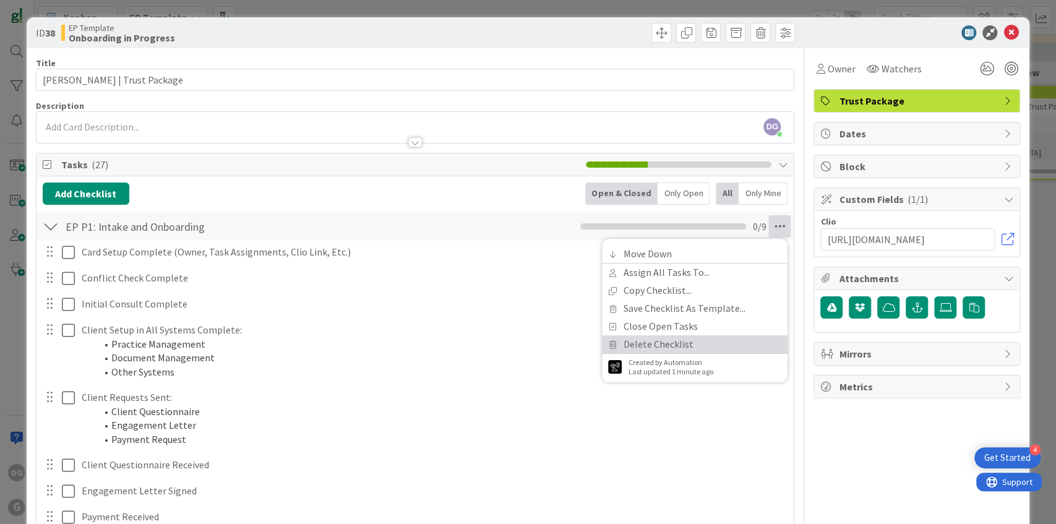
click at [651, 346] on link "Delete Checklist" at bounding box center [695, 344] width 186 height 18
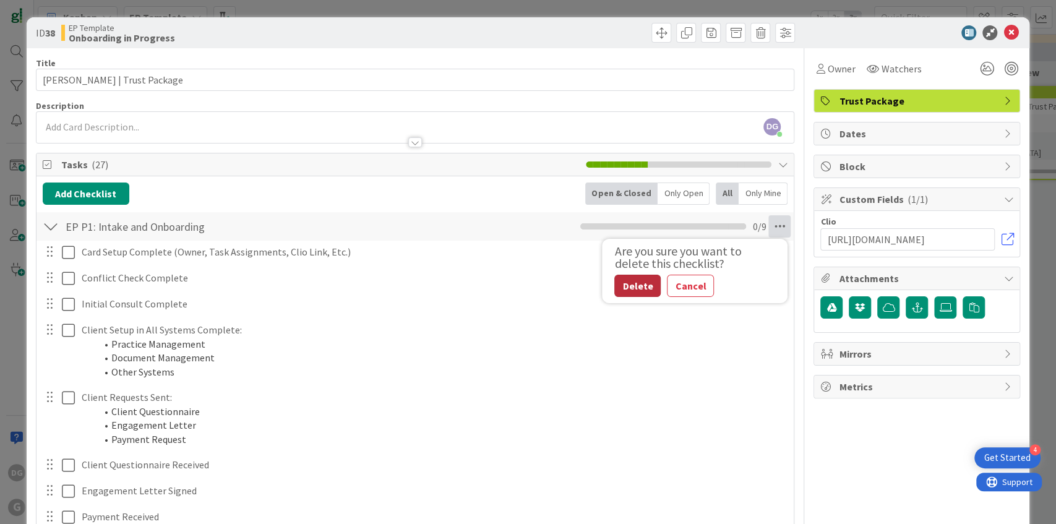
click at [625, 287] on button "Delete" at bounding box center [637, 286] width 46 height 22
click at [779, 226] on icon at bounding box center [779, 226] width 22 height 22
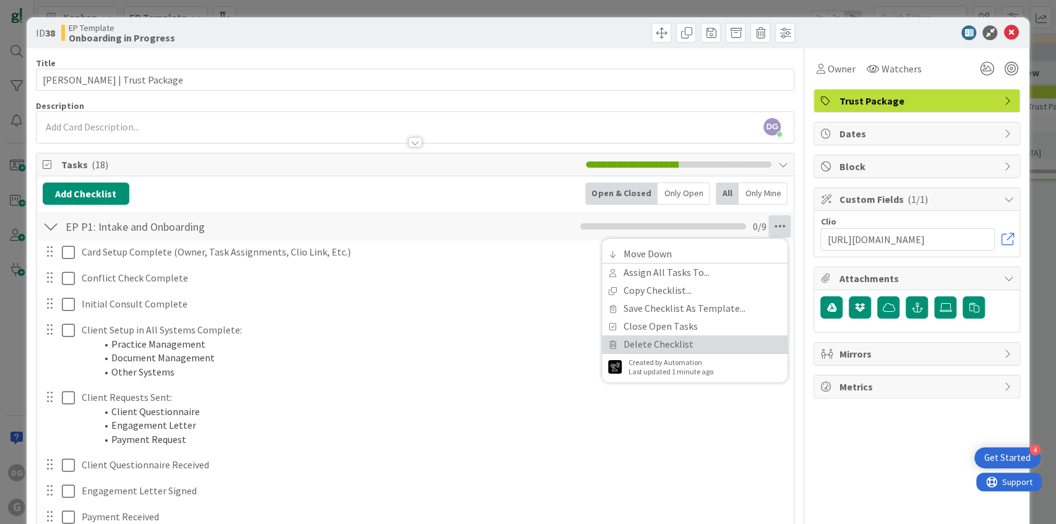
click at [705, 343] on link "Delete Checklist" at bounding box center [695, 344] width 186 height 18
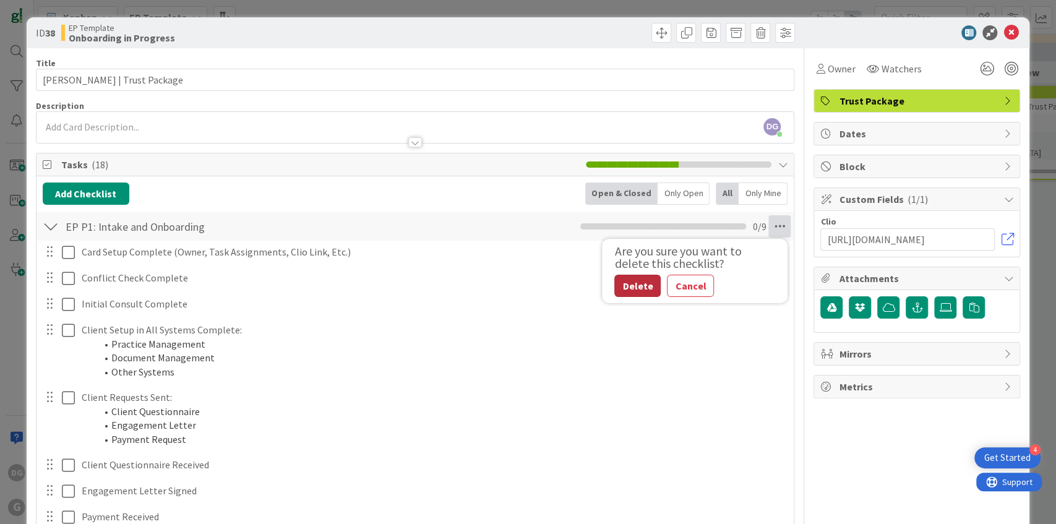
click at [641, 286] on button "Delete" at bounding box center [637, 286] width 46 height 22
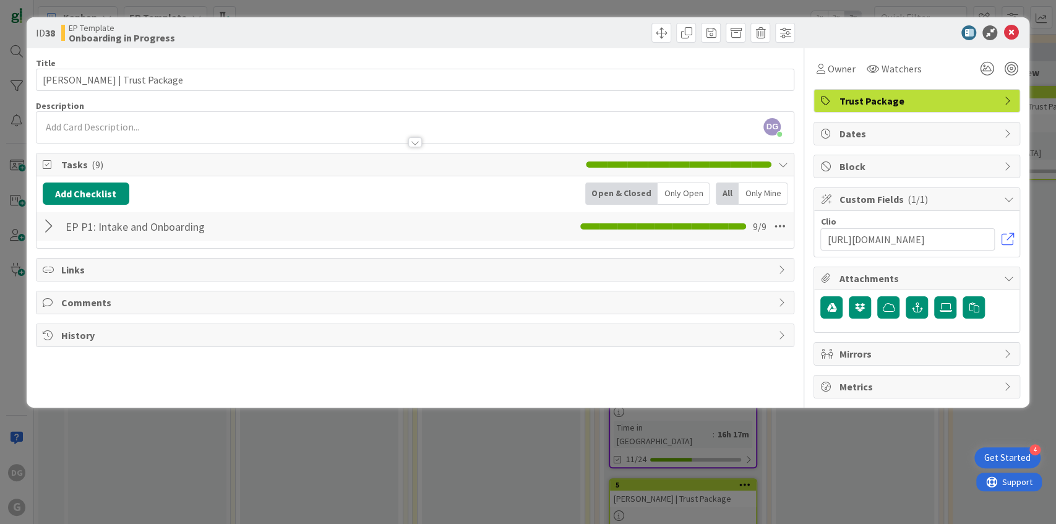
click at [1018, 33] on div at bounding box center [910, 32] width 219 height 15
click at [1013, 36] on icon at bounding box center [1010, 32] width 15 height 15
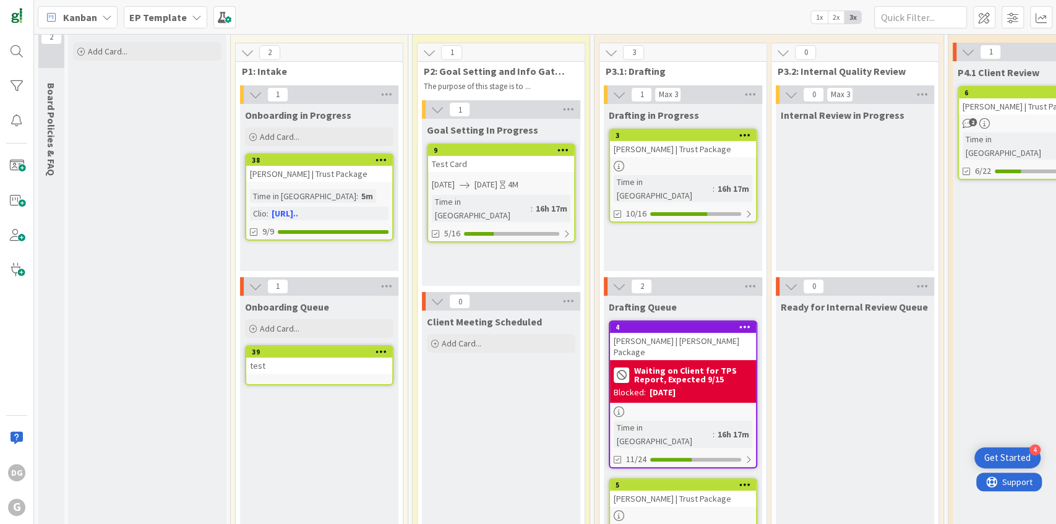
click at [337, 170] on div "[PERSON_NAME] | Trust Package" at bounding box center [319, 174] width 146 height 16
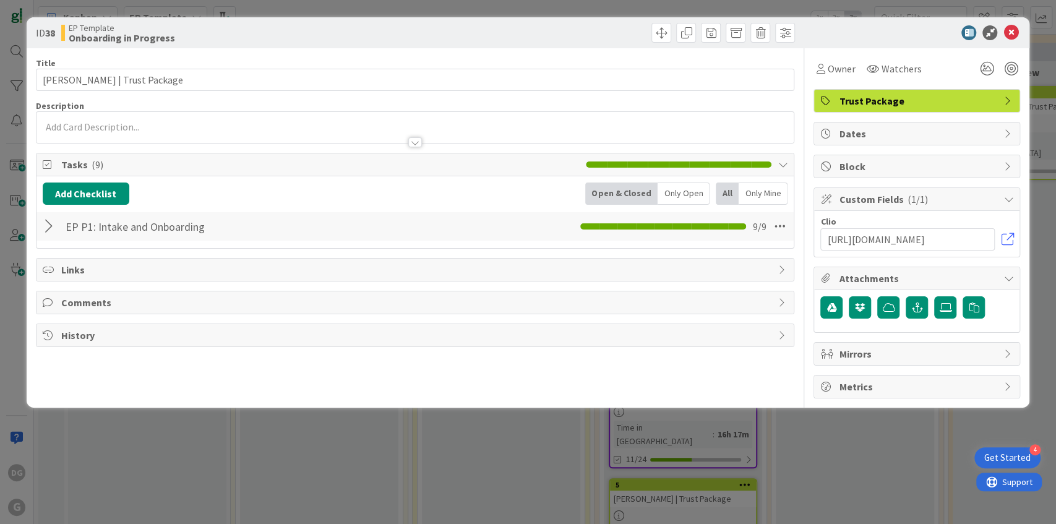
click at [892, 132] on span "Dates" at bounding box center [918, 133] width 158 height 15
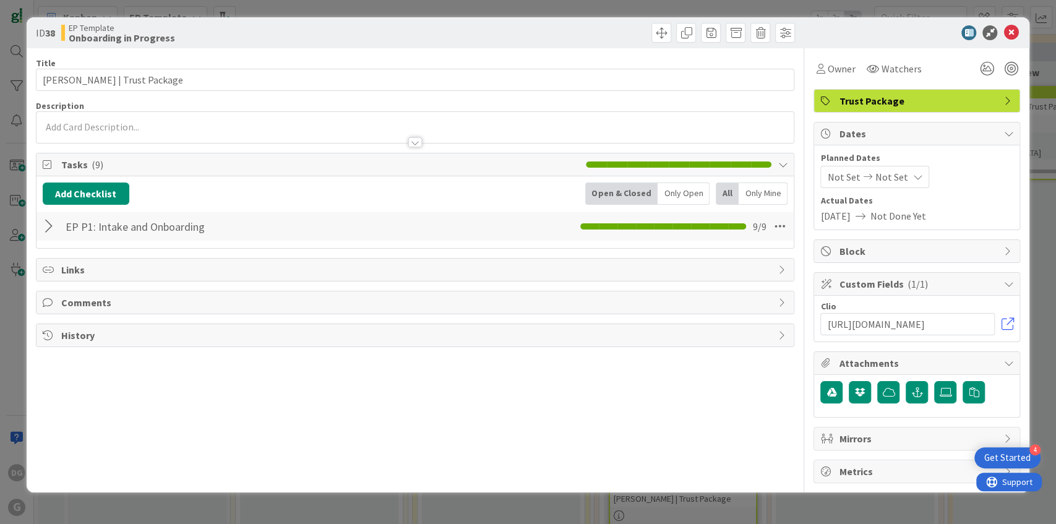
click at [844, 173] on span "Not Set" at bounding box center [843, 176] width 33 height 15
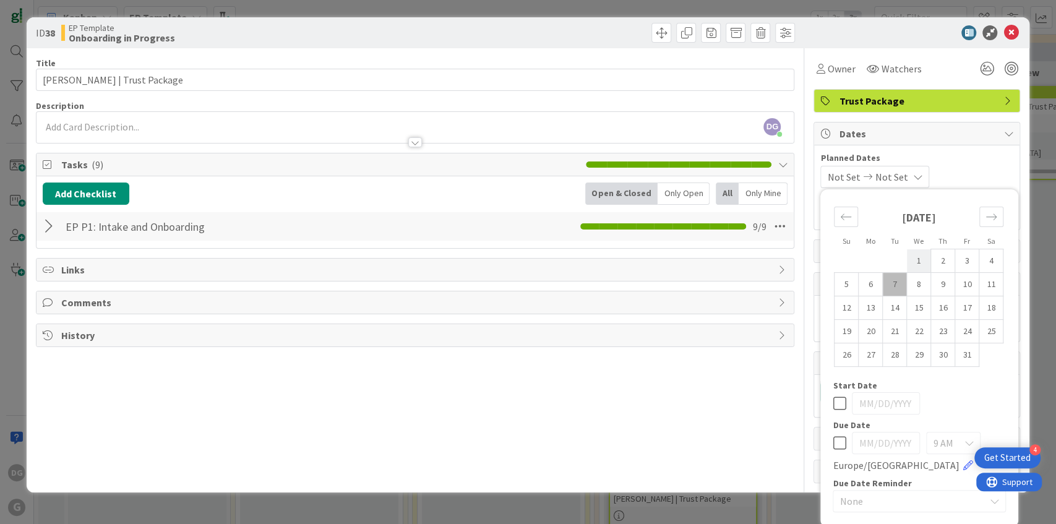
click at [912, 255] on td "1" at bounding box center [919, 261] width 24 height 24
type input "[DATE]"
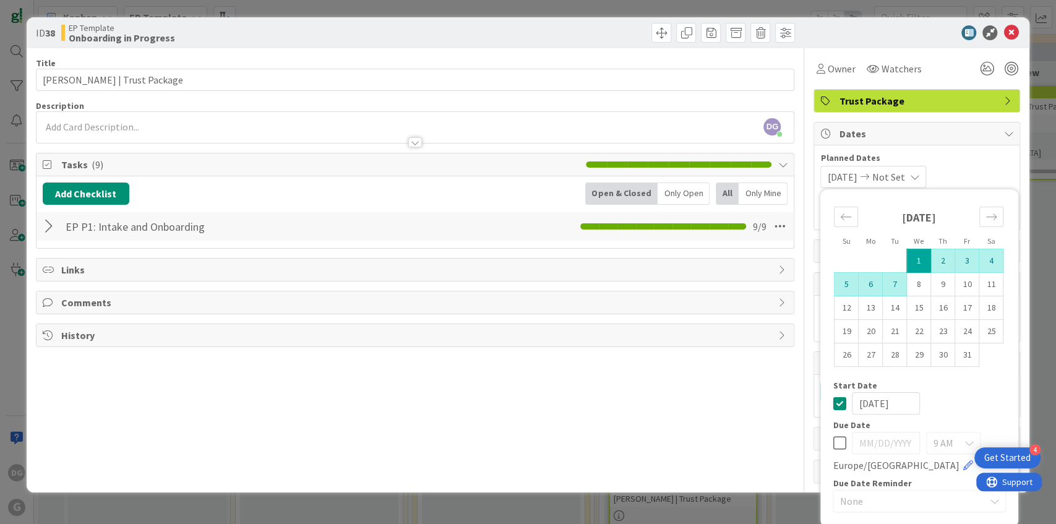
click at [888, 283] on td "7" at bounding box center [895, 285] width 24 height 24
type input "[DATE]"
click at [958, 167] on div "[DATE] [DATE] Su Mo Tu We Th Fr Sa [DATE] 1 2 3 4 5 6 7 8 9 10 11 12 13 14 15 1…" at bounding box center [916, 177] width 193 height 22
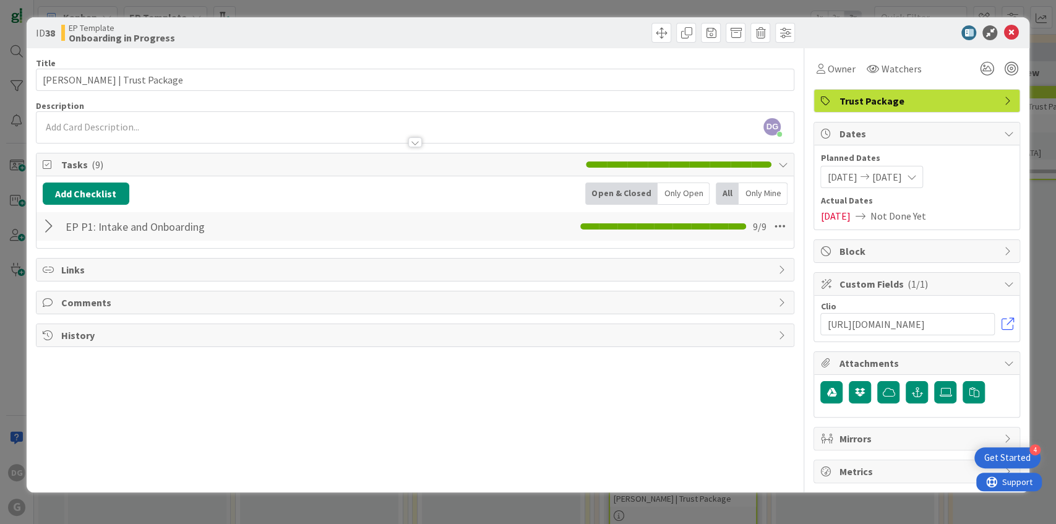
click at [901, 180] on span "[DATE]" at bounding box center [887, 176] width 30 height 15
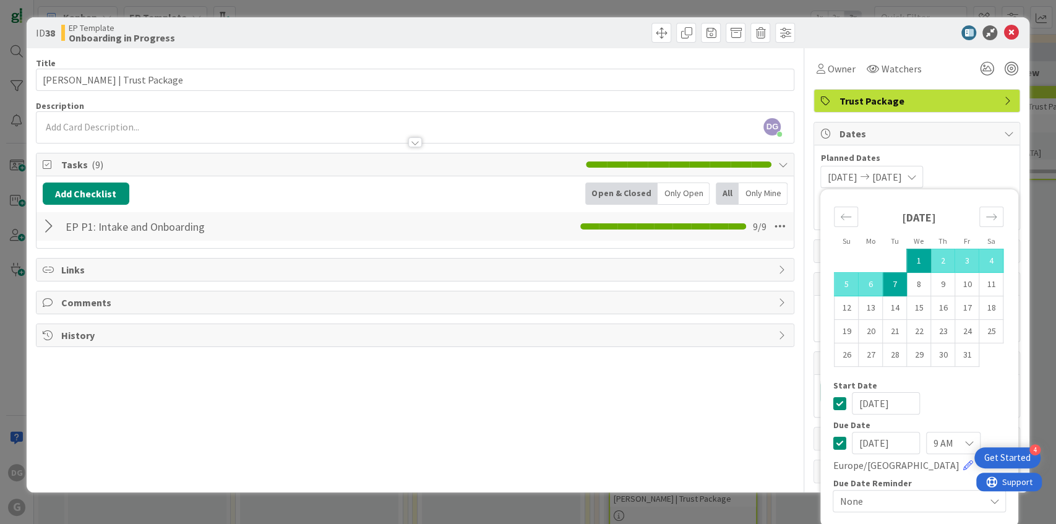
scroll to position [1, 0]
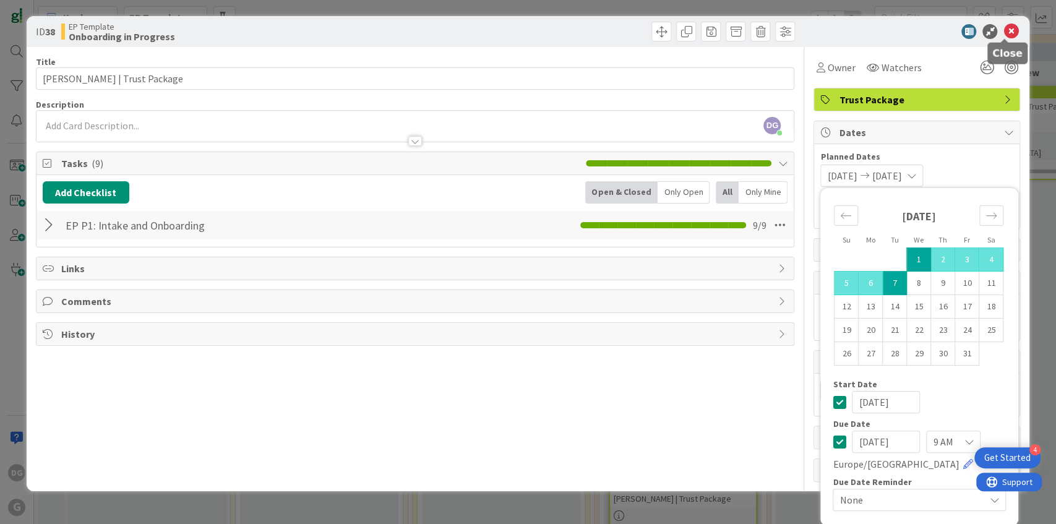
click at [1005, 28] on icon at bounding box center [1010, 31] width 15 height 15
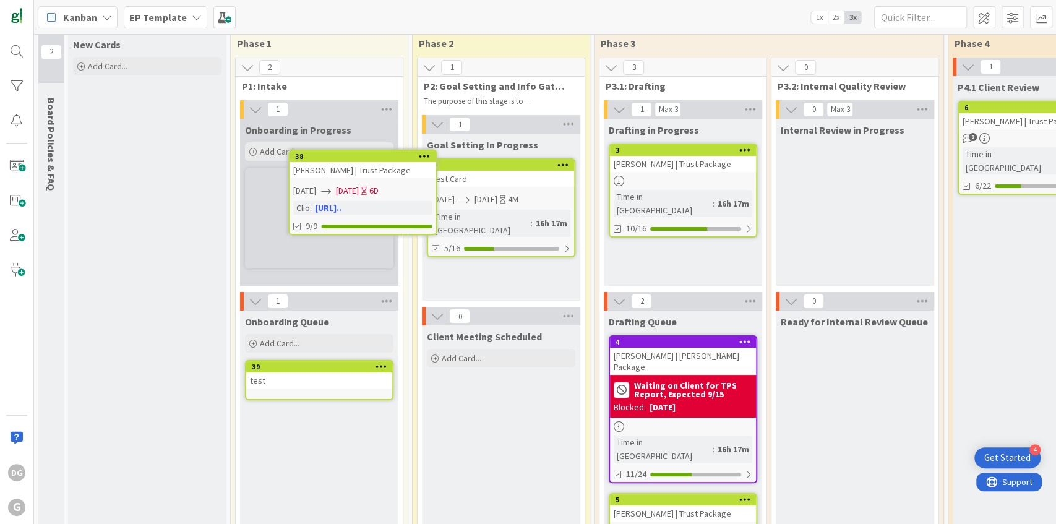
scroll to position [6, 0]
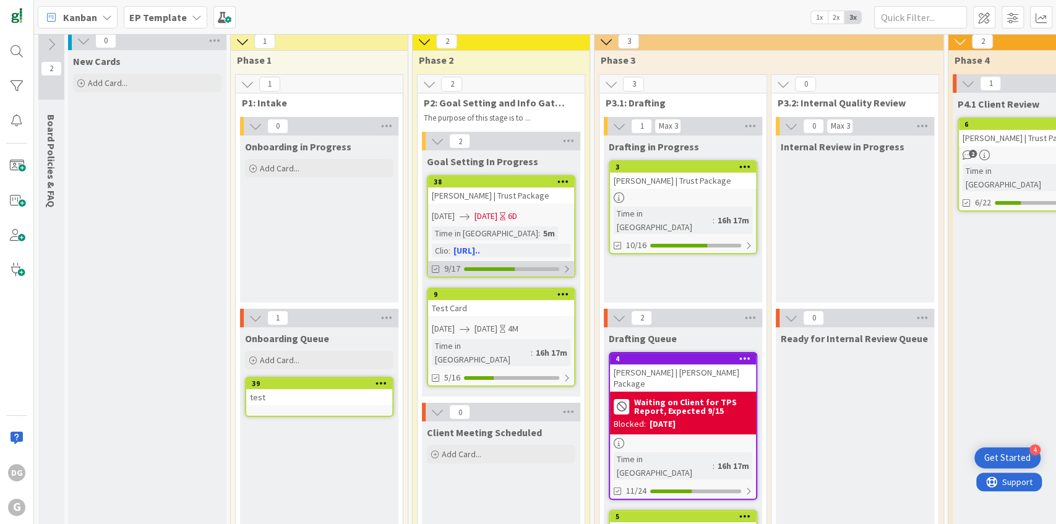
click at [531, 267] on div at bounding box center [511, 269] width 95 height 4
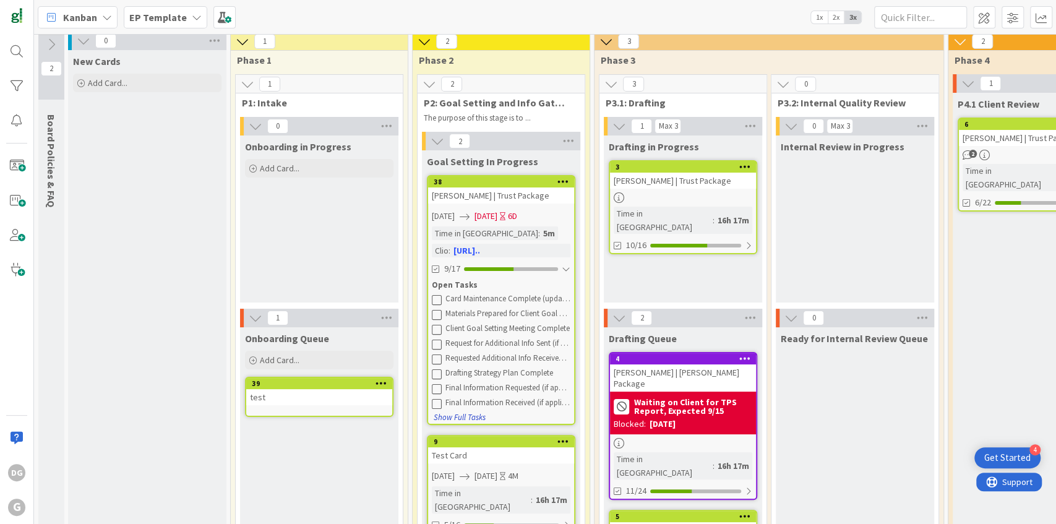
click at [466, 414] on button "Show Full Tasks" at bounding box center [459, 418] width 53 height 14
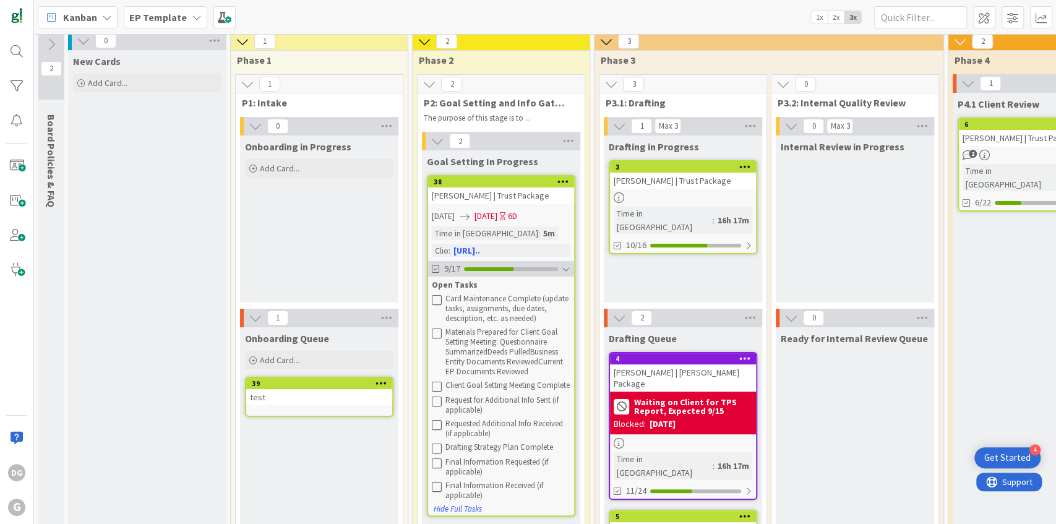
click at [563, 268] on div at bounding box center [566, 269] width 9 height 10
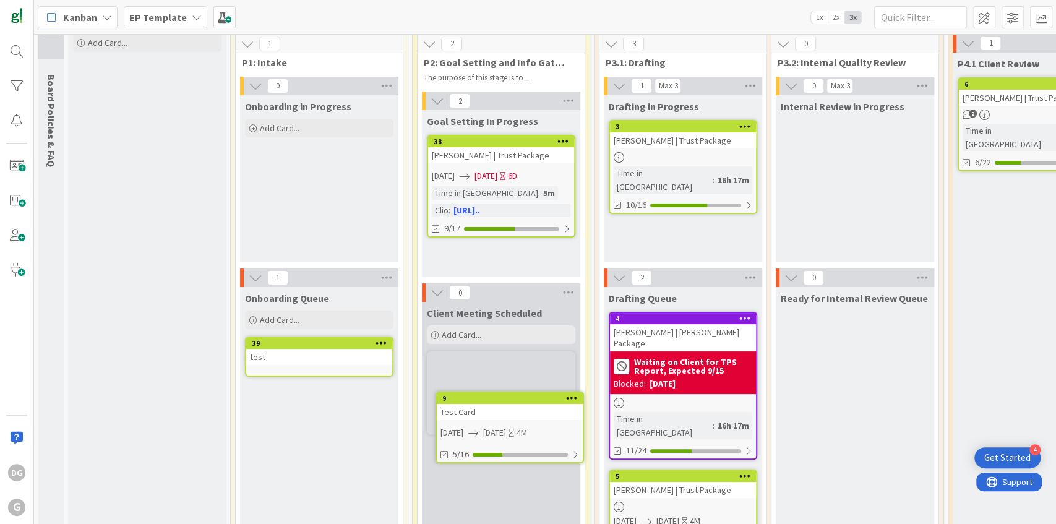
scroll to position [74, 0]
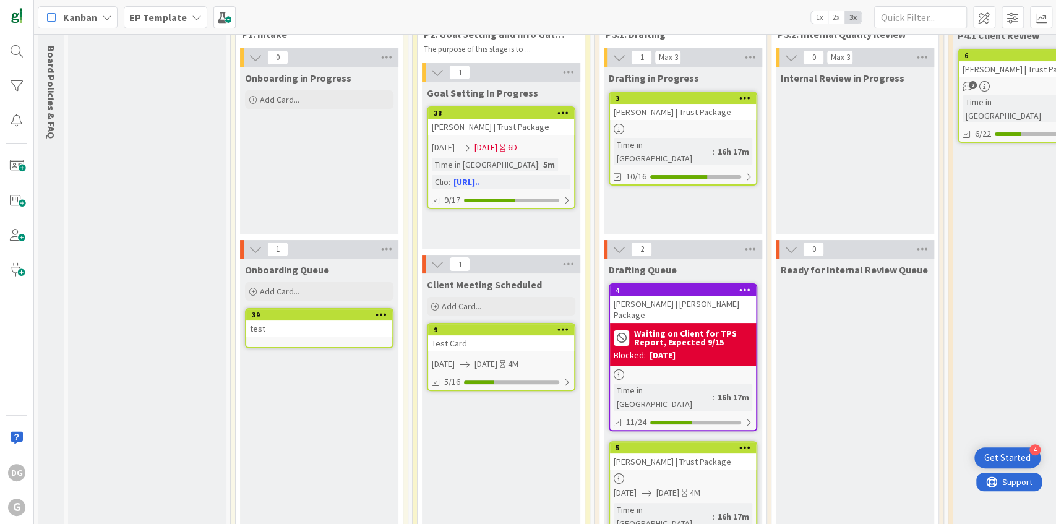
click at [520, 118] on div "38" at bounding box center [501, 113] width 146 height 11
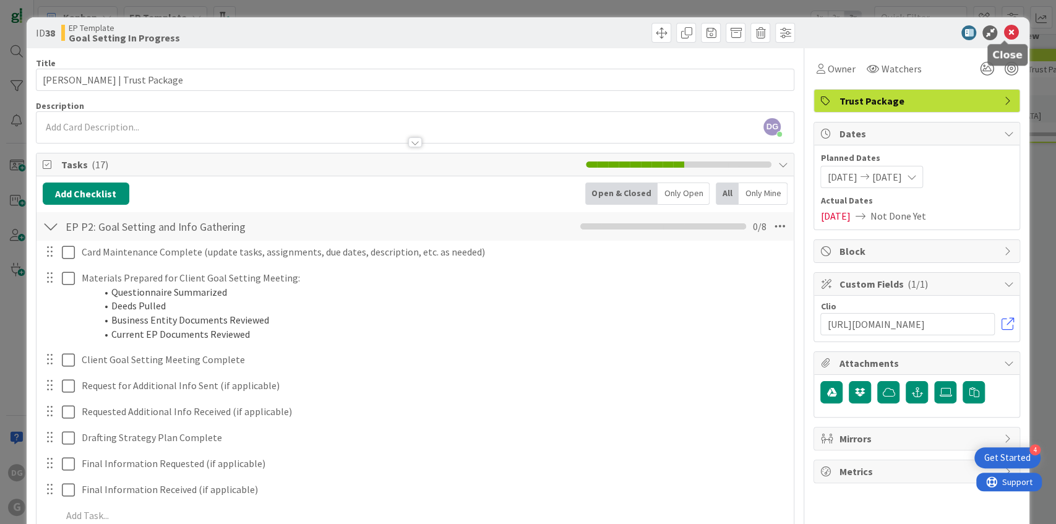
click at [1003, 30] on icon at bounding box center [1010, 32] width 15 height 15
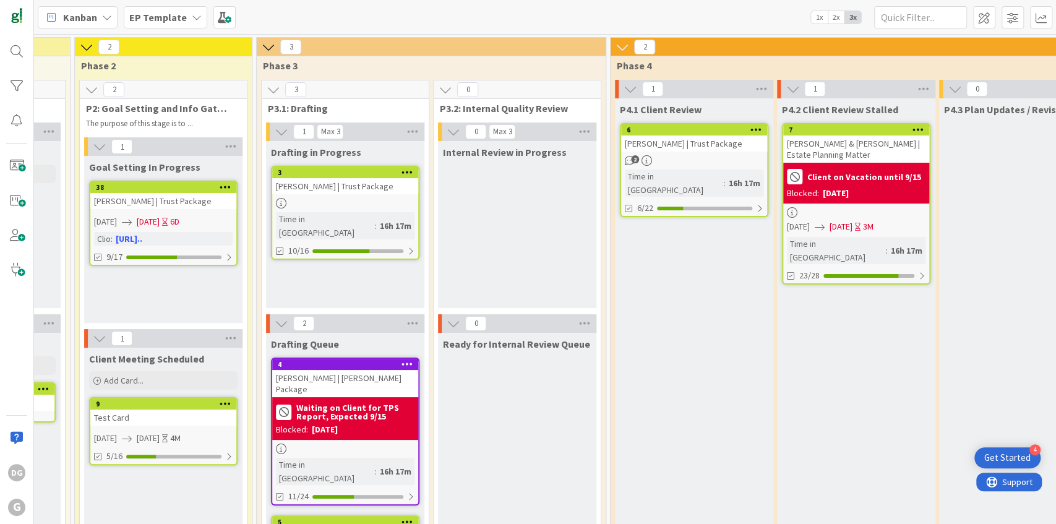
scroll to position [0, 312]
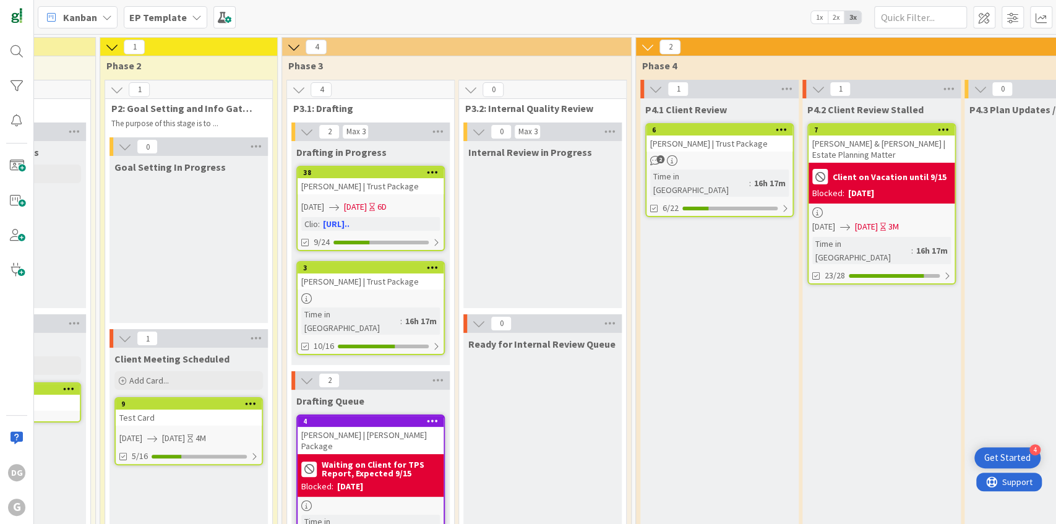
click at [387, 184] on div "[PERSON_NAME] | Trust Package" at bounding box center [371, 186] width 146 height 16
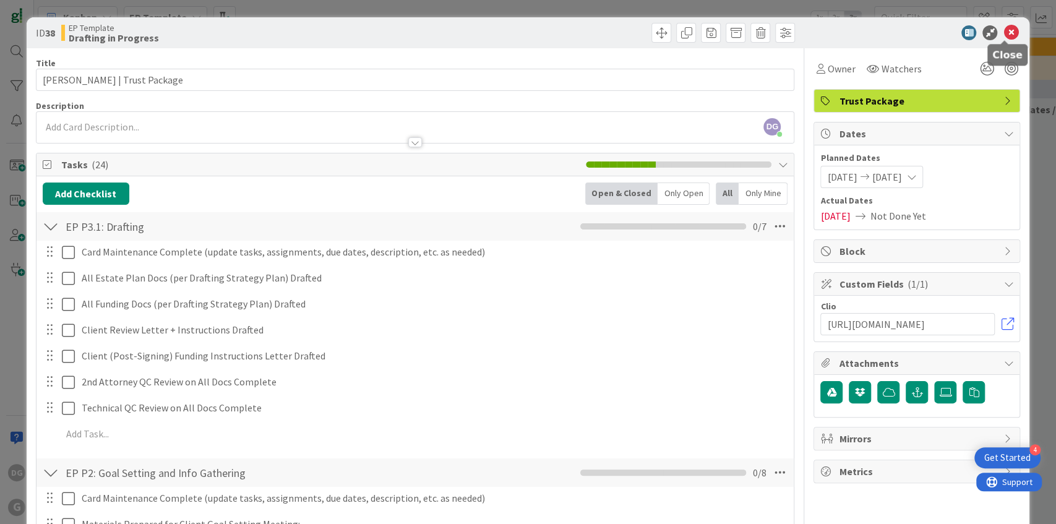
click at [1006, 33] on icon at bounding box center [1010, 32] width 15 height 15
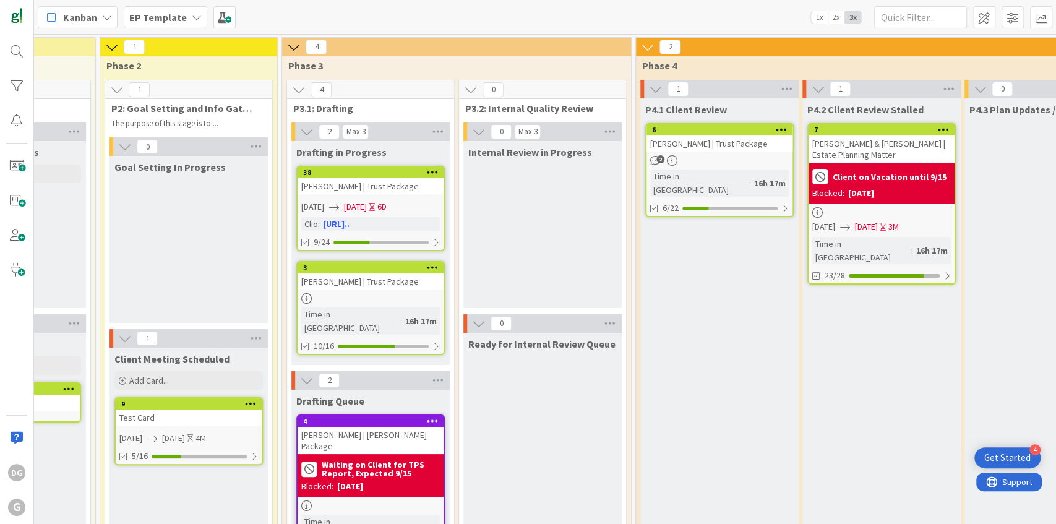
click at [362, 286] on div "[PERSON_NAME] | Trust Package" at bounding box center [371, 281] width 146 height 16
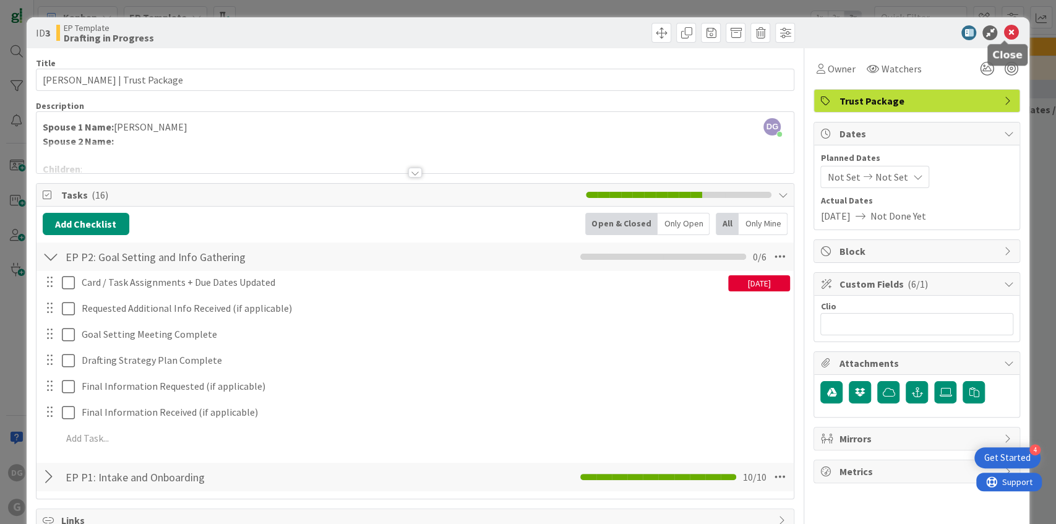
drag, startPoint x: 1001, startPoint y: 35, endPoint x: 964, endPoint y: 45, distance: 38.4
click at [1003, 35] on icon at bounding box center [1010, 32] width 15 height 15
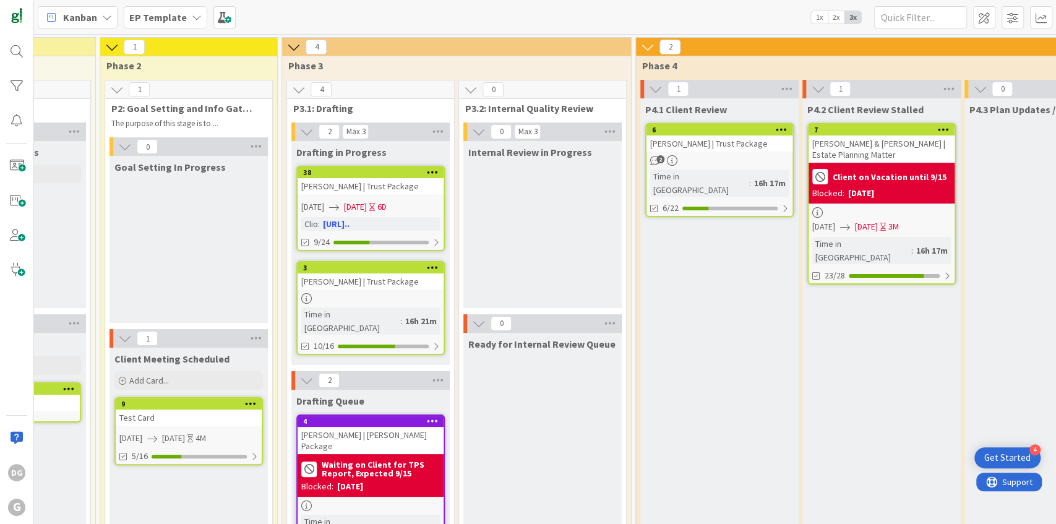
click at [409, 181] on div "[PERSON_NAME] | Trust Package" at bounding box center [371, 186] width 146 height 16
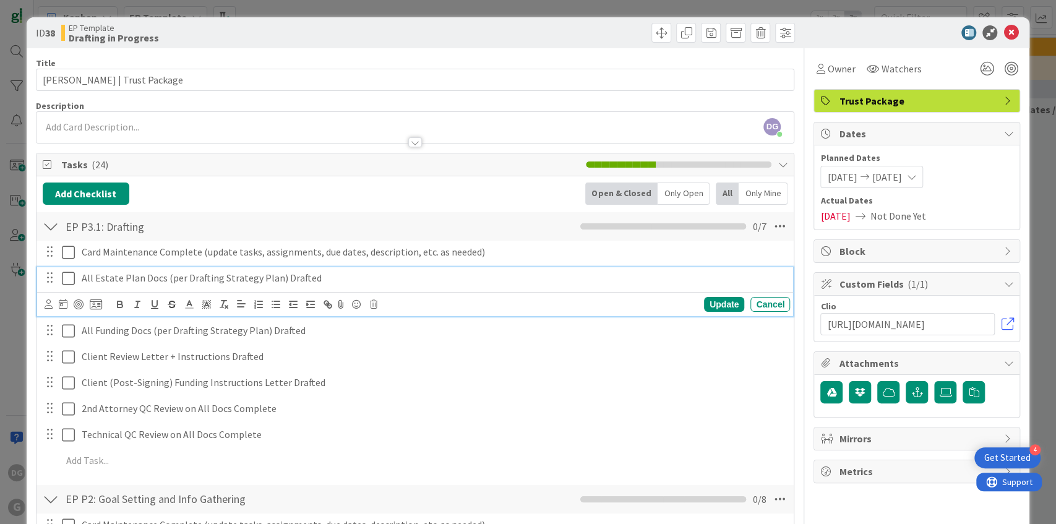
click at [324, 275] on p "All Estate Plan Docs (per Drafting Strategy Plan) Drafted" at bounding box center [433, 278] width 703 height 14
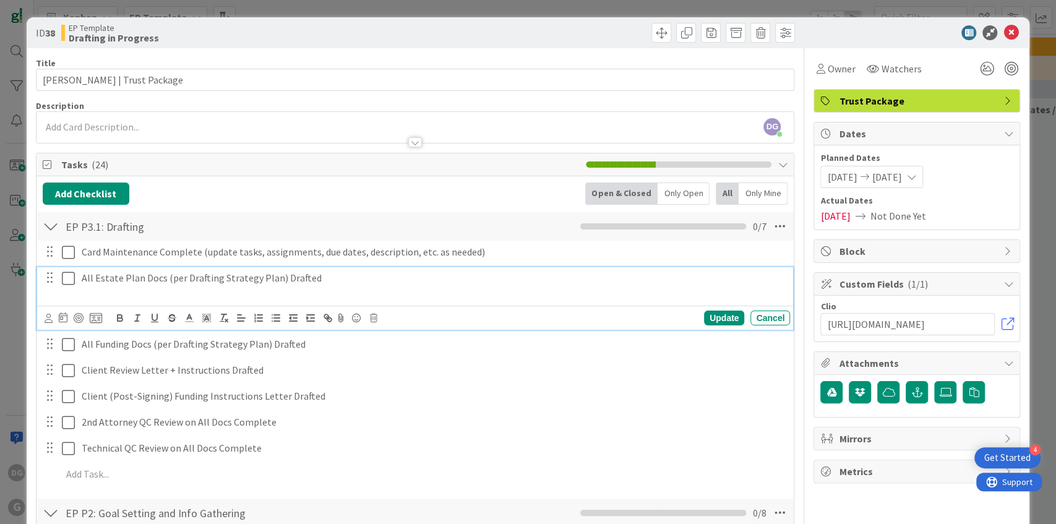
paste div
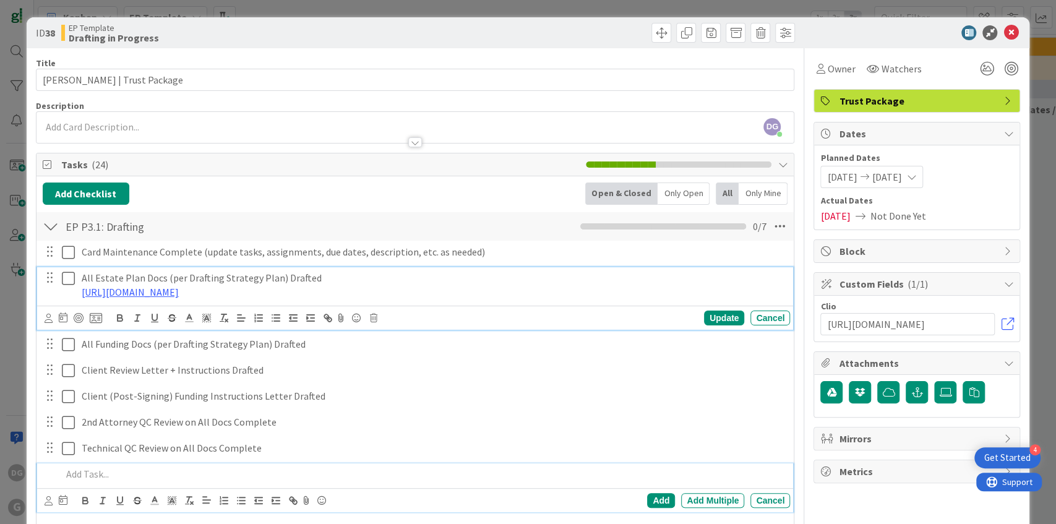
click at [412, 469] on p at bounding box center [424, 474] width 724 height 14
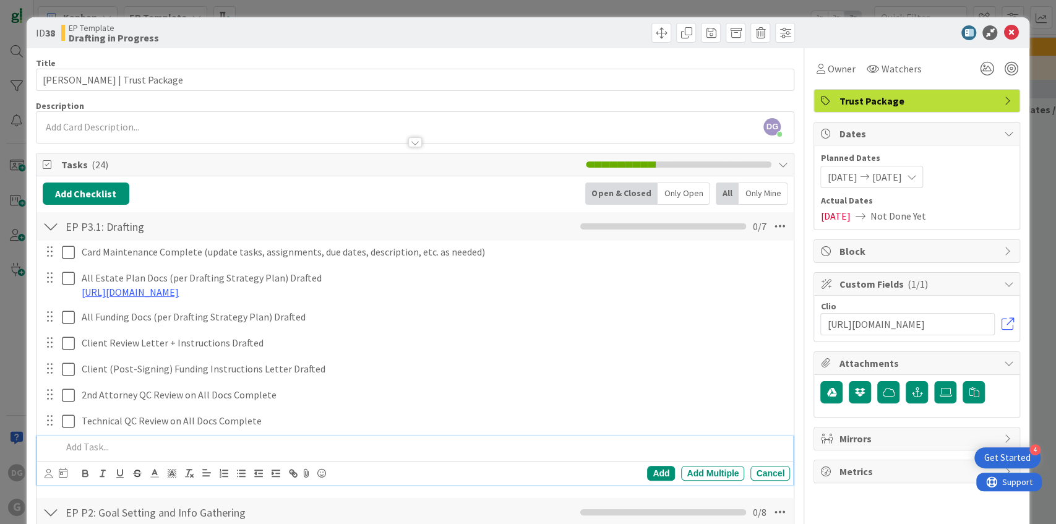
click at [265, 303] on div "Card Maintenance Complete (update tasks, assignments, due dates, description, e…" at bounding box center [415, 365] width 745 height 249
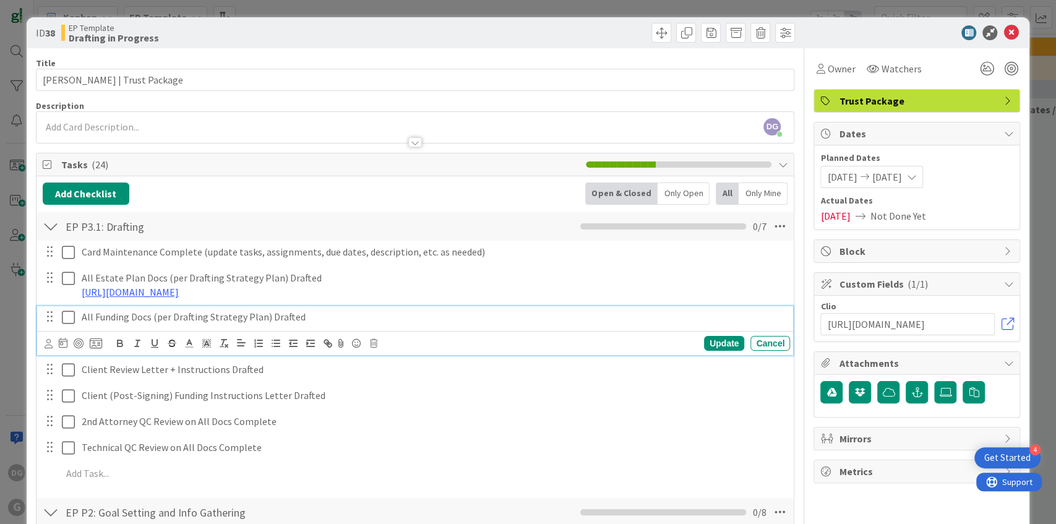
click at [181, 315] on p "All Funding Docs (per Drafting Strategy Plan) Drafted" at bounding box center [433, 317] width 703 height 14
drag, startPoint x: 181, startPoint y: 315, endPoint x: 251, endPoint y: 314, distance: 70.5
click at [251, 314] on p "All Funding Docs (per Drafting Strategy Plan) Drafted" at bounding box center [433, 317] width 703 height 14
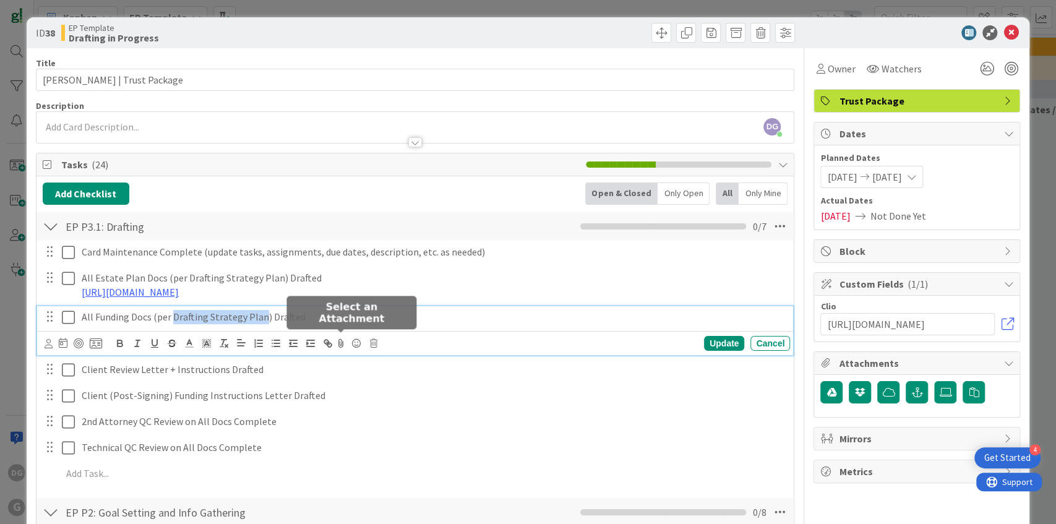
click at [341, 340] on icon at bounding box center [341, 343] width 15 height 17
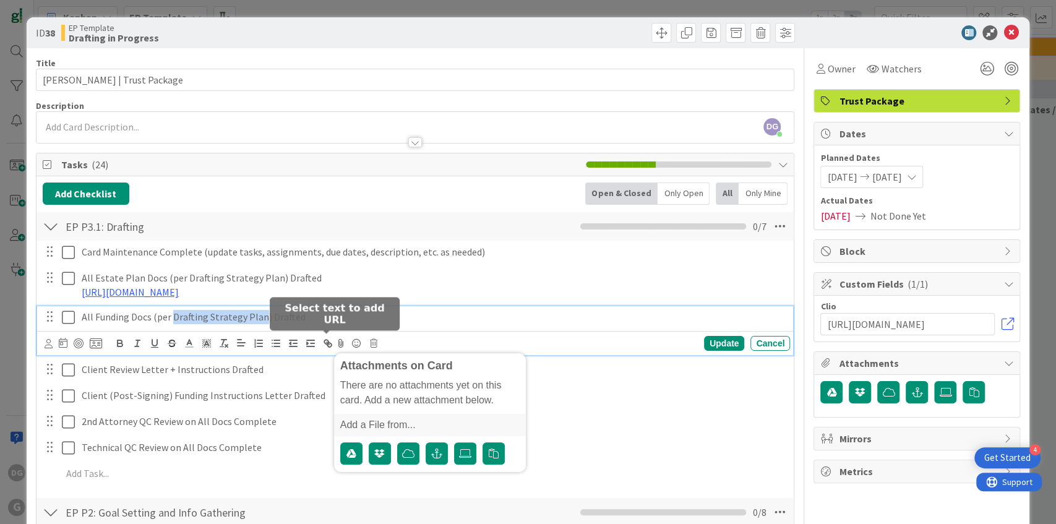
click at [327, 338] on icon "button" at bounding box center [327, 343] width 11 height 11
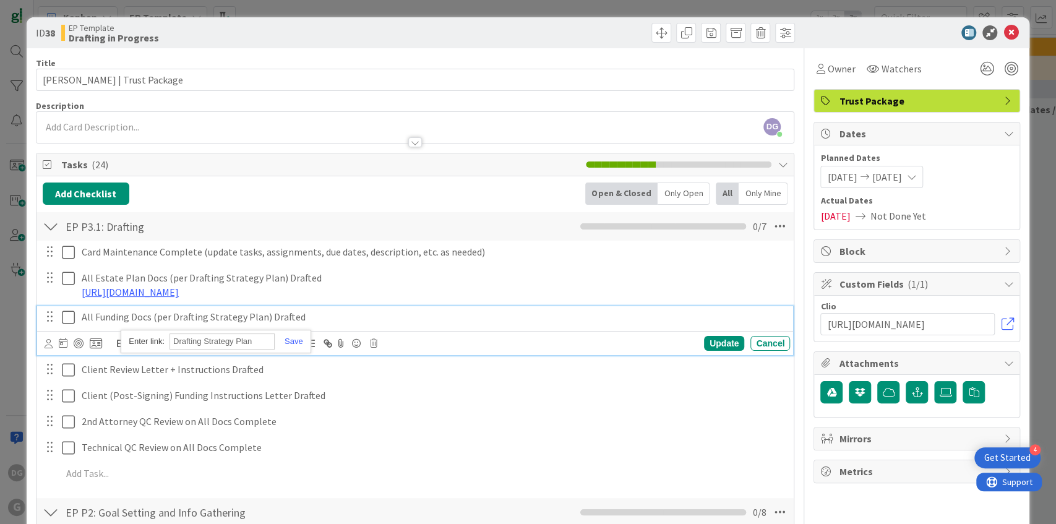
paste input "[URL][DOMAIN_NAME]"
type input "[URL][DOMAIN_NAME]"
click at [289, 338] on link at bounding box center [289, 340] width 28 height 9
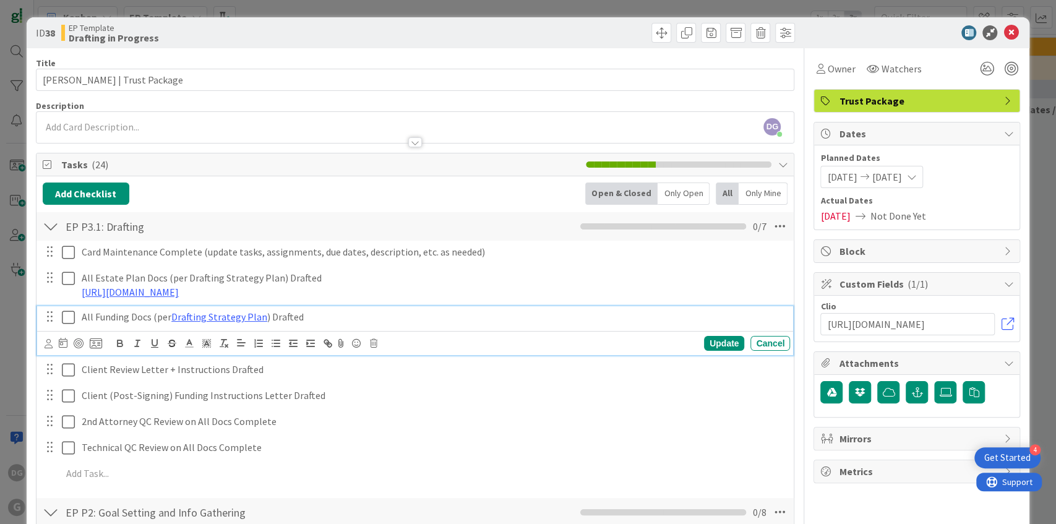
drag, startPoint x: 411, startPoint y: 406, endPoint x: 401, endPoint y: 398, distance: 12.3
click at [411, 406] on div "Card Maintenance Complete (update tasks, assignments, due dates, description, e…" at bounding box center [415, 365] width 745 height 249
click at [212, 319] on link "Drafting Strategy Plan" at bounding box center [219, 317] width 96 height 12
click at [230, 340] on link "[URL][DOMAIN_NAME]" at bounding box center [187, 341] width 85 height 16
click at [764, 345] on div "Cancel" at bounding box center [770, 343] width 40 height 15
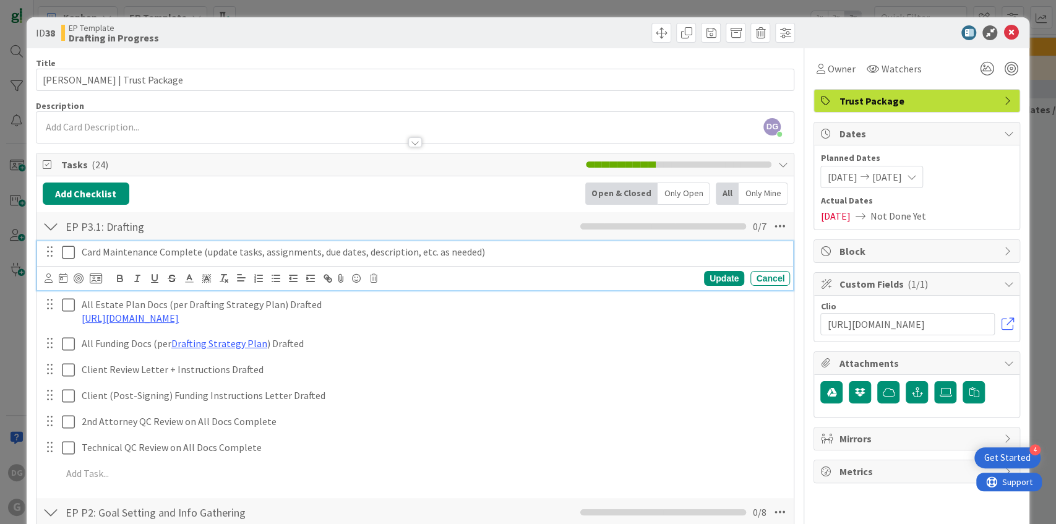
click at [71, 251] on icon at bounding box center [68, 252] width 13 height 15
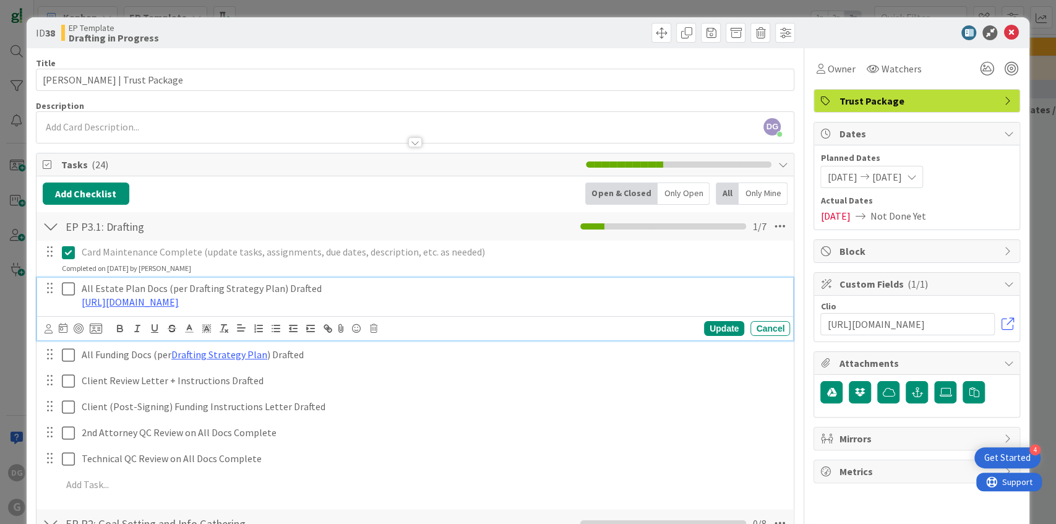
click at [68, 291] on icon at bounding box center [68, 288] width 13 height 15
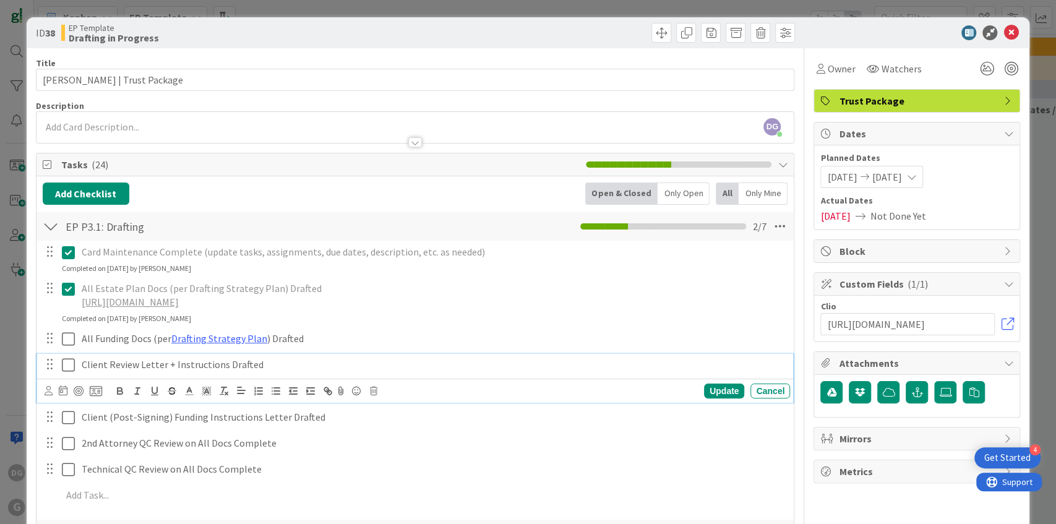
click at [106, 358] on p "Client Review Letter + Instructions Drafted" at bounding box center [433, 365] width 703 height 14
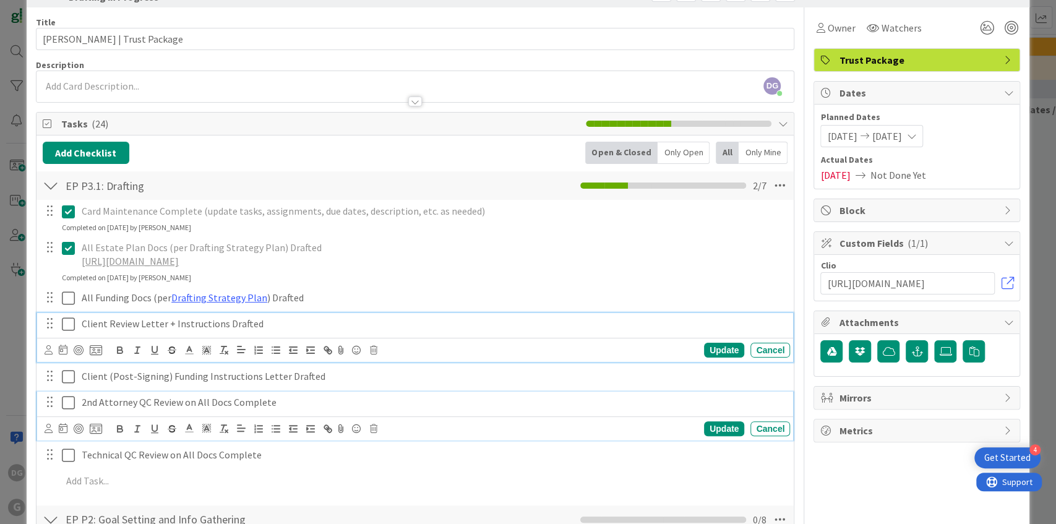
click at [98, 398] on p "2nd Attorney QC Review on All Docs Complete" at bounding box center [433, 402] width 703 height 14
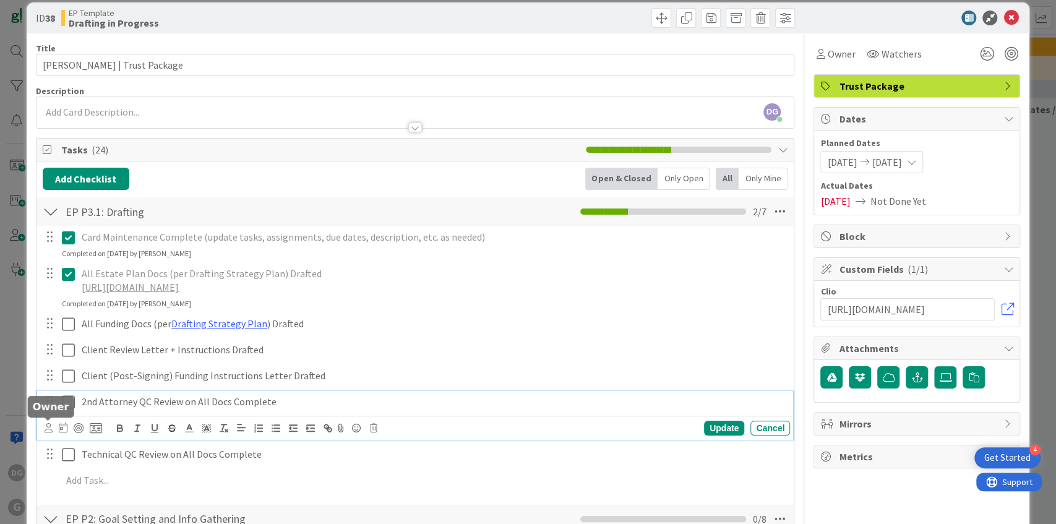
click at [50, 426] on icon at bounding box center [49, 427] width 8 height 9
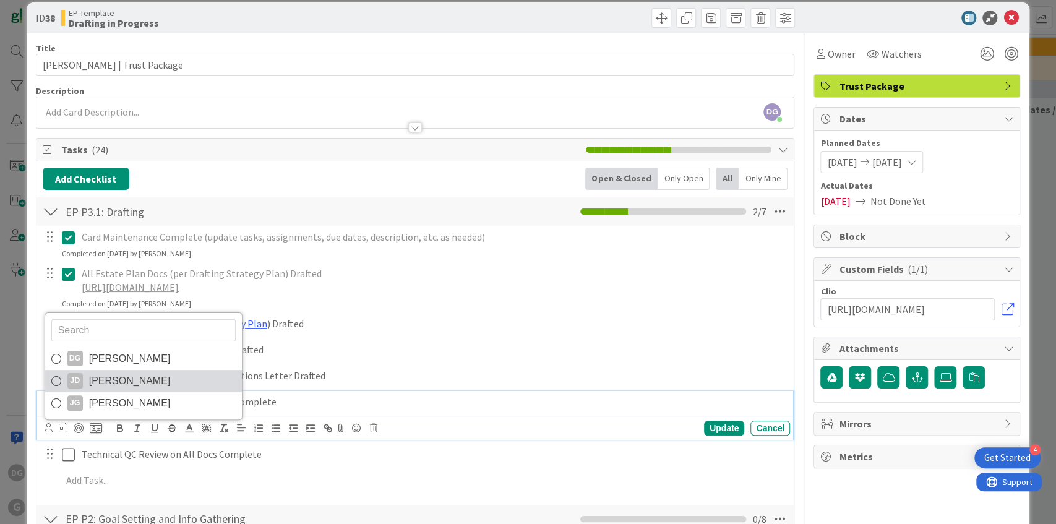
click at [126, 381] on span "[PERSON_NAME]" at bounding box center [130, 381] width 82 height 19
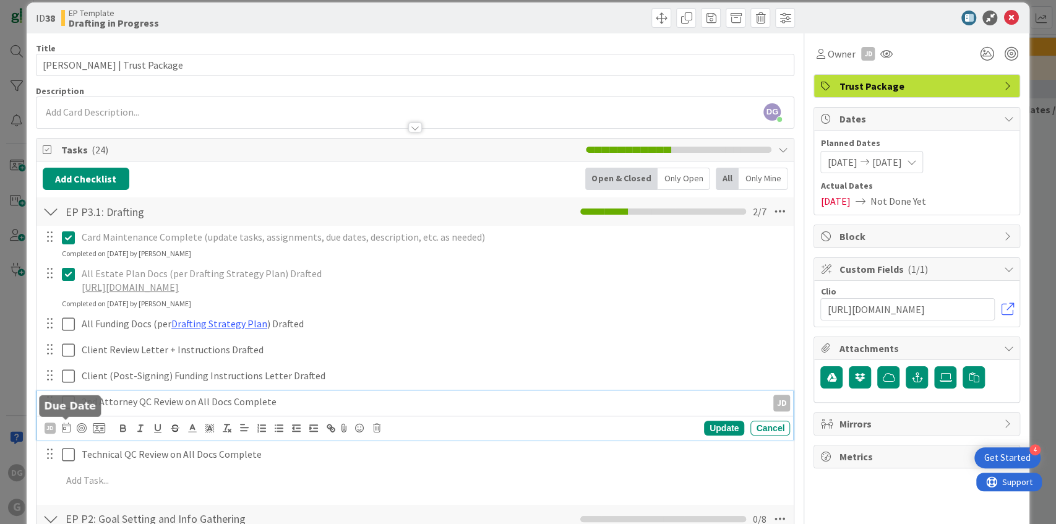
click at [62, 426] on icon at bounding box center [66, 427] width 9 height 10
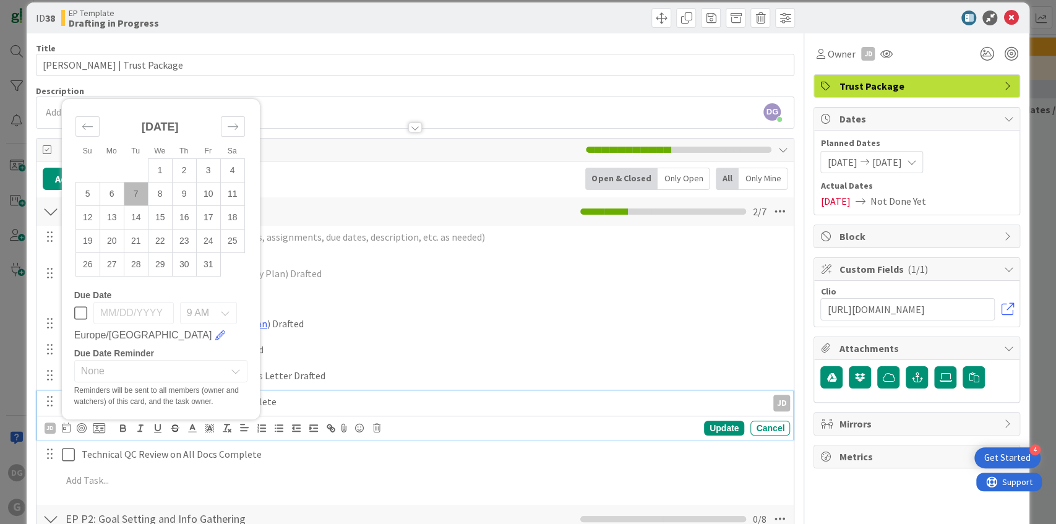
click at [474, 362] on div "Card Maintenance Complete (update tasks, assignments, due dates, description, e…" at bounding box center [415, 361] width 745 height 270
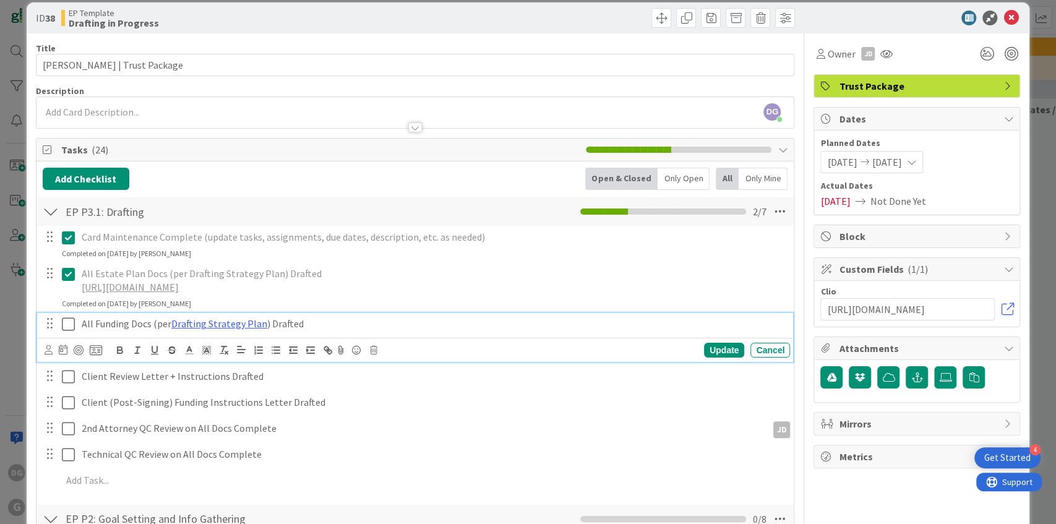
click at [306, 325] on p "All Funding Docs (per Drafting Strategy Plan ) Drafted" at bounding box center [433, 324] width 703 height 14
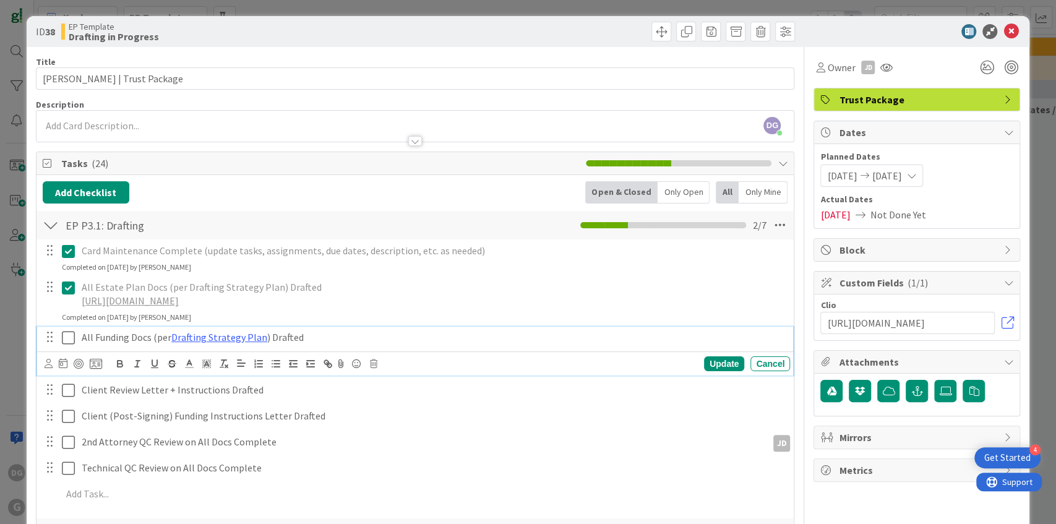
scroll to position [0, 0]
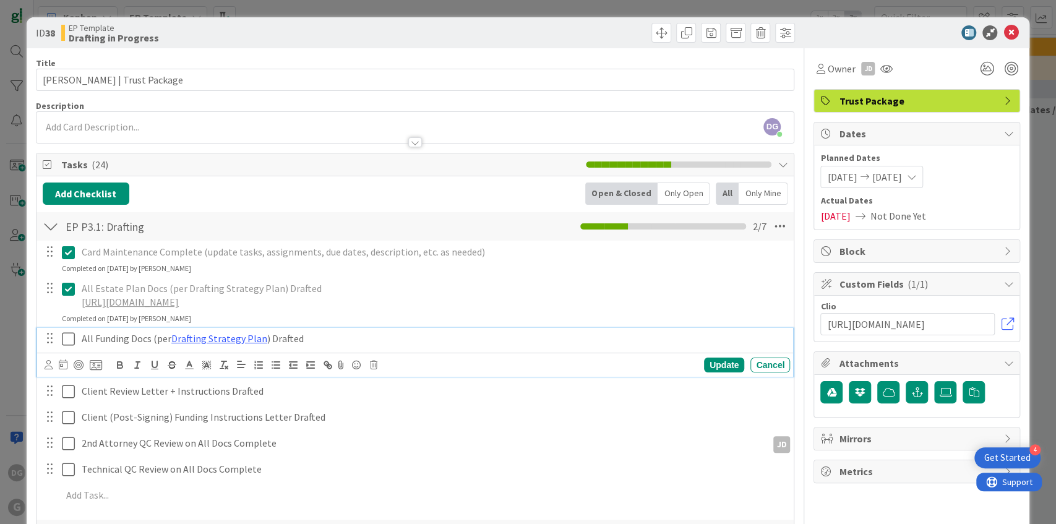
click at [1012, 33] on div at bounding box center [910, 32] width 219 height 15
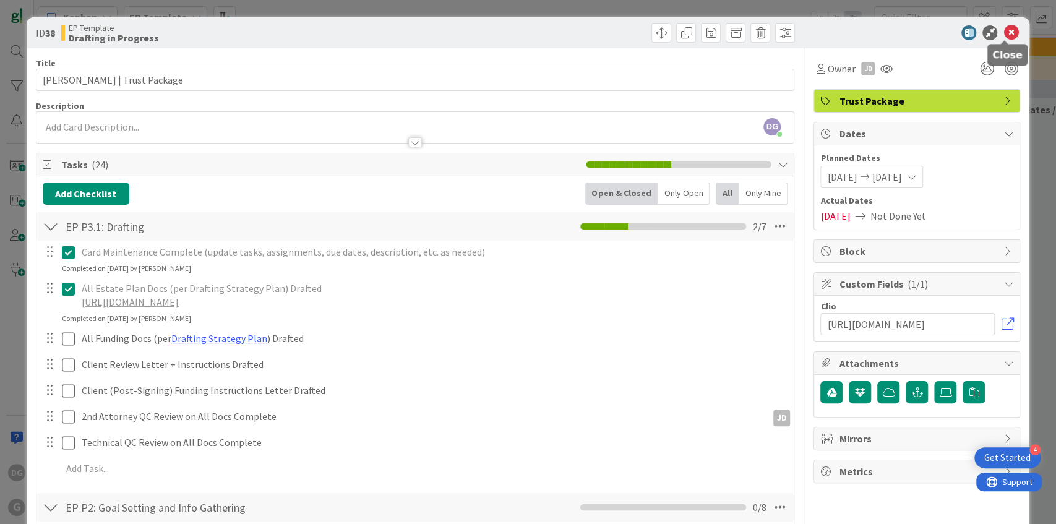
click at [1006, 35] on icon at bounding box center [1010, 32] width 15 height 15
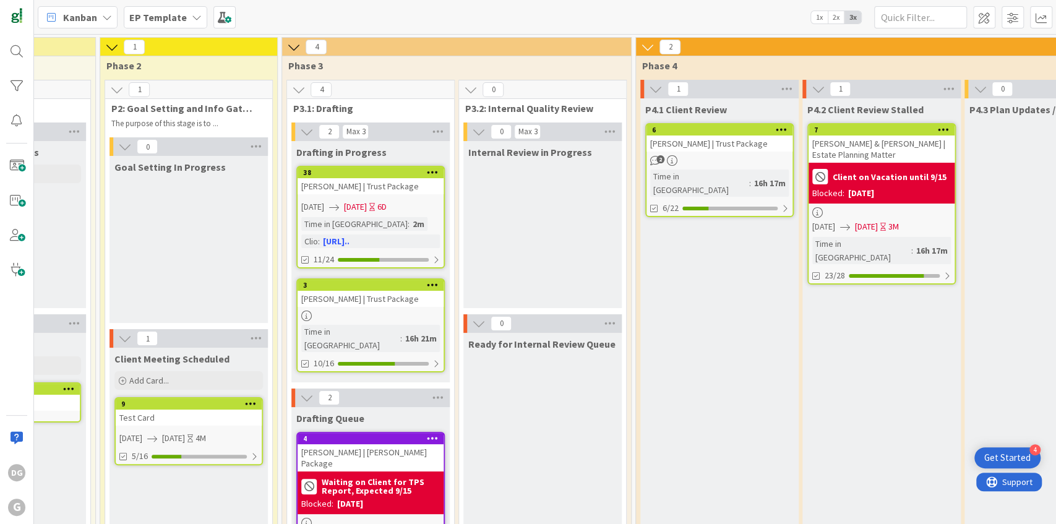
click at [150, 19] on b "EP Template" at bounding box center [158, 17] width 58 height 12
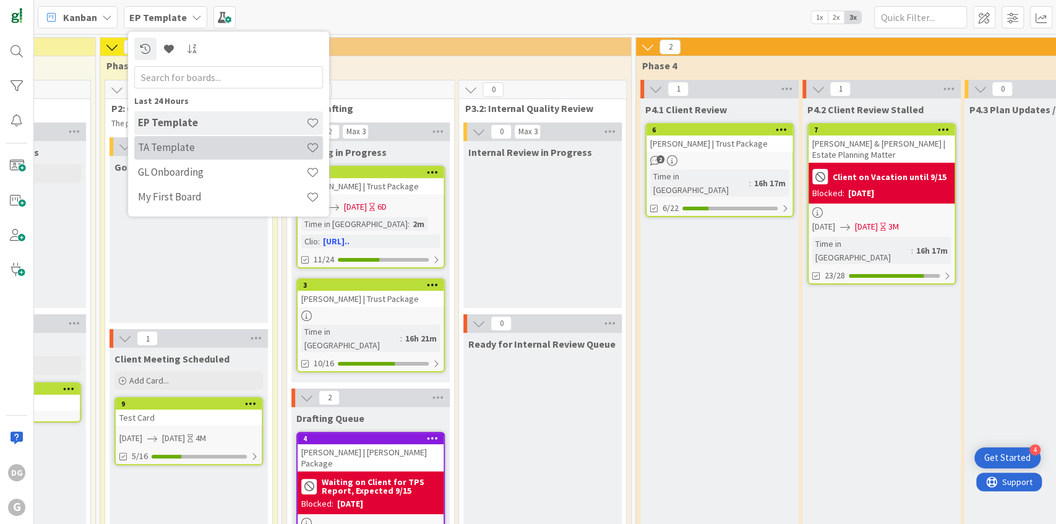
click at [158, 146] on h4 "TA Template" at bounding box center [222, 147] width 168 height 12
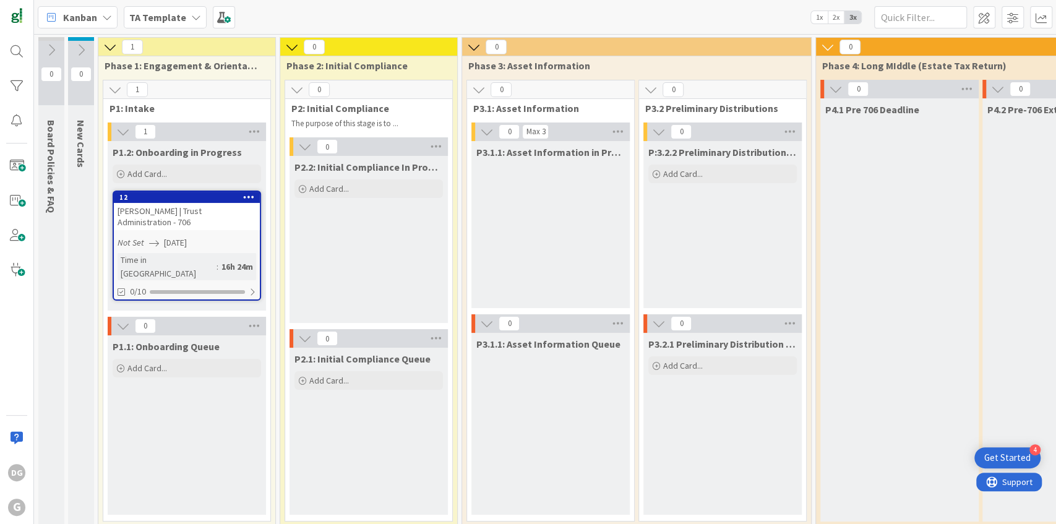
click at [81, 52] on icon at bounding box center [81, 50] width 14 height 14
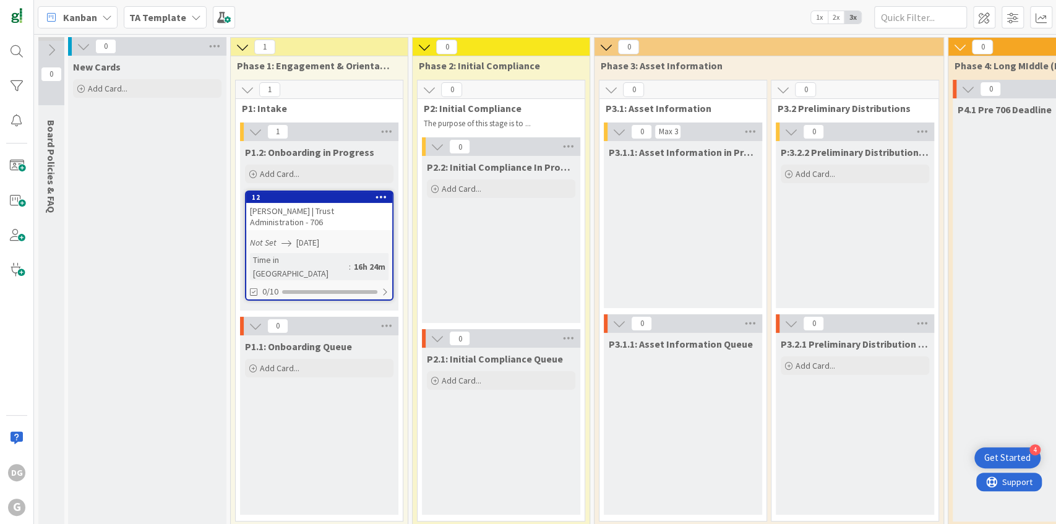
click at [50, 51] on icon at bounding box center [52, 50] width 14 height 14
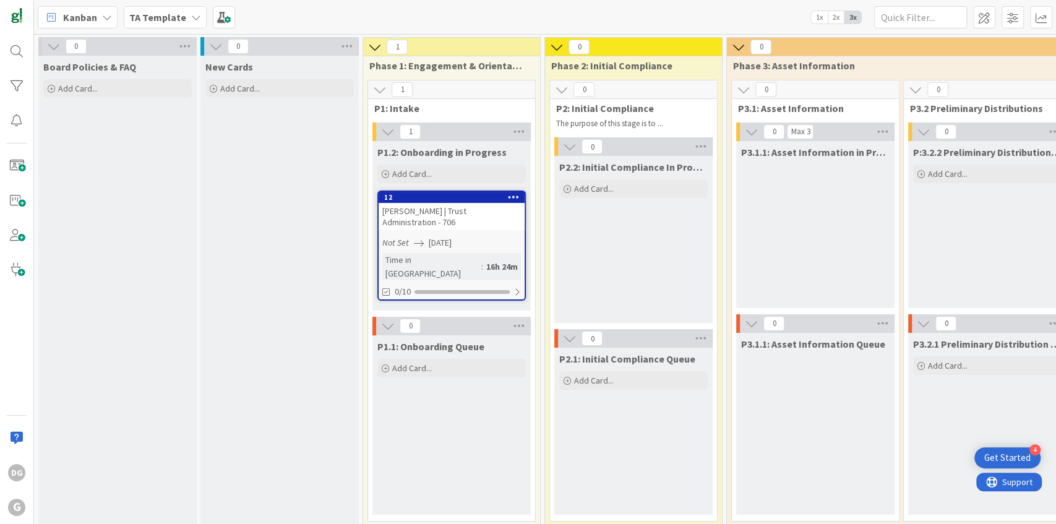
click at [56, 45] on icon at bounding box center [54, 47] width 14 height 14
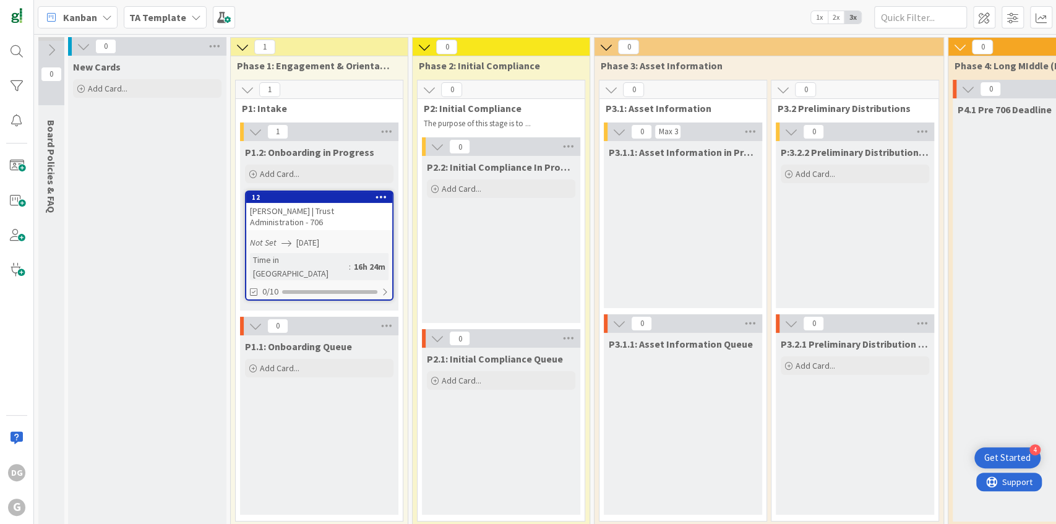
click at [80, 45] on icon at bounding box center [84, 47] width 14 height 14
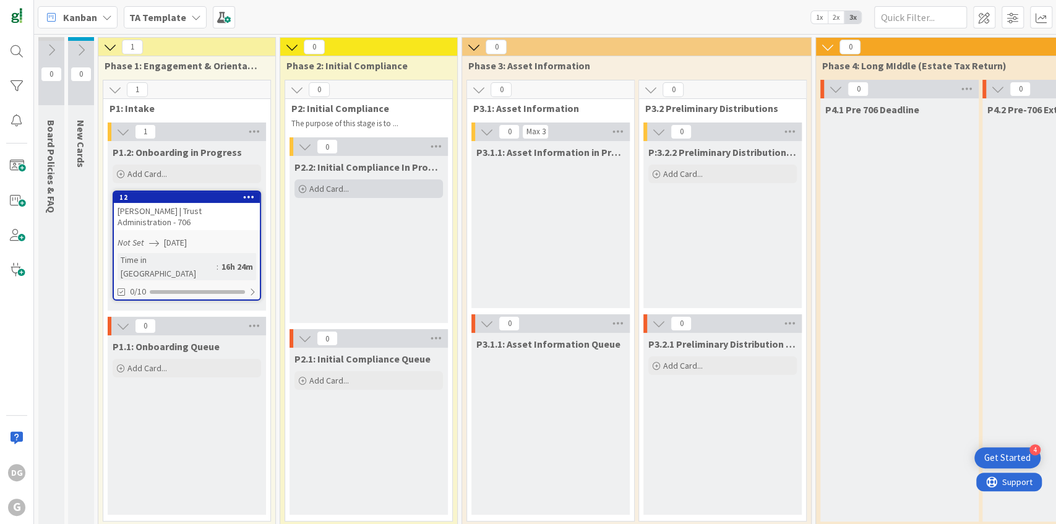
click at [339, 188] on span "Add Card..." at bounding box center [329, 188] width 40 height 11
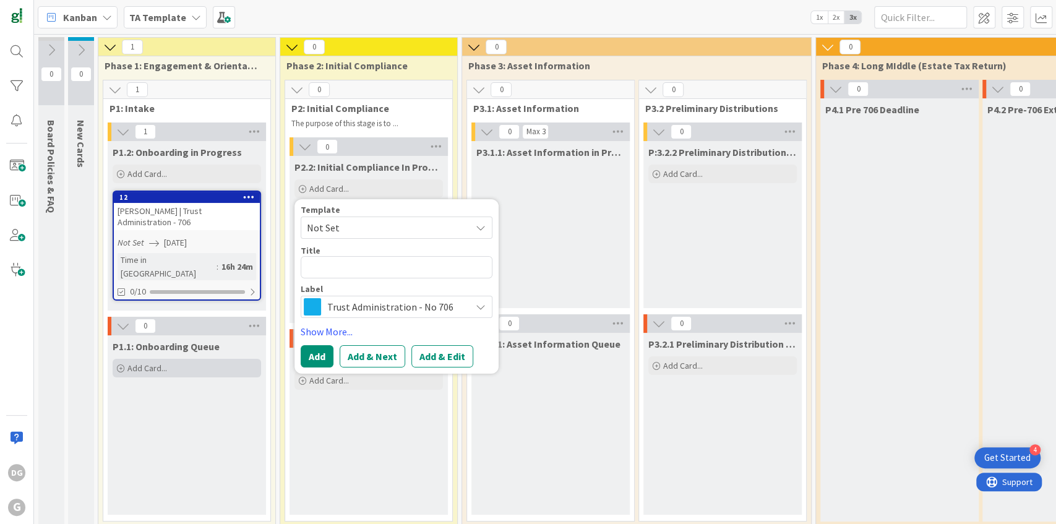
click at [153, 362] on span "Add Card..." at bounding box center [147, 367] width 40 height 11
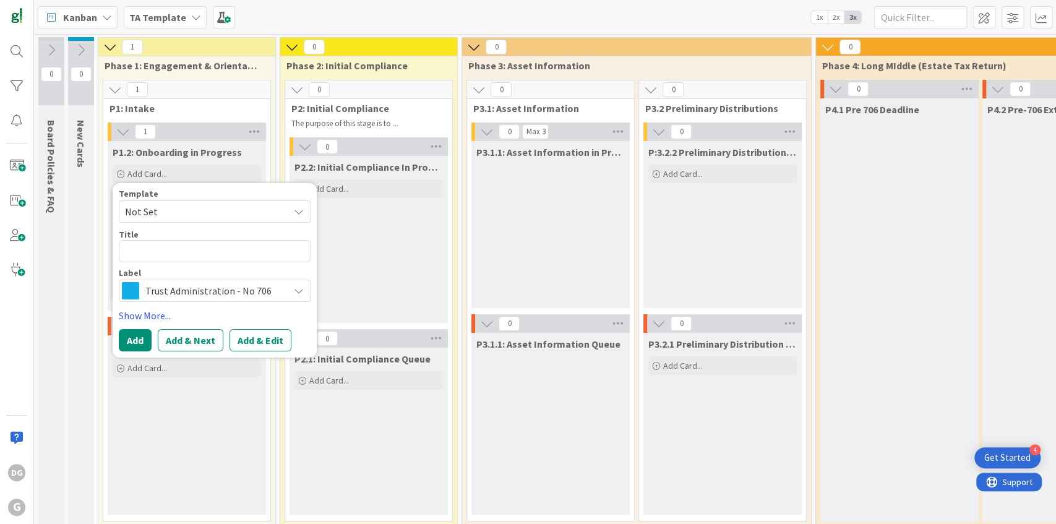
type textarea "x"
type textarea "fd"
type textarea "x"
type textarea "fdfd"
type textarea "x"
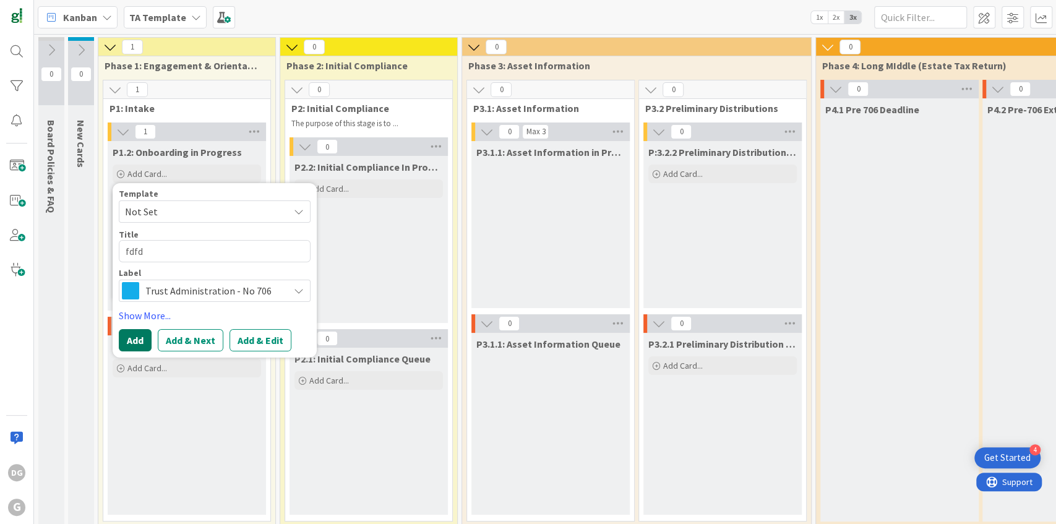
type textarea "fdfdf"
type textarea "x"
type textarea "fdfdfgd"
type textarea "x"
type textarea "fdfdfgdfg"
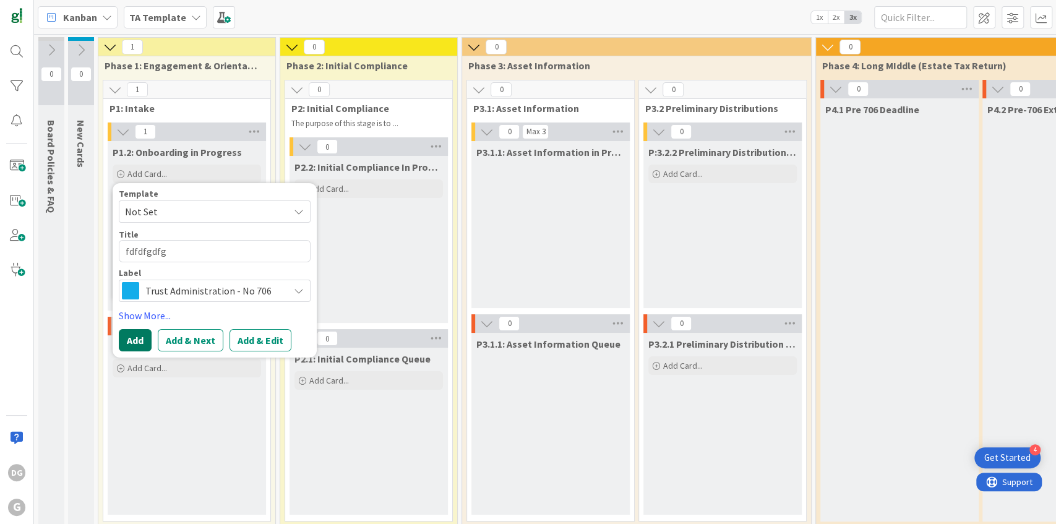
type textarea "x"
type textarea "fdfdfgdfg"
click at [132, 343] on button "Add" at bounding box center [135, 340] width 33 height 22
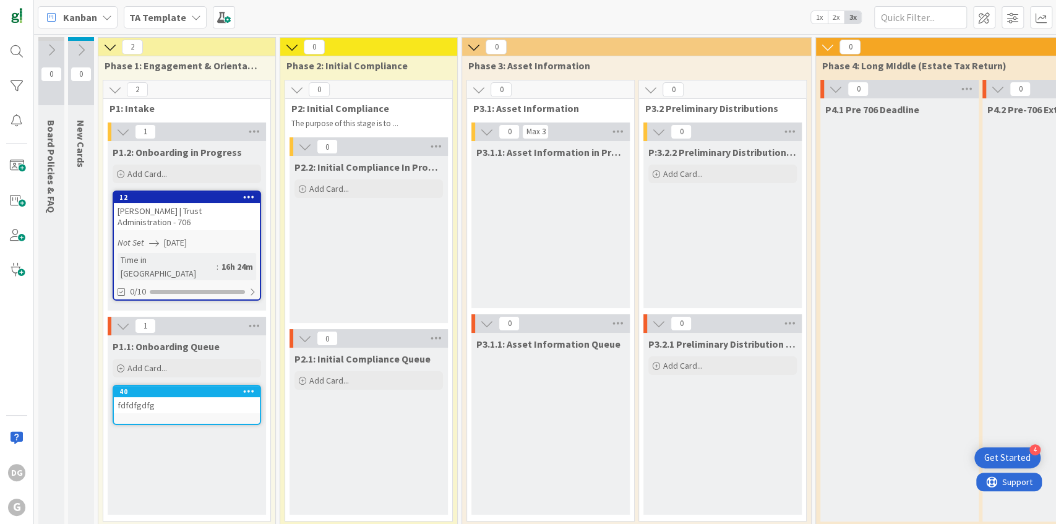
scroll to position [5, 0]
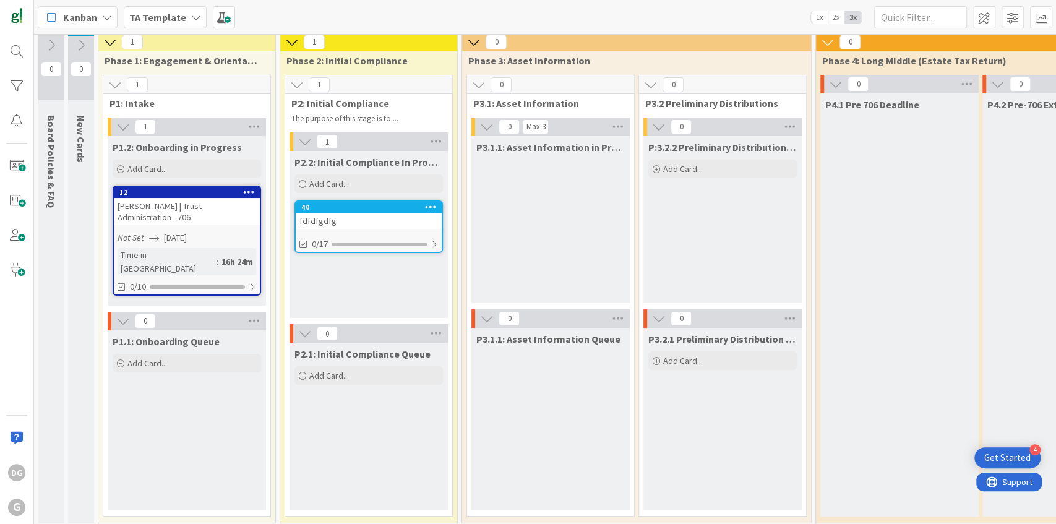
click at [385, 215] on div "fdfdfgdfg" at bounding box center [369, 221] width 146 height 16
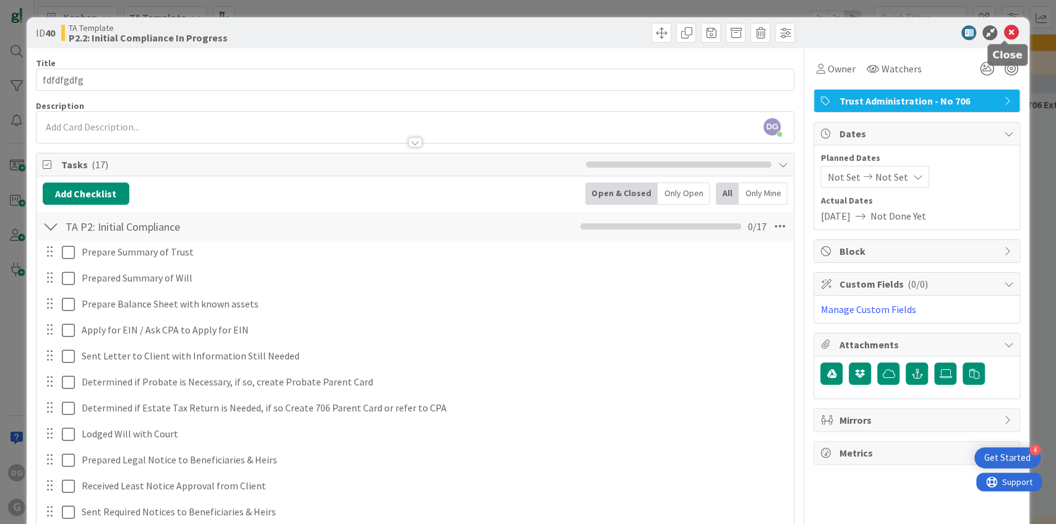
drag, startPoint x: 1006, startPoint y: 32, endPoint x: 979, endPoint y: 59, distance: 38.5
click at [1006, 31] on icon at bounding box center [1010, 32] width 15 height 15
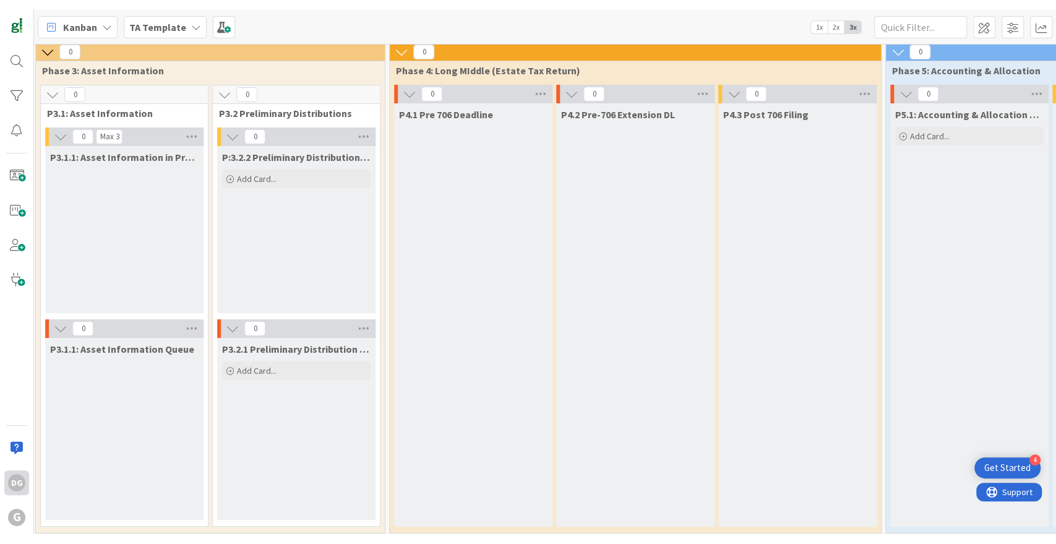
scroll to position [0, 426]
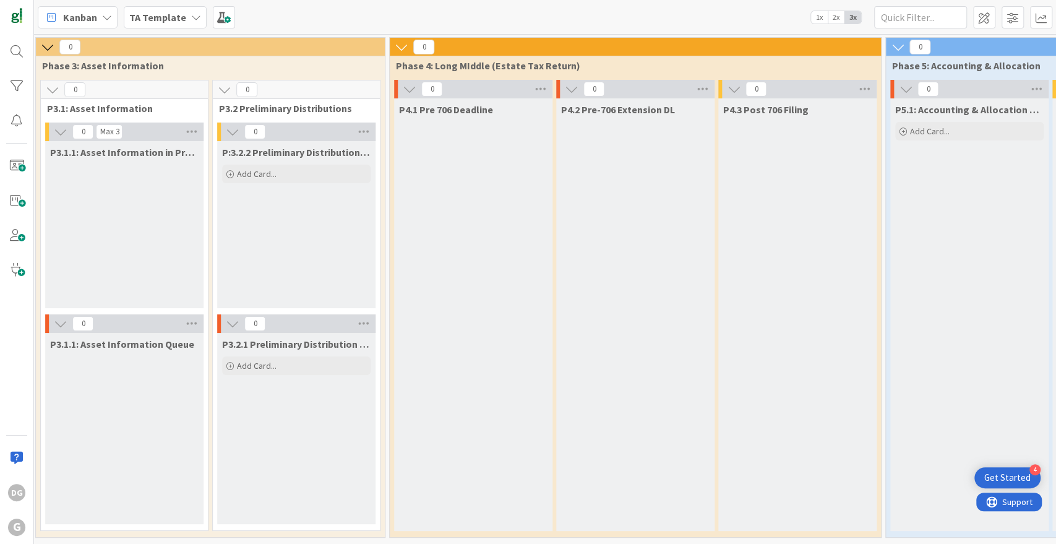
click at [395, 45] on icon at bounding box center [402, 47] width 14 height 14
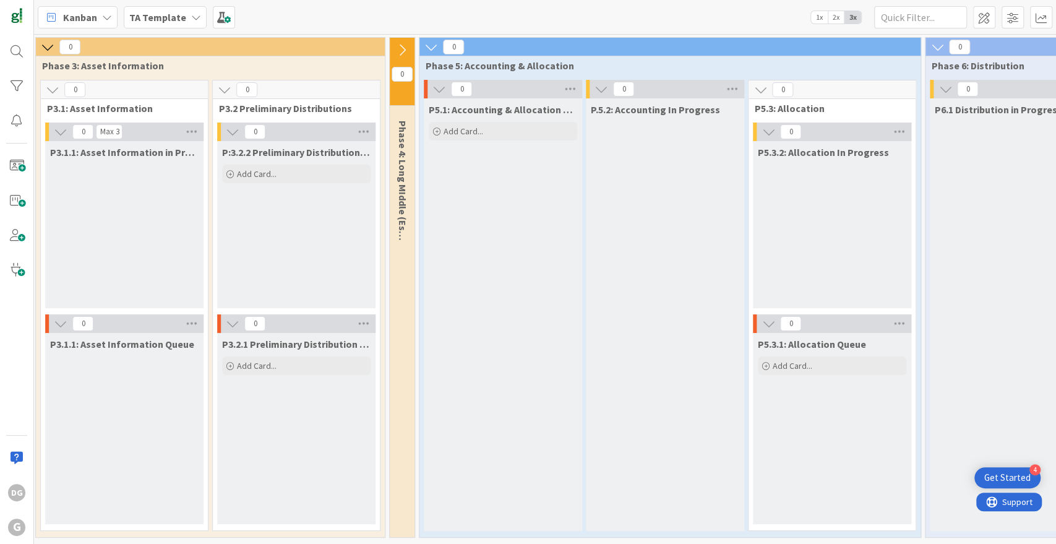
click at [403, 52] on icon at bounding box center [402, 50] width 14 height 14
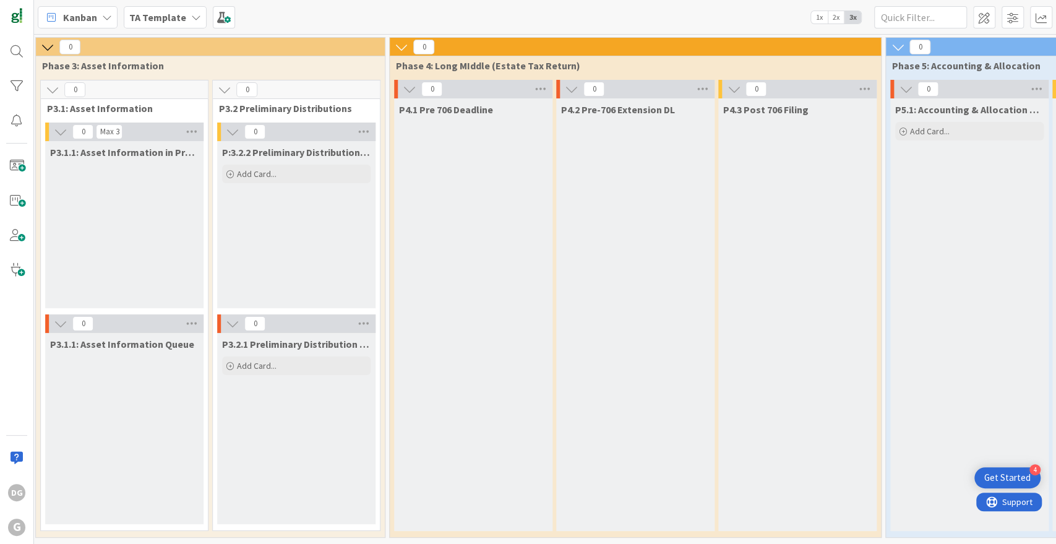
click at [396, 45] on icon at bounding box center [402, 47] width 14 height 14
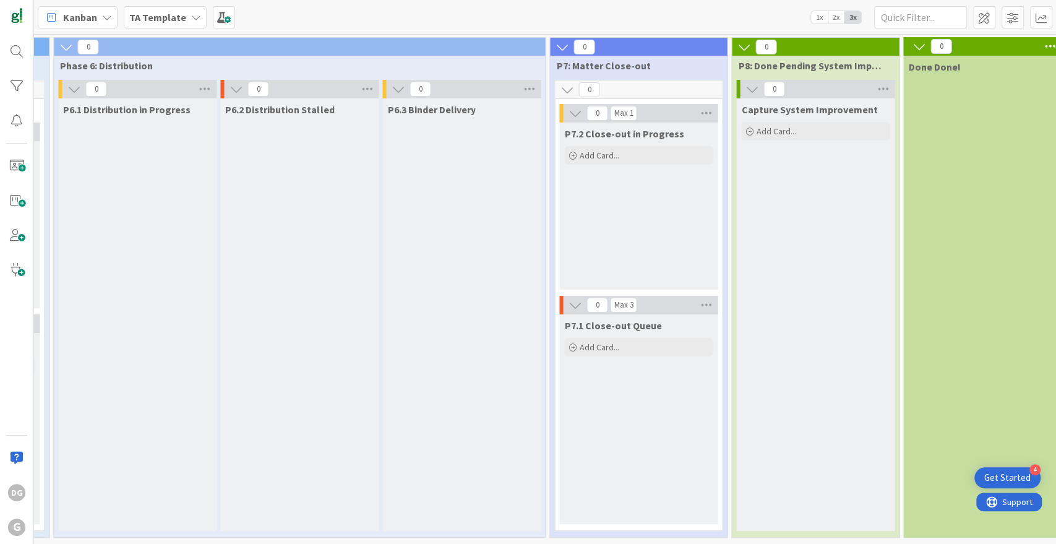
scroll to position [0, 1306]
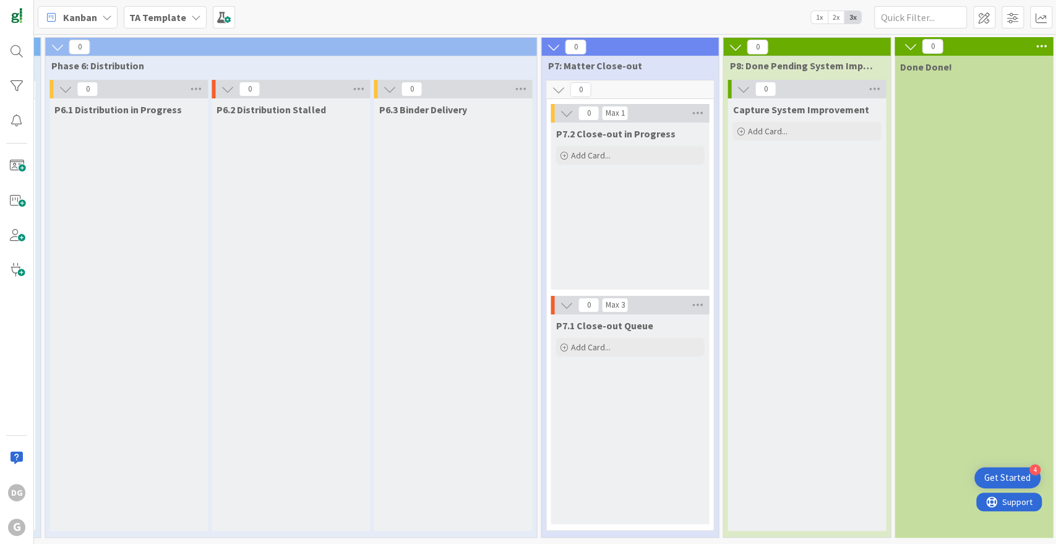
click at [817, 19] on span "1x" at bounding box center [819, 17] width 17 height 12
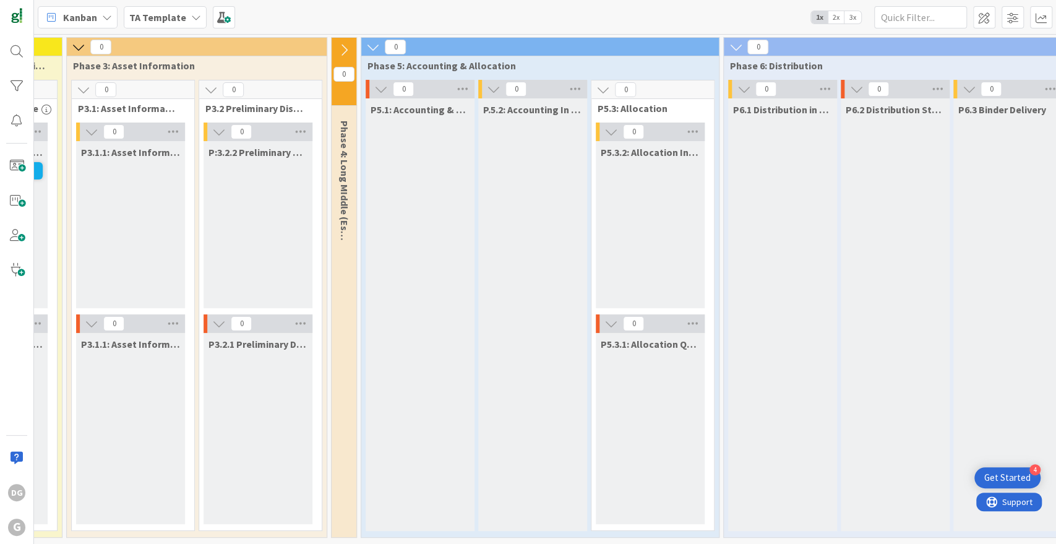
scroll to position [0, 208]
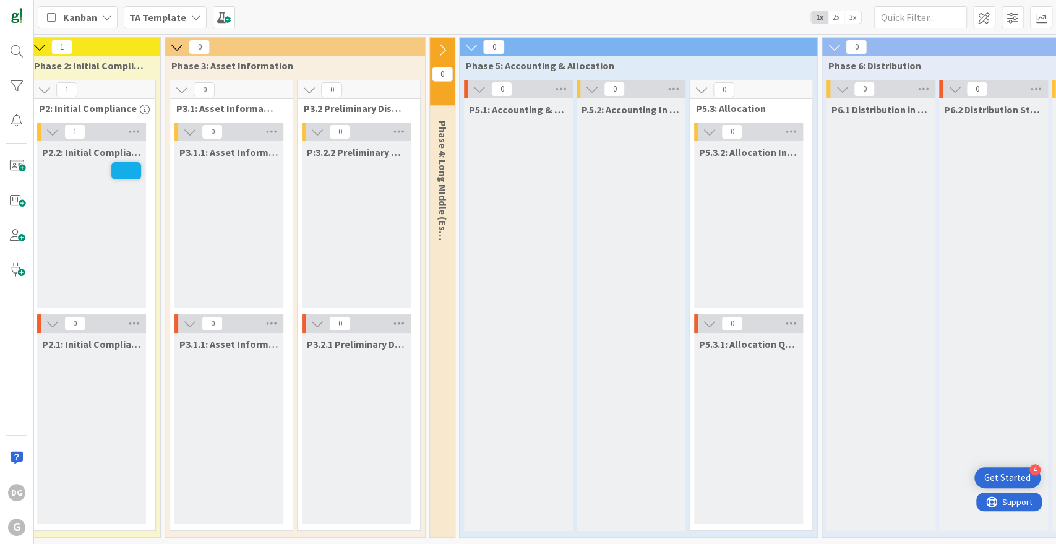
click at [153, 18] on b "TA Template" at bounding box center [157, 17] width 57 height 12
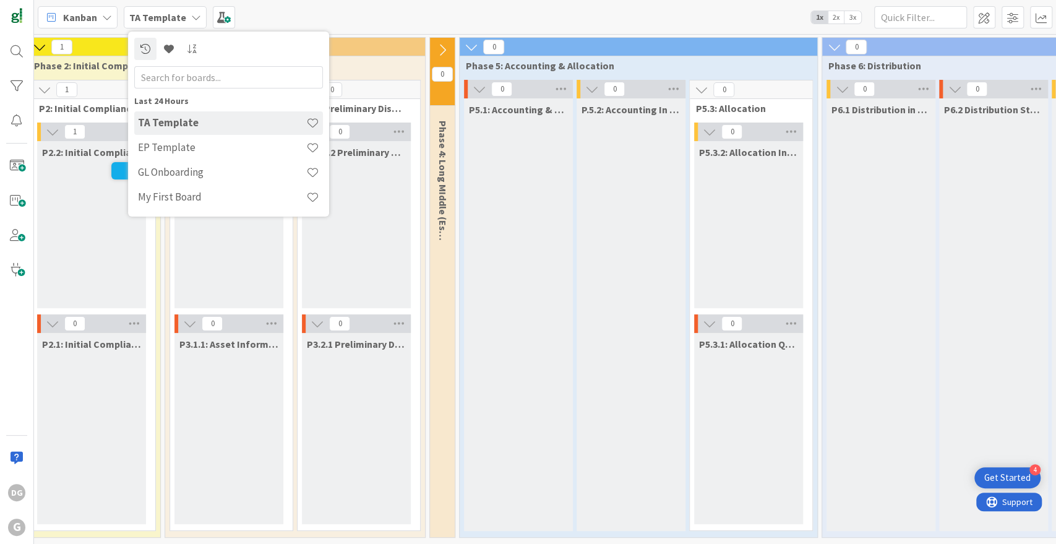
click at [278, 1] on div "Kanban TA Template Last 24 Hours TA Template EP Template GL Onboarding My First…" at bounding box center [545, 17] width 1022 height 34
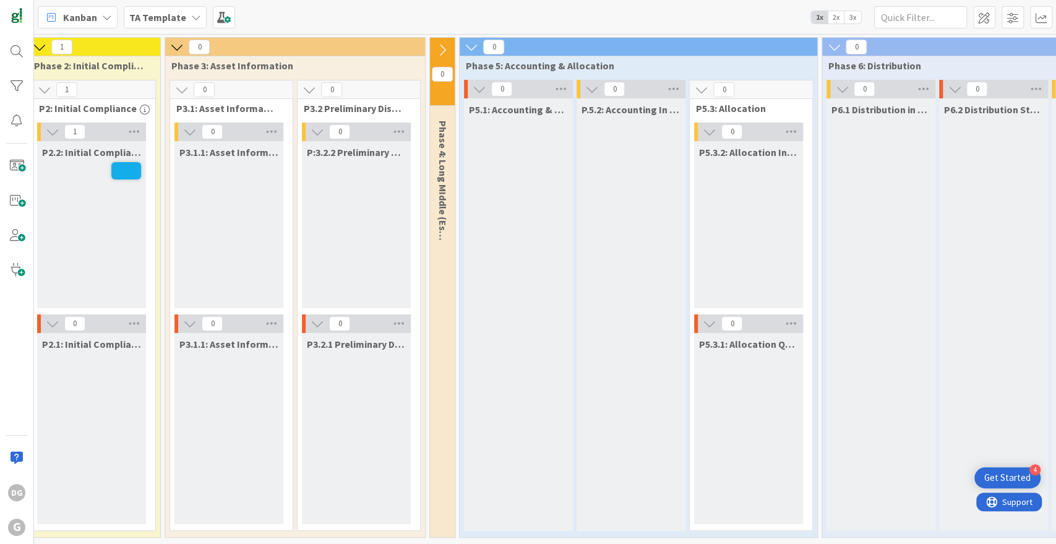
click at [442, 49] on icon at bounding box center [442, 50] width 14 height 14
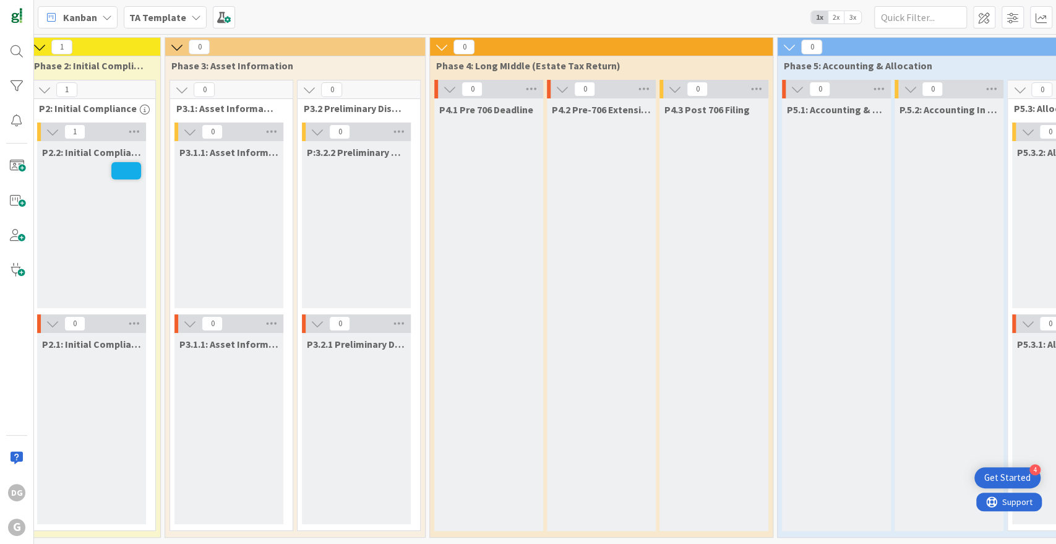
click at [855, 16] on span "3x" at bounding box center [852, 17] width 17 height 12
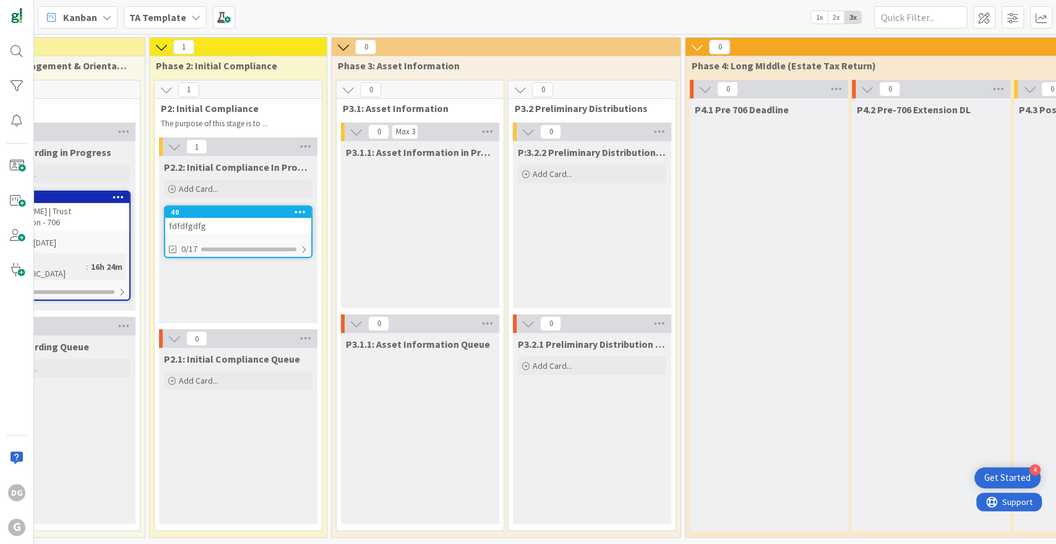
scroll to position [0, 0]
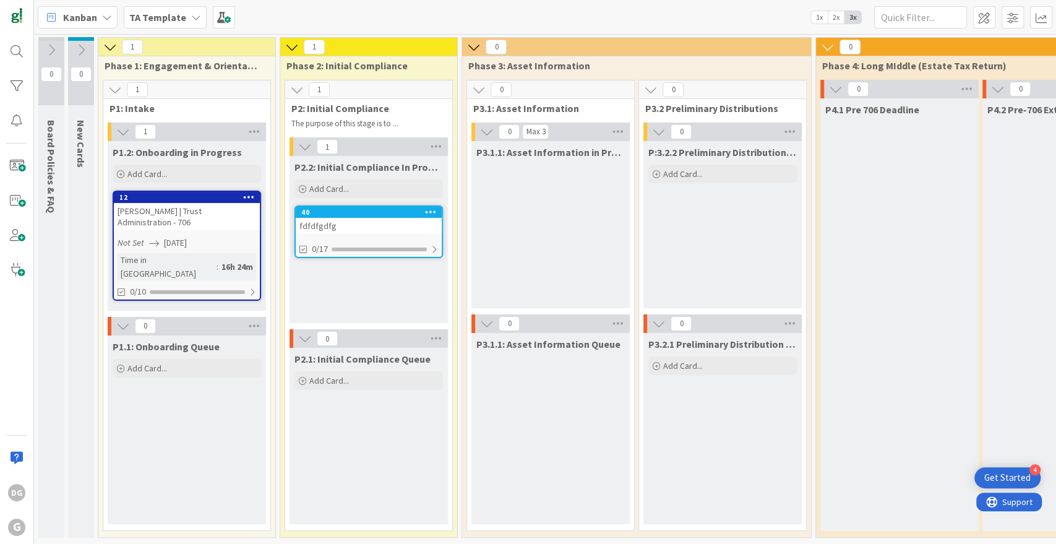
click at [432, 212] on icon at bounding box center [431, 211] width 12 height 9
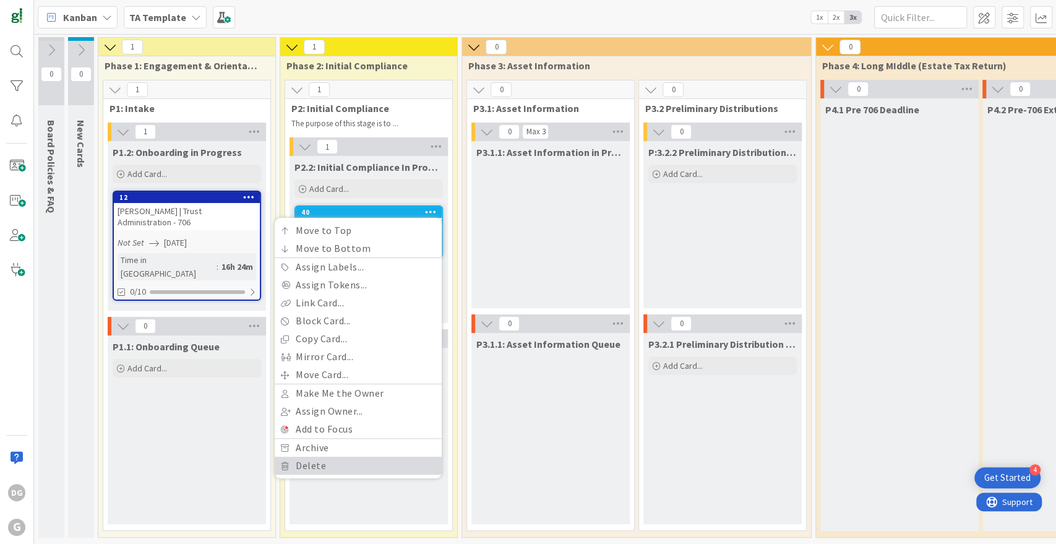
click at [358, 469] on link "Delete" at bounding box center [358, 465] width 167 height 18
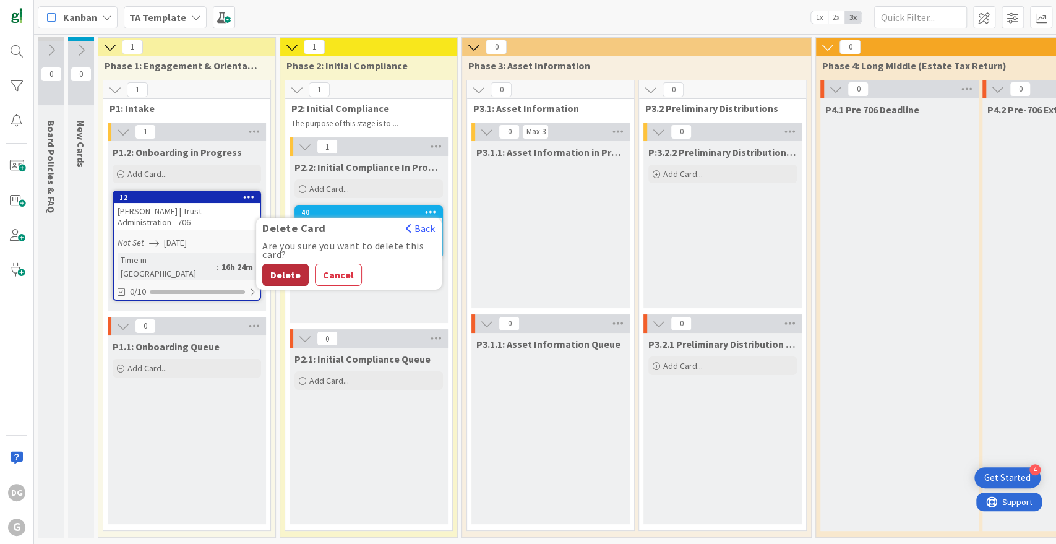
click at [289, 280] on button "Delete" at bounding box center [285, 275] width 46 height 22
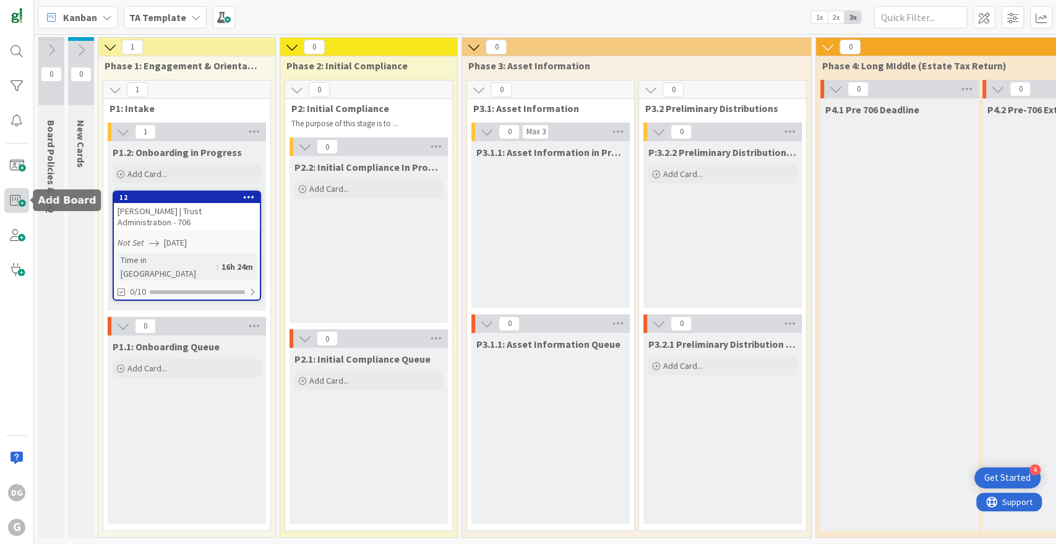
click at [17, 199] on span at bounding box center [16, 200] width 25 height 25
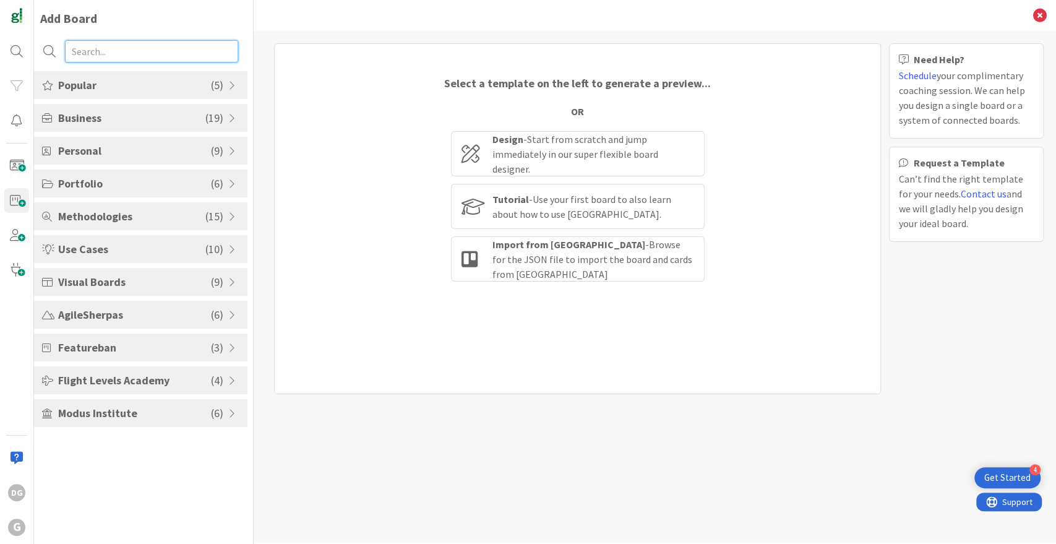
click at [92, 57] on input "text" at bounding box center [151, 51] width 173 height 22
click at [137, 152] on span "Personal" at bounding box center [134, 150] width 153 height 17
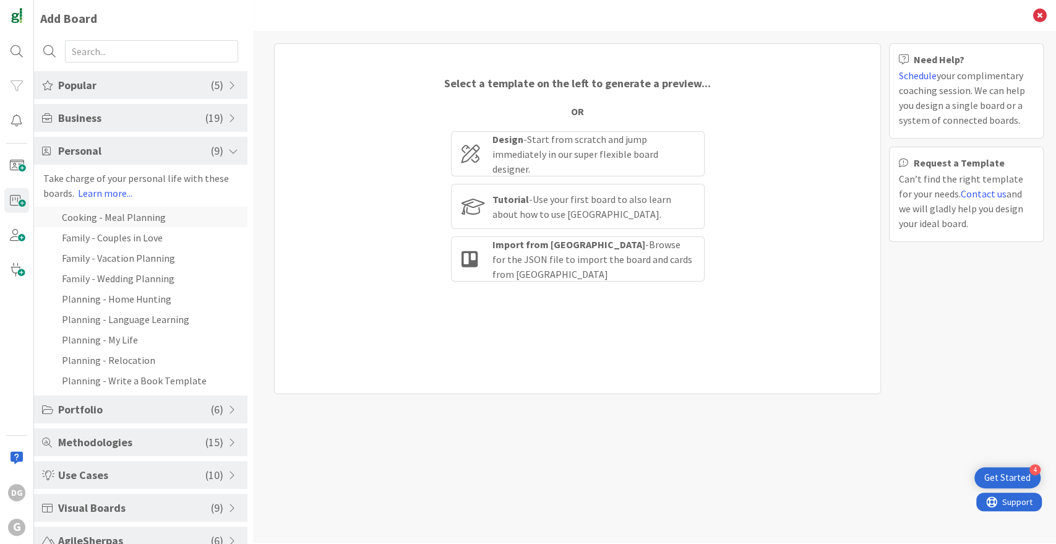
click at [137, 212] on li "Cooking - Meal Planning" at bounding box center [140, 217] width 213 height 20
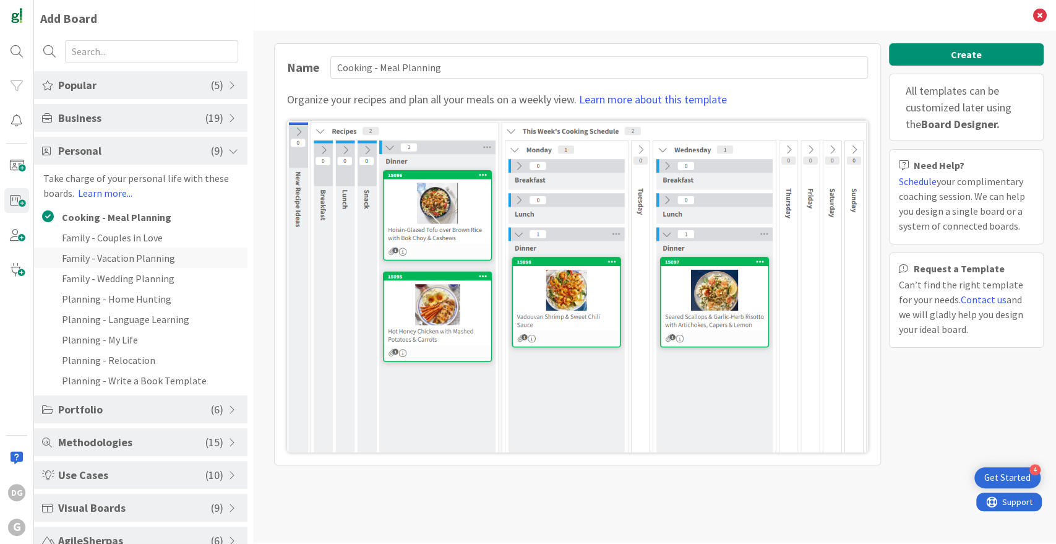
click at [126, 259] on li "Family - Vacation Planning" at bounding box center [140, 257] width 213 height 20
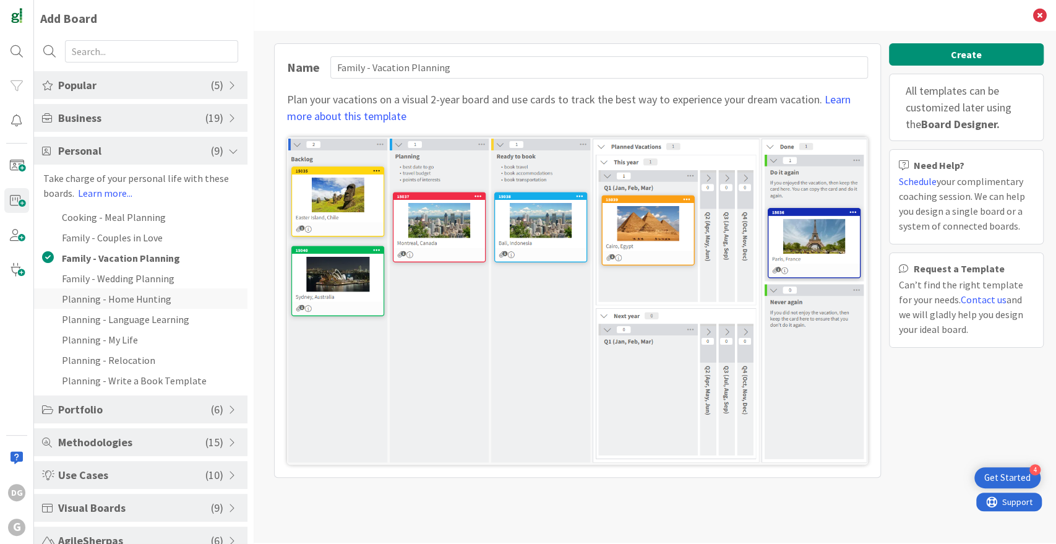
click at [134, 301] on li "Planning - Home Hunting" at bounding box center [140, 298] width 213 height 20
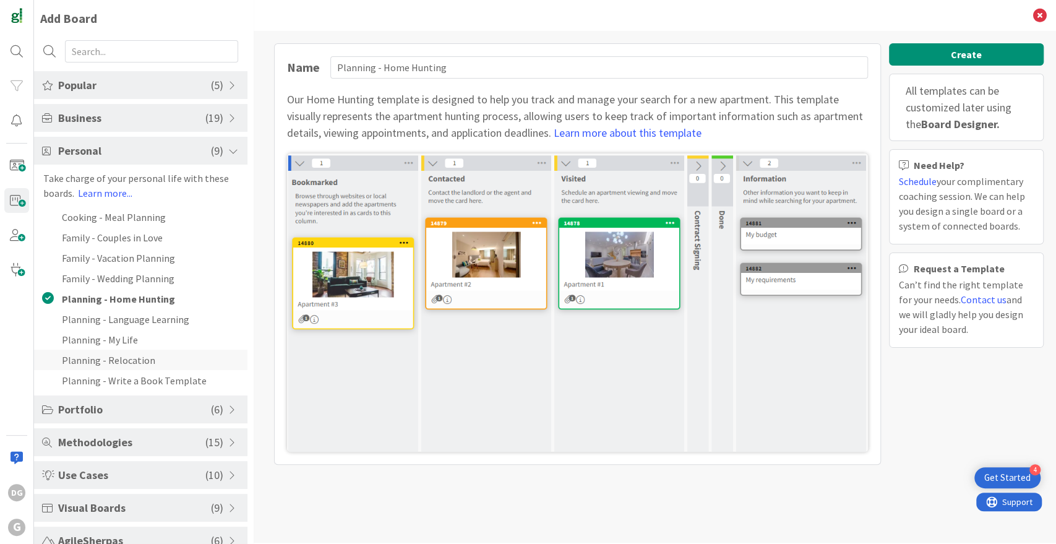
click at [137, 361] on li "Planning - Relocation" at bounding box center [140, 359] width 213 height 20
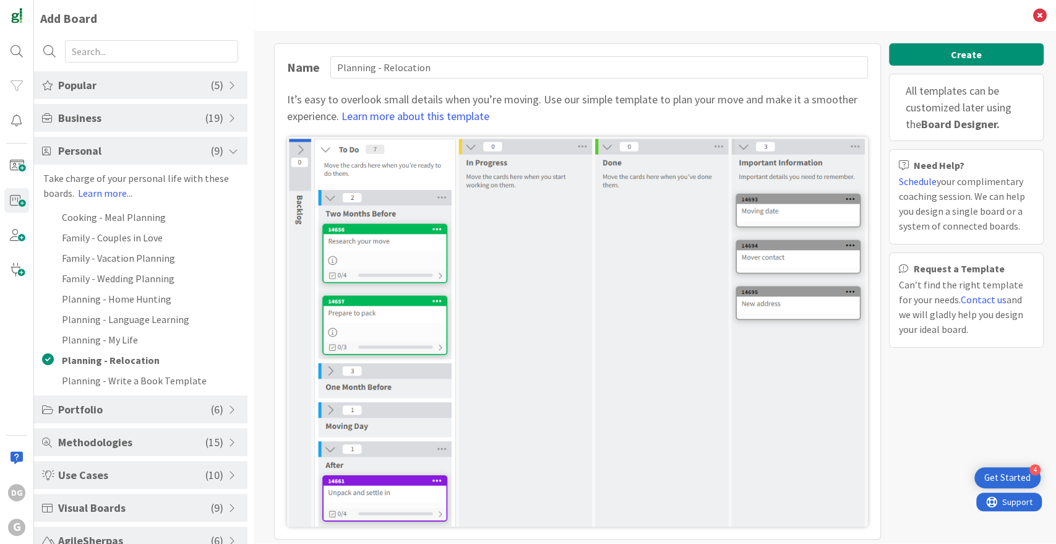
click at [139, 92] on span "Popular" at bounding box center [134, 85] width 153 height 17
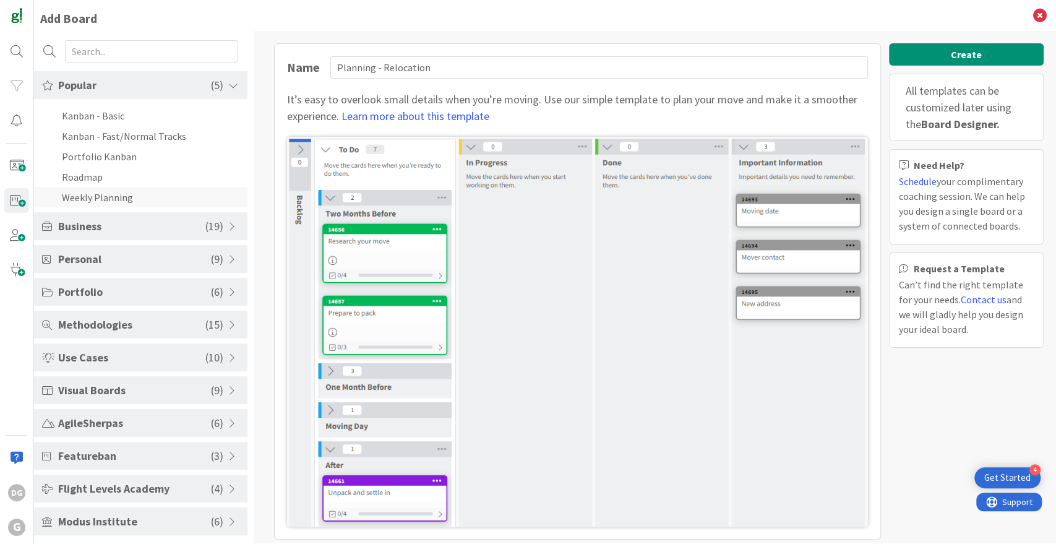
click at [109, 198] on li "Weekly Planning" at bounding box center [140, 197] width 213 height 20
type input "Weekly Planning"
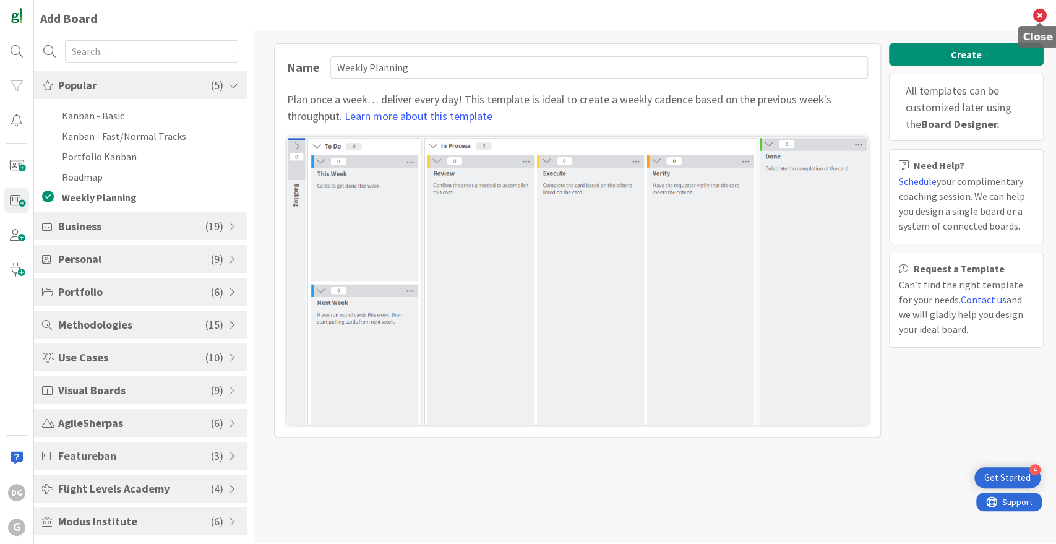
click at [1037, 14] on icon at bounding box center [1040, 16] width 14 height 14
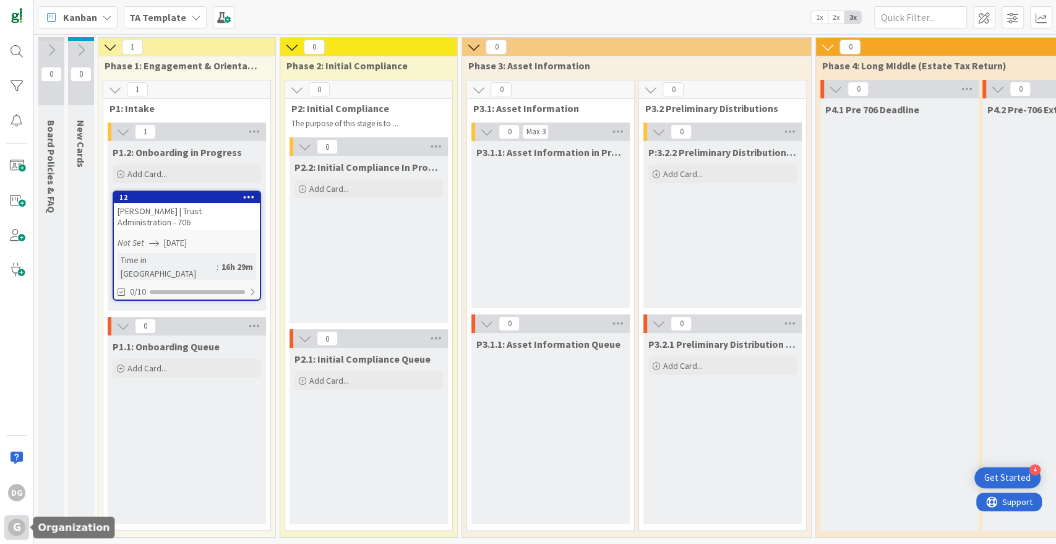
click at [11, 530] on div "G" at bounding box center [16, 526] width 17 height 17
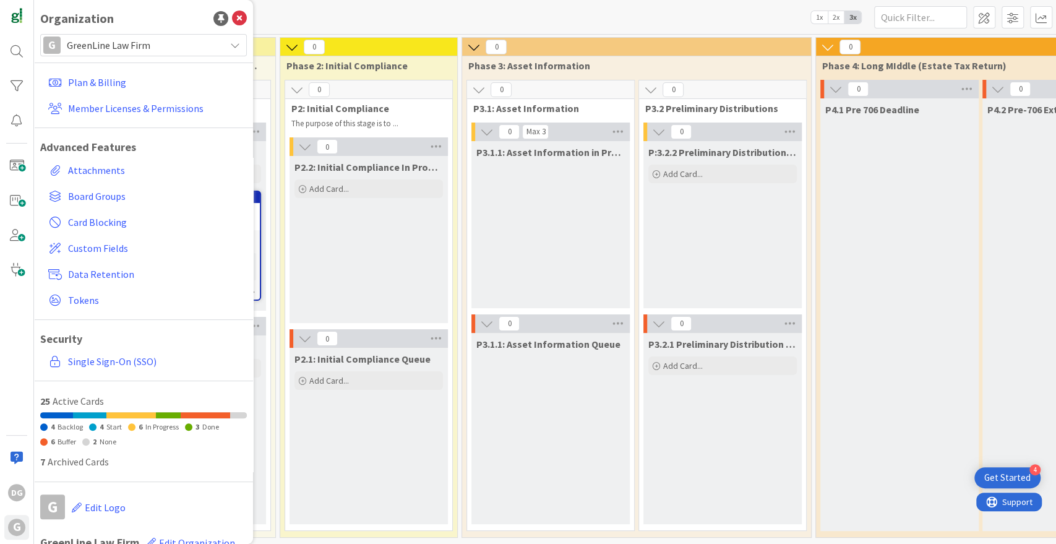
click at [95, 53] on span "GreenLine Law Firm" at bounding box center [143, 44] width 152 height 17
click at [95, 39] on span "GreenLine Law Firm" at bounding box center [143, 44] width 152 height 17
click at [16, 200] on span at bounding box center [16, 200] width 25 height 25
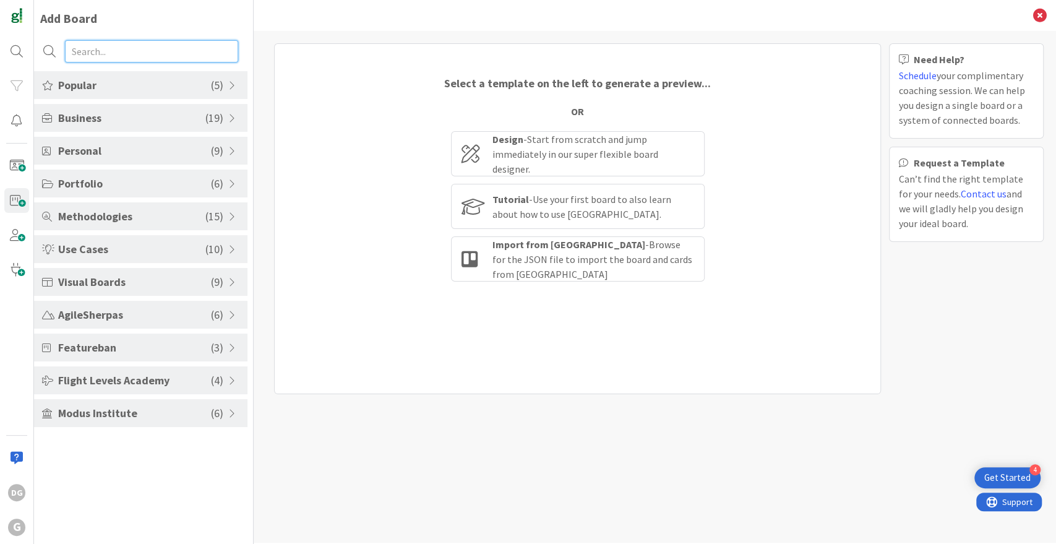
click at [115, 52] on input "text" at bounding box center [151, 51] width 173 height 22
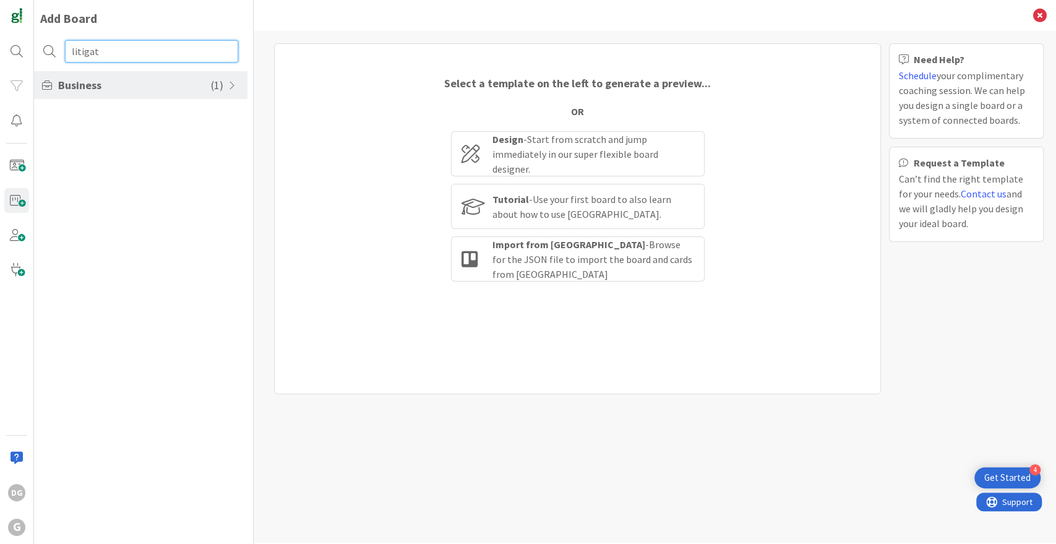
type input "litigat"
click at [124, 80] on span "Business" at bounding box center [134, 85] width 153 height 17
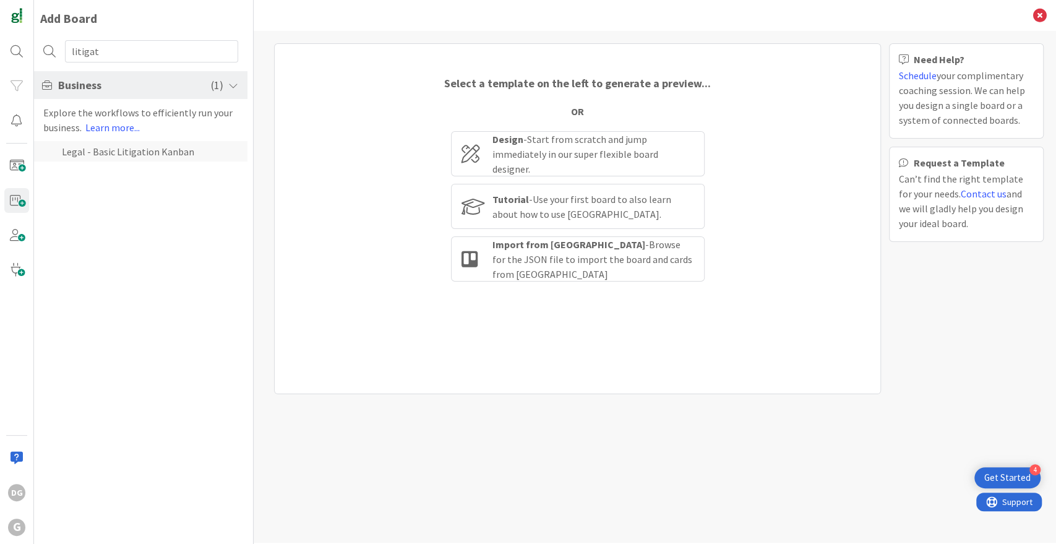
click at [127, 153] on li "Legal - Basic Litigation Kanban" at bounding box center [140, 151] width 213 height 20
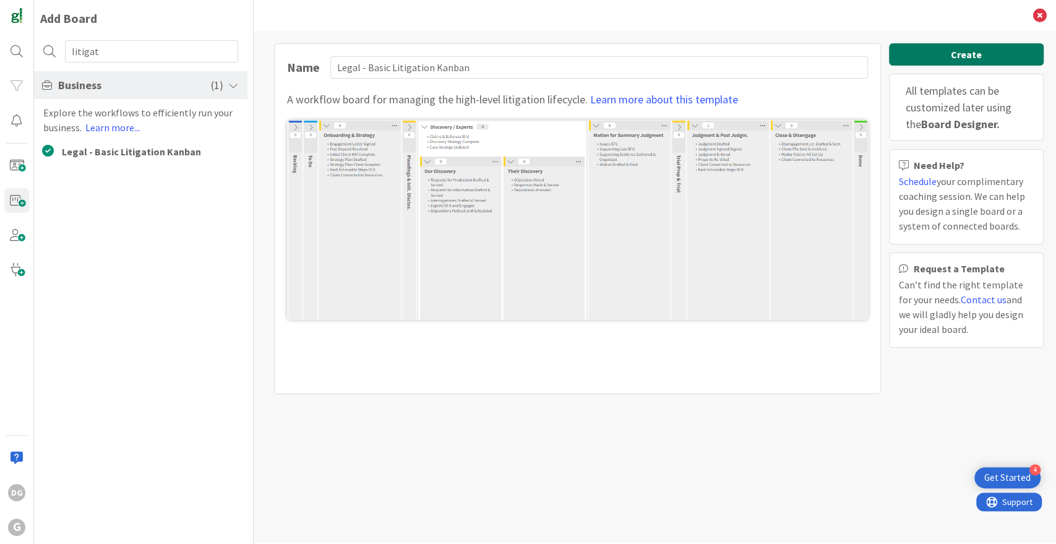
click at [935, 58] on button "Create" at bounding box center [966, 54] width 155 height 22
type input "Legal - Basic Litigation Kanban"
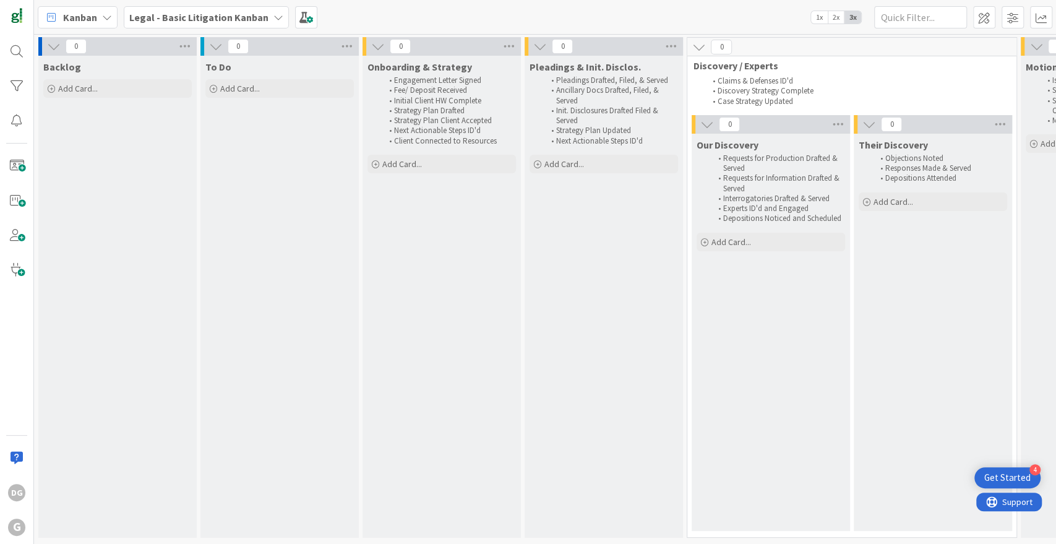
click at [209, 16] on b "Legal - Basic Litigation Kanban" at bounding box center [198, 17] width 139 height 12
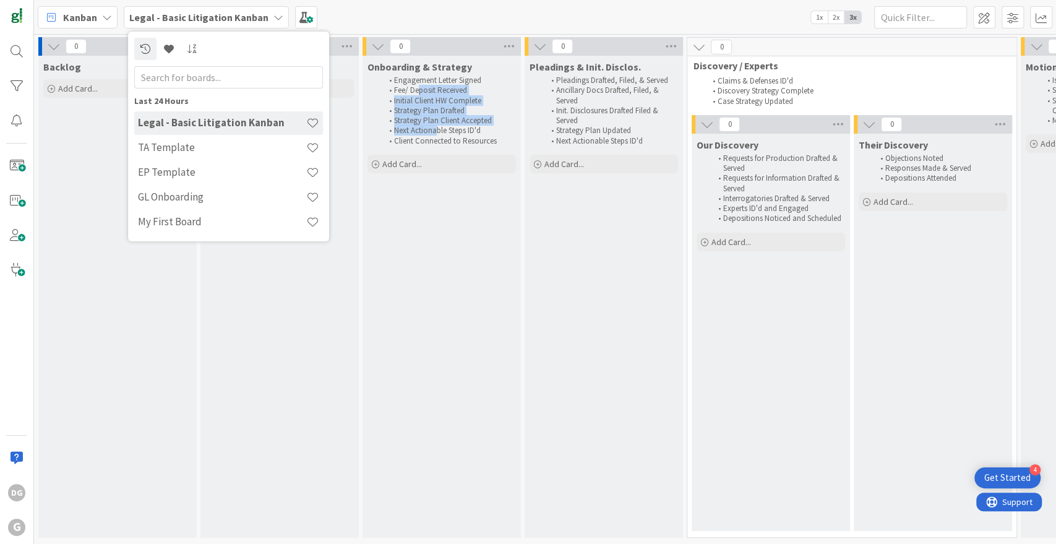
drag, startPoint x: 419, startPoint y: 85, endPoint x: 435, endPoint y: 133, distance: 50.9
click at [435, 133] on ol "Engagement Letter Signed Fee/ Deposit Received Initial Client HW Complete Strat…" at bounding box center [442, 110] width 144 height 71
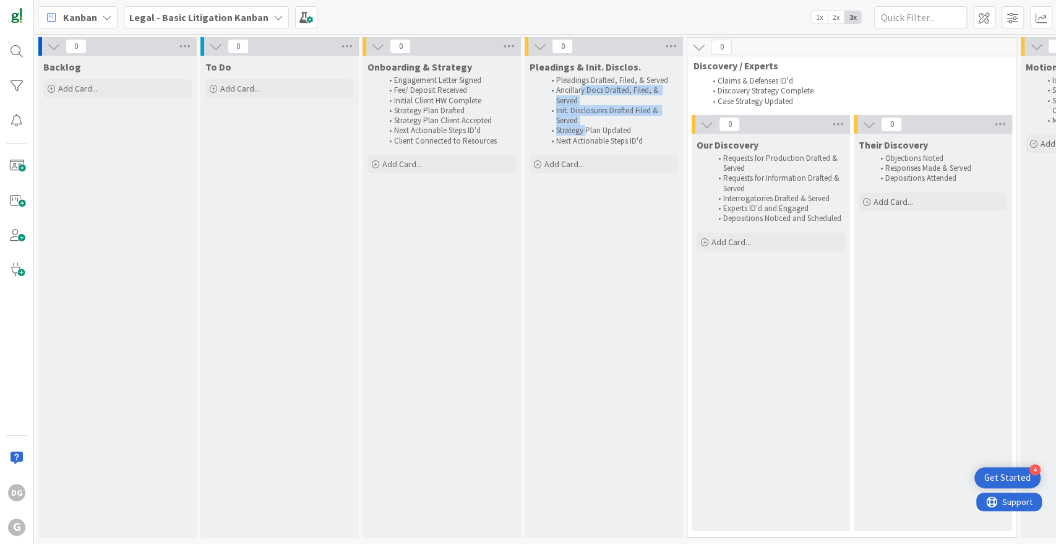
drag, startPoint x: 580, startPoint y: 85, endPoint x: 585, endPoint y: 129, distance: 44.2
click at [585, 129] on ol "Pleadings Drafted, Filed, & Served Ancillary Docs Drafted, Filed, & Served Init…" at bounding box center [604, 110] width 144 height 71
click at [172, 20] on b "Legal - Basic Litigation Kanban" at bounding box center [198, 17] width 139 height 12
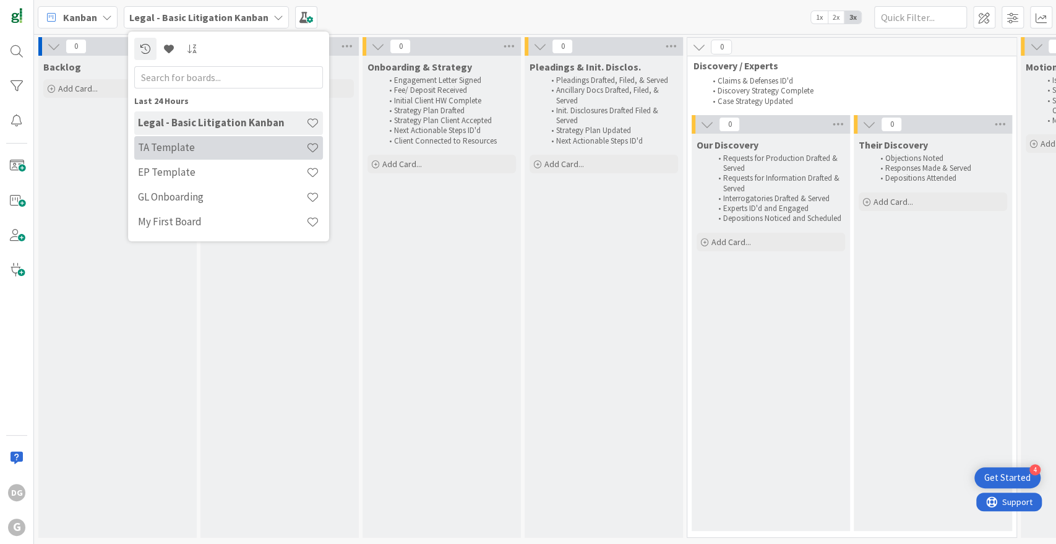
click at [174, 148] on h4 "TA Template" at bounding box center [222, 147] width 168 height 12
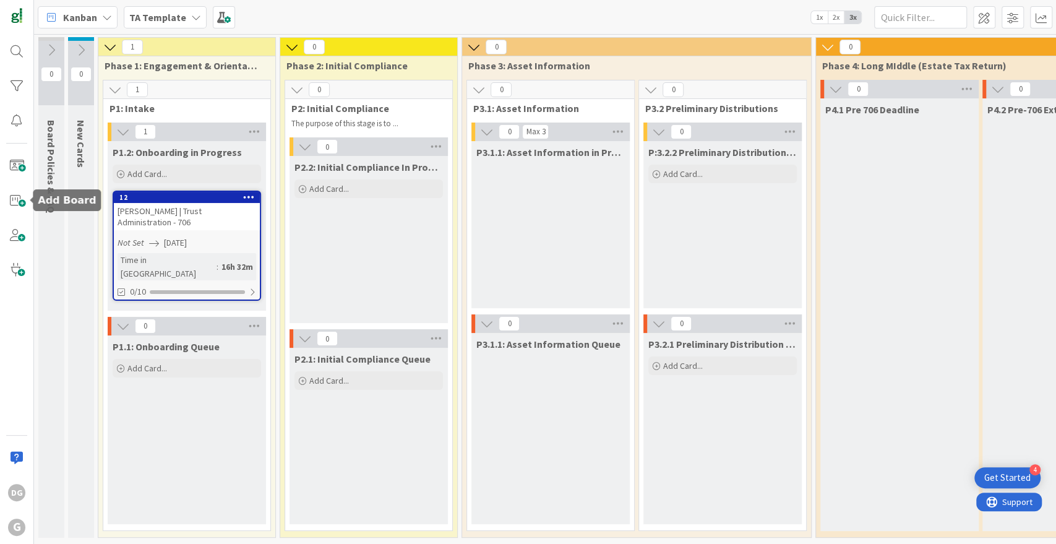
drag, startPoint x: 16, startPoint y: 205, endPoint x: 32, endPoint y: 197, distance: 17.7
click at [16, 205] on span at bounding box center [16, 200] width 25 height 25
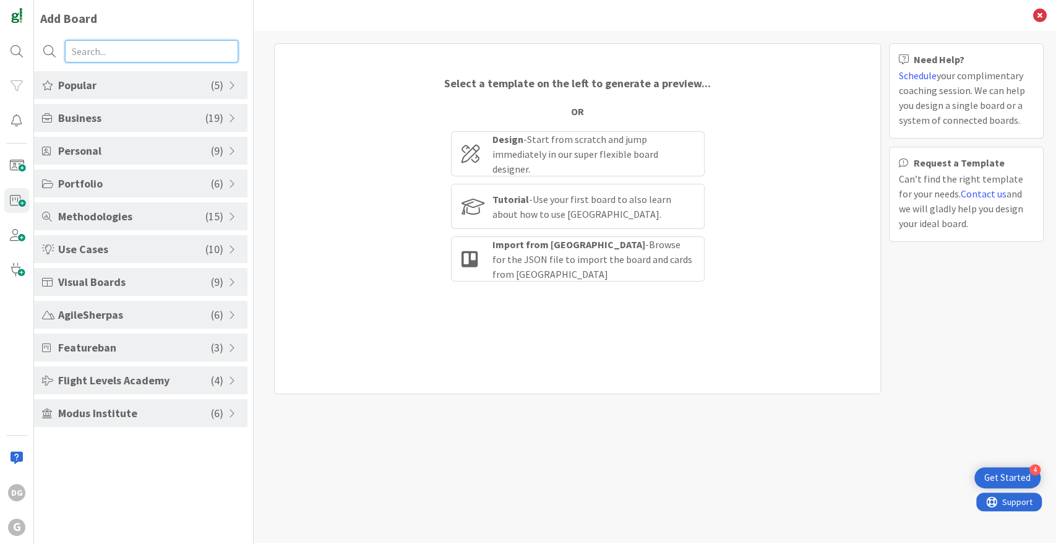
click at [96, 50] on input "text" at bounding box center [151, 51] width 173 height 22
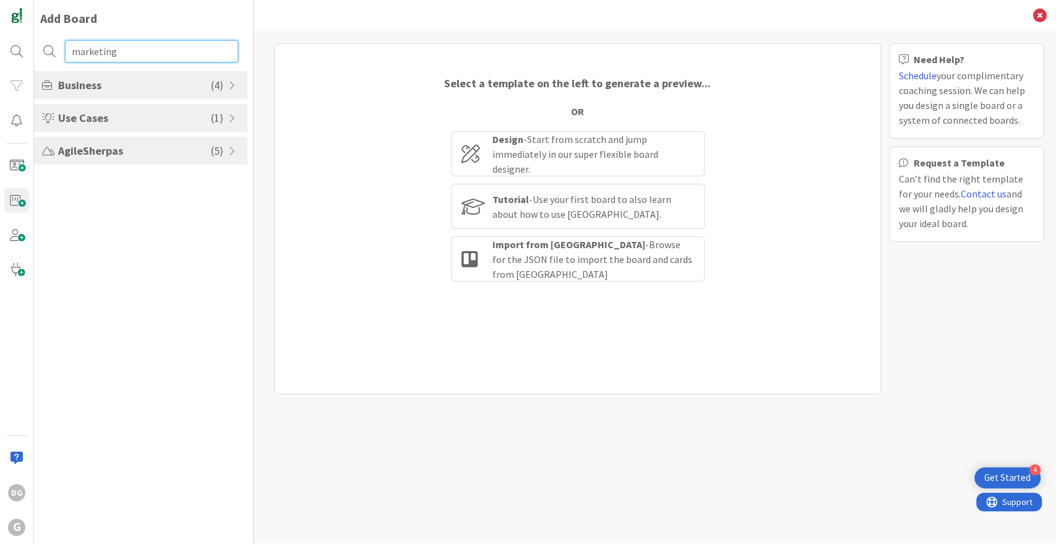
type input "marketing"
click at [216, 86] on span "( 4 )" at bounding box center [217, 85] width 12 height 17
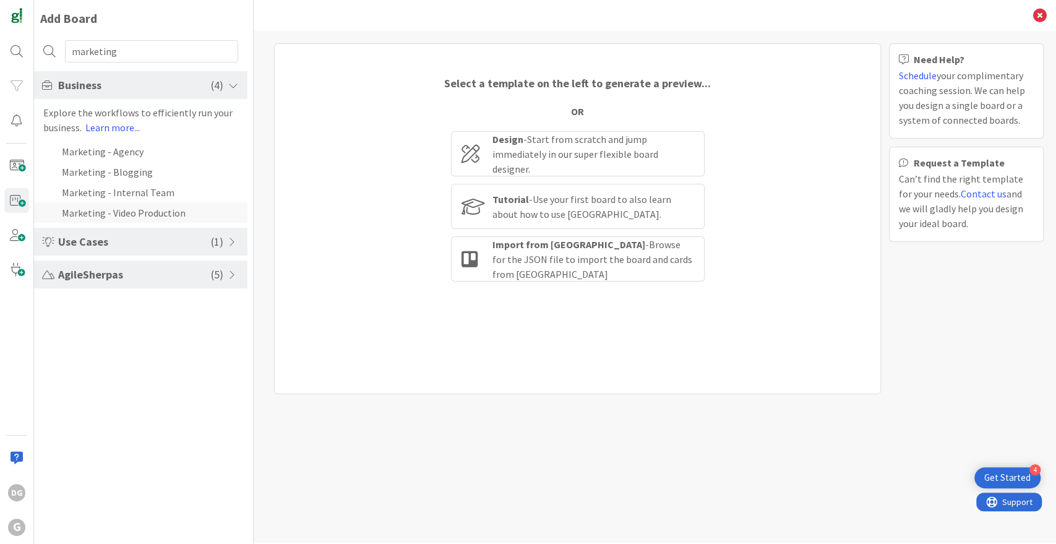
click at [117, 212] on li "Marketing - Video Production" at bounding box center [140, 212] width 213 height 20
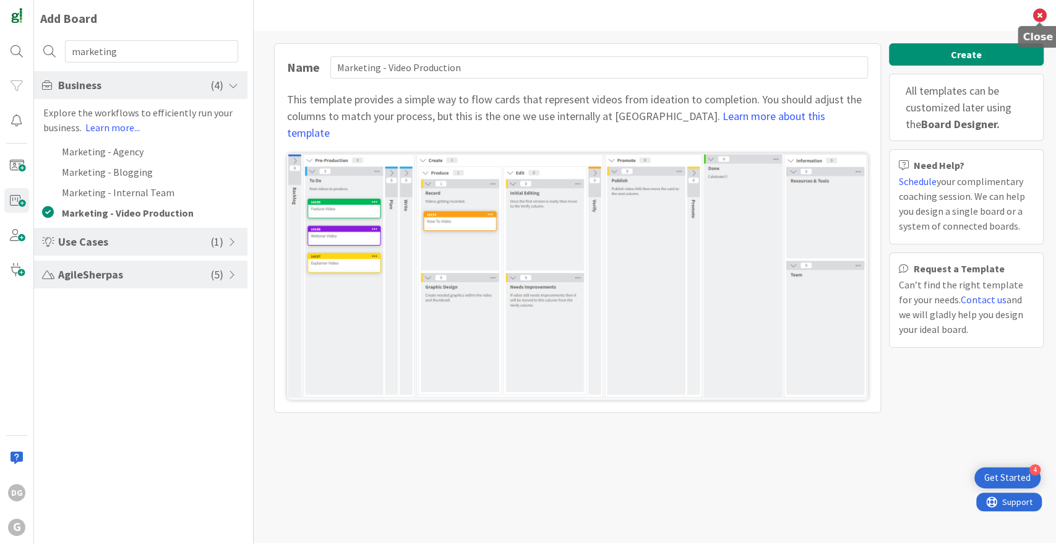
click at [1040, 15] on icon at bounding box center [1040, 16] width 14 height 14
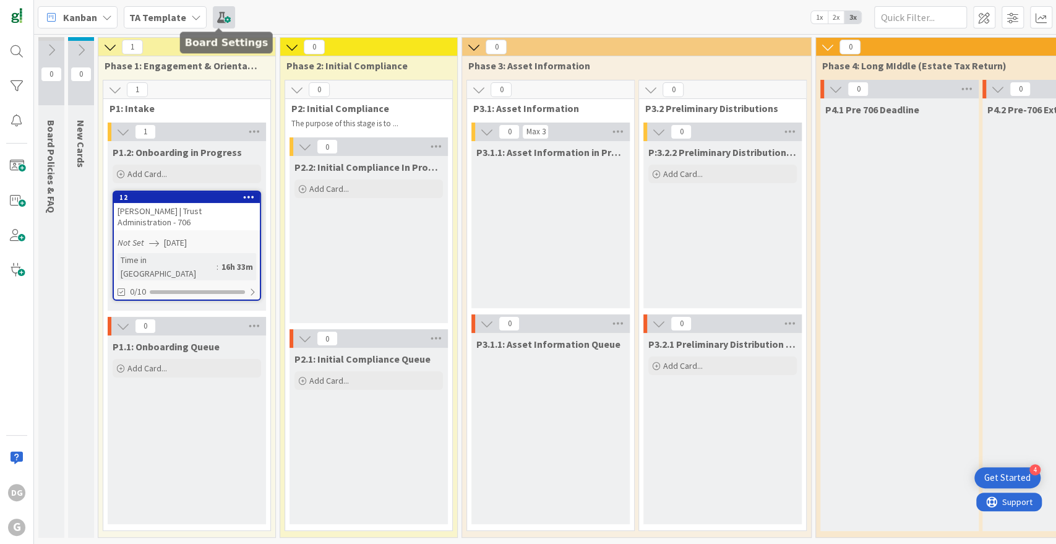
click at [226, 20] on span at bounding box center [224, 17] width 22 height 22
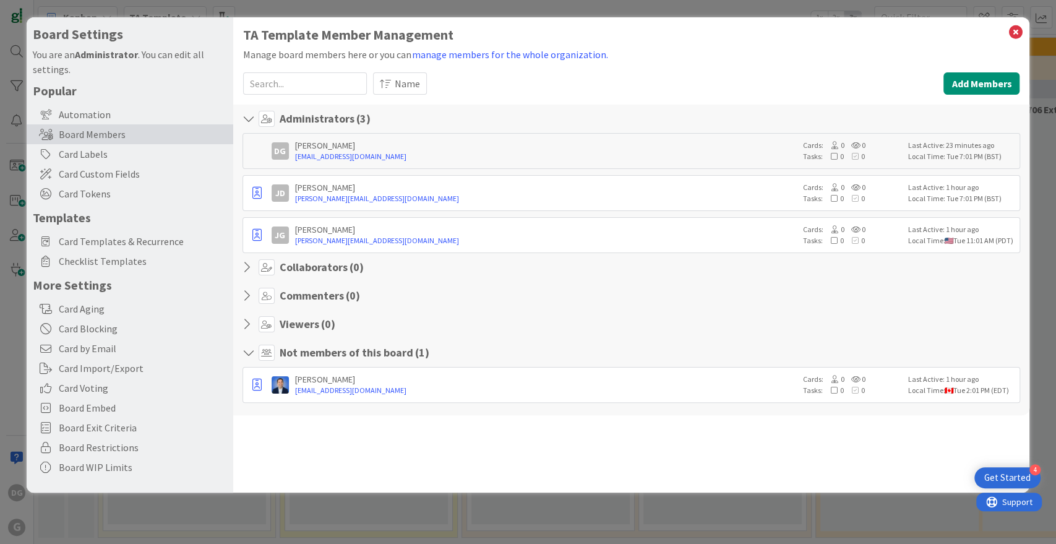
click at [93, 52] on b "Administrator" at bounding box center [106, 54] width 63 height 12
click at [1016, 36] on icon at bounding box center [1015, 32] width 16 height 17
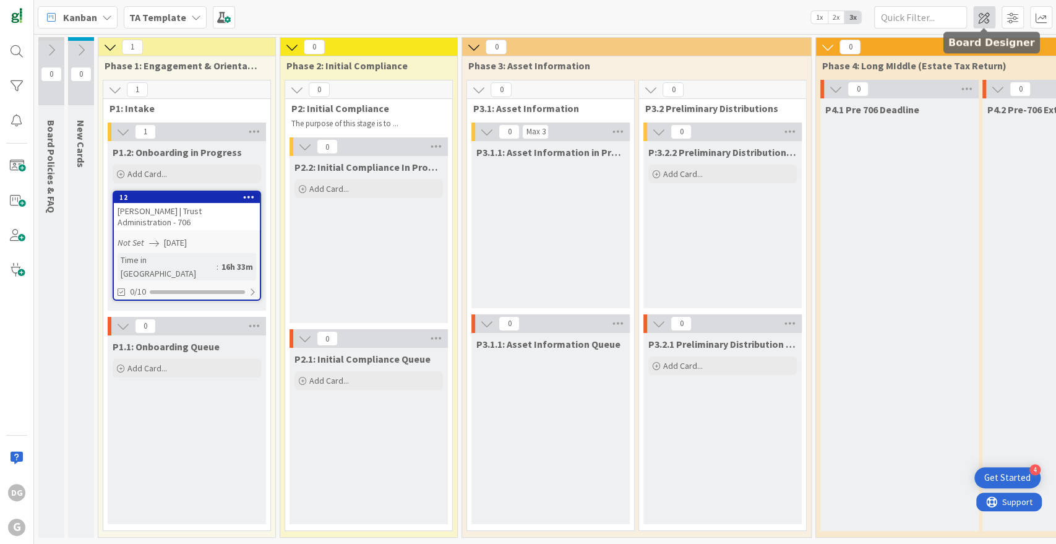
click at [985, 20] on span at bounding box center [984, 17] width 22 height 22
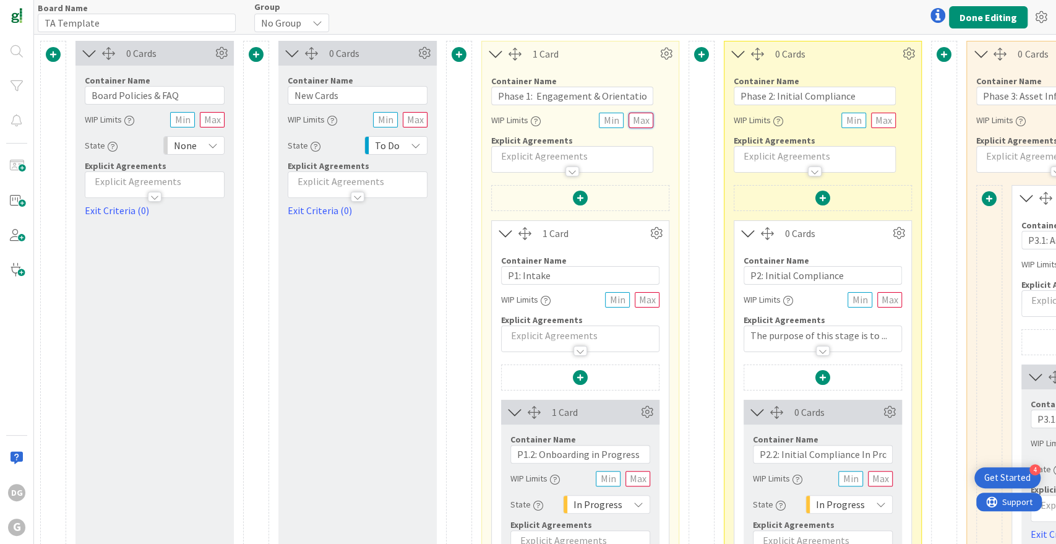
click at [643, 121] on input "text" at bounding box center [640, 120] width 25 height 15
click at [611, 119] on input "text" at bounding box center [611, 120] width 25 height 15
click at [663, 54] on icon at bounding box center [666, 54] width 19 height 19
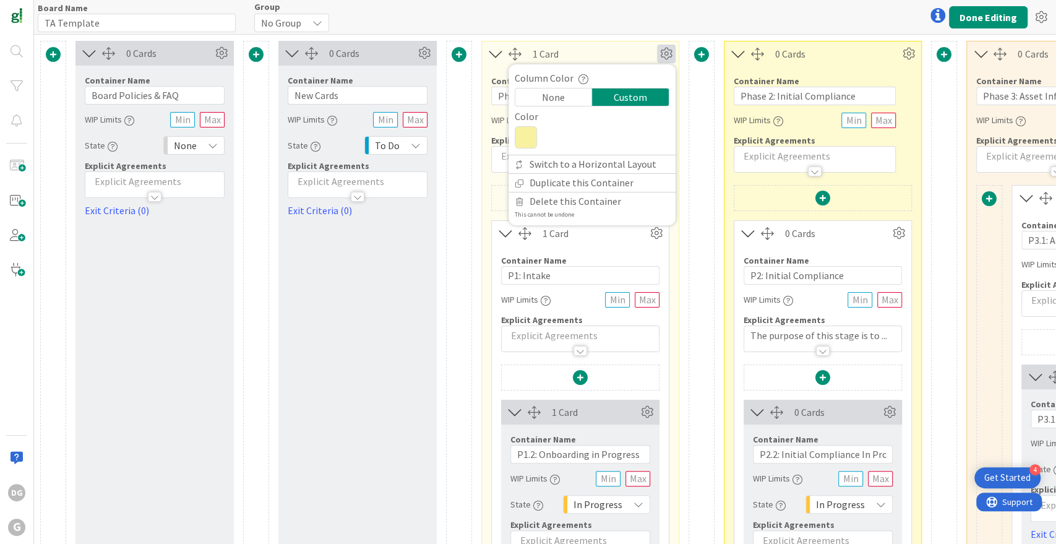
click at [422, 278] on div "0 Cards Container Name 9 / 64 New Cards WIP Limits State To Do Explicit Agreeme…" at bounding box center [357, 471] width 158 height 860
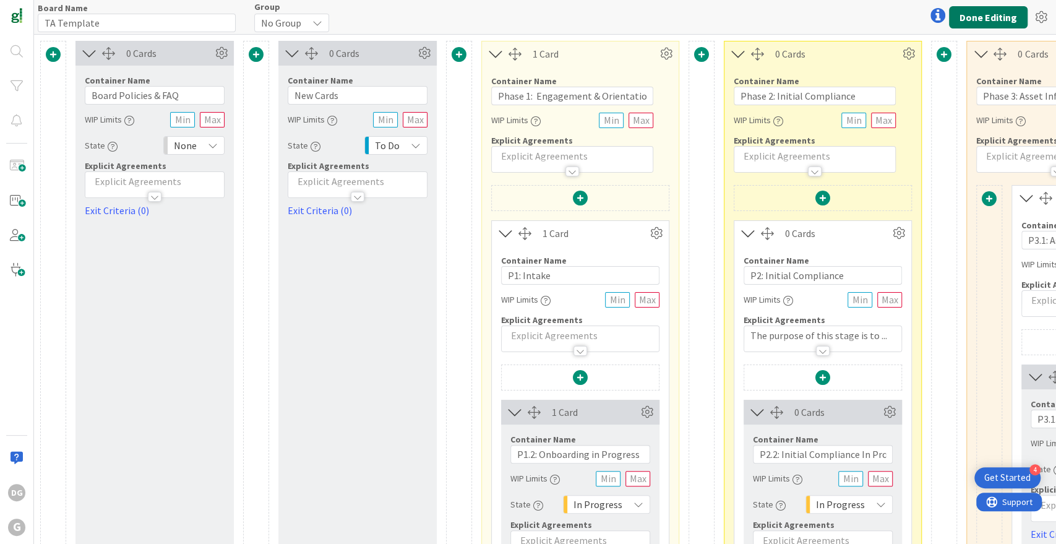
click at [984, 19] on button "Done Editing" at bounding box center [988, 17] width 79 height 22
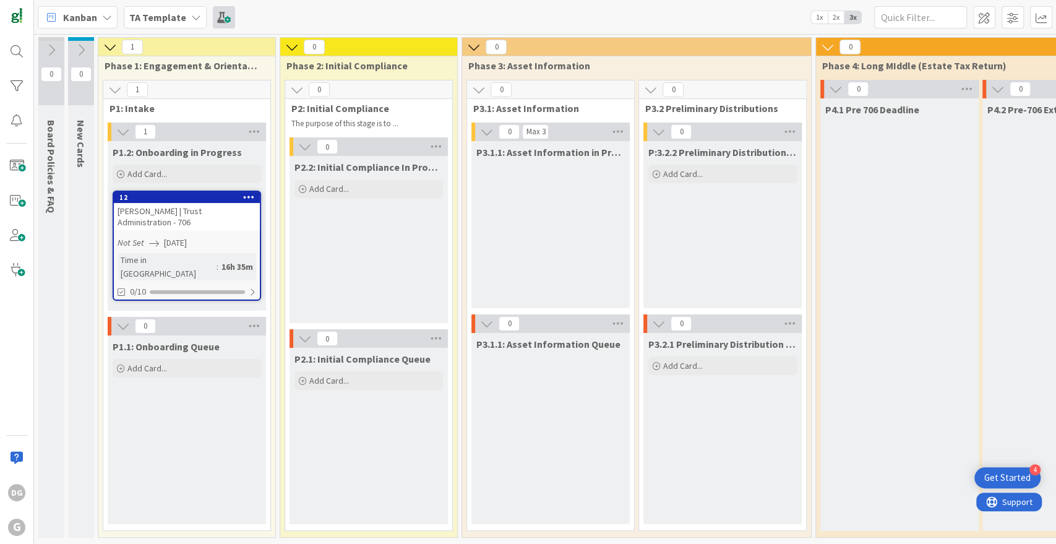
click at [223, 15] on span at bounding box center [224, 17] width 22 height 22
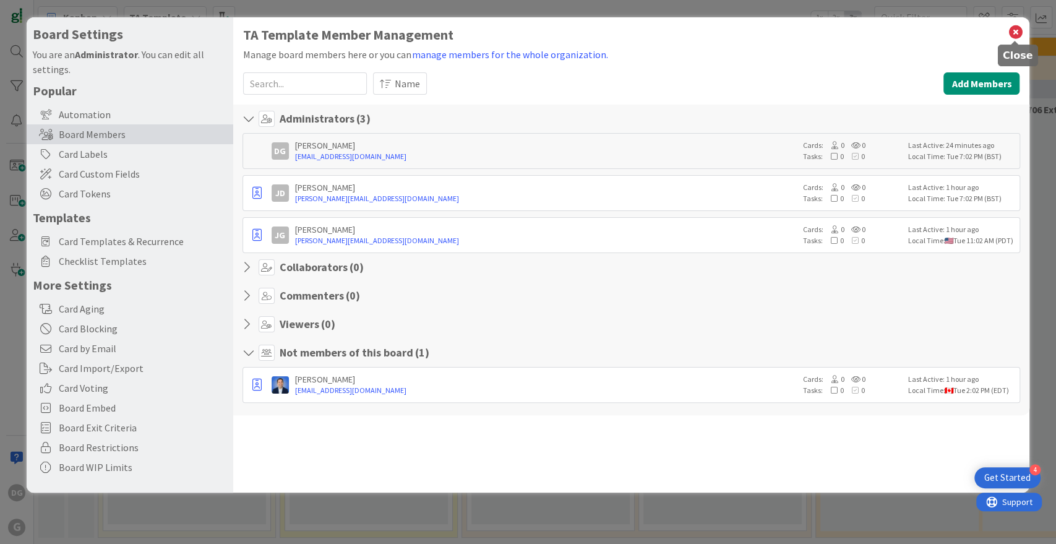
click at [1013, 29] on icon at bounding box center [1015, 32] width 16 height 17
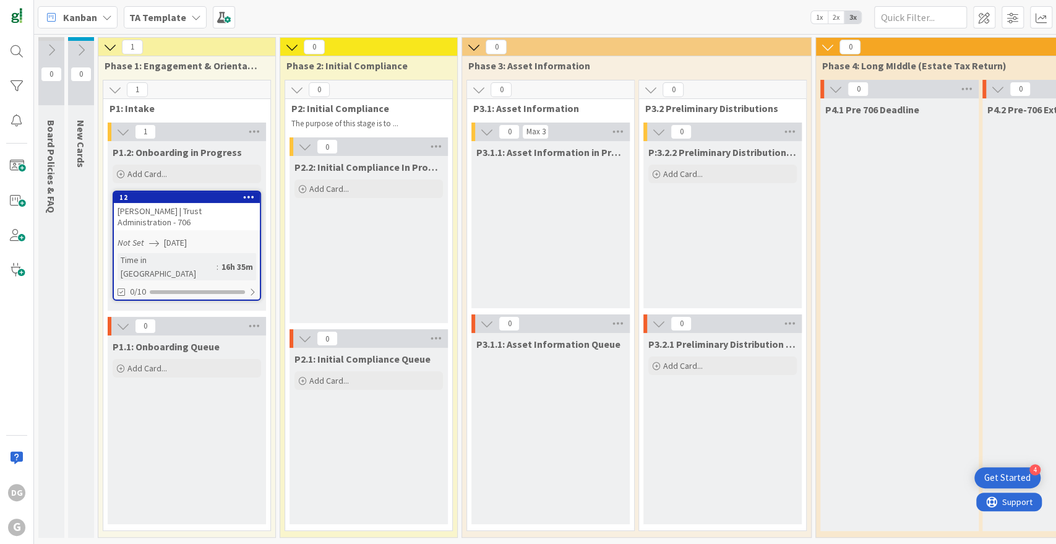
click at [154, 14] on b "TA Template" at bounding box center [157, 17] width 57 height 12
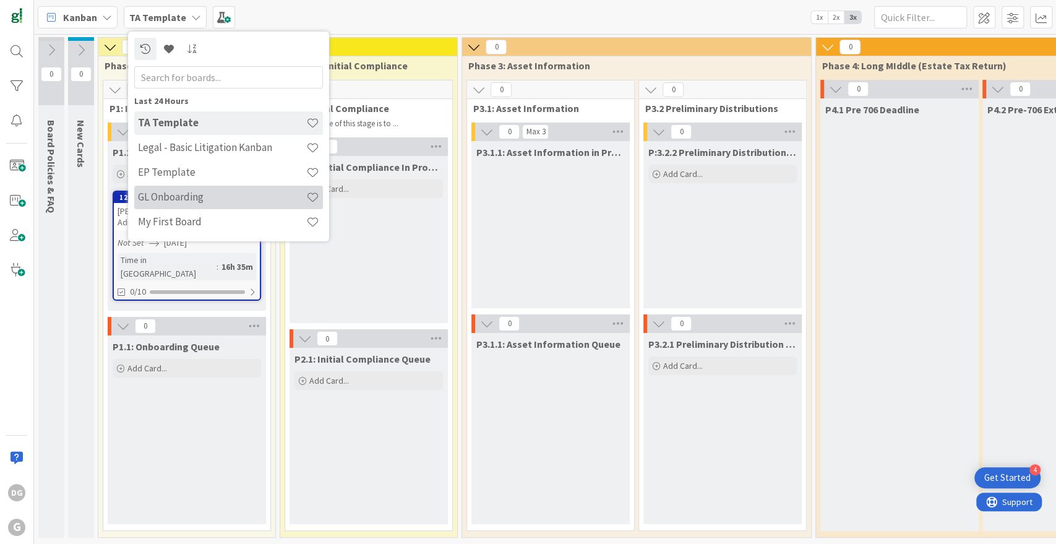
click at [181, 191] on h4 "GL Onboarding" at bounding box center [222, 197] width 168 height 12
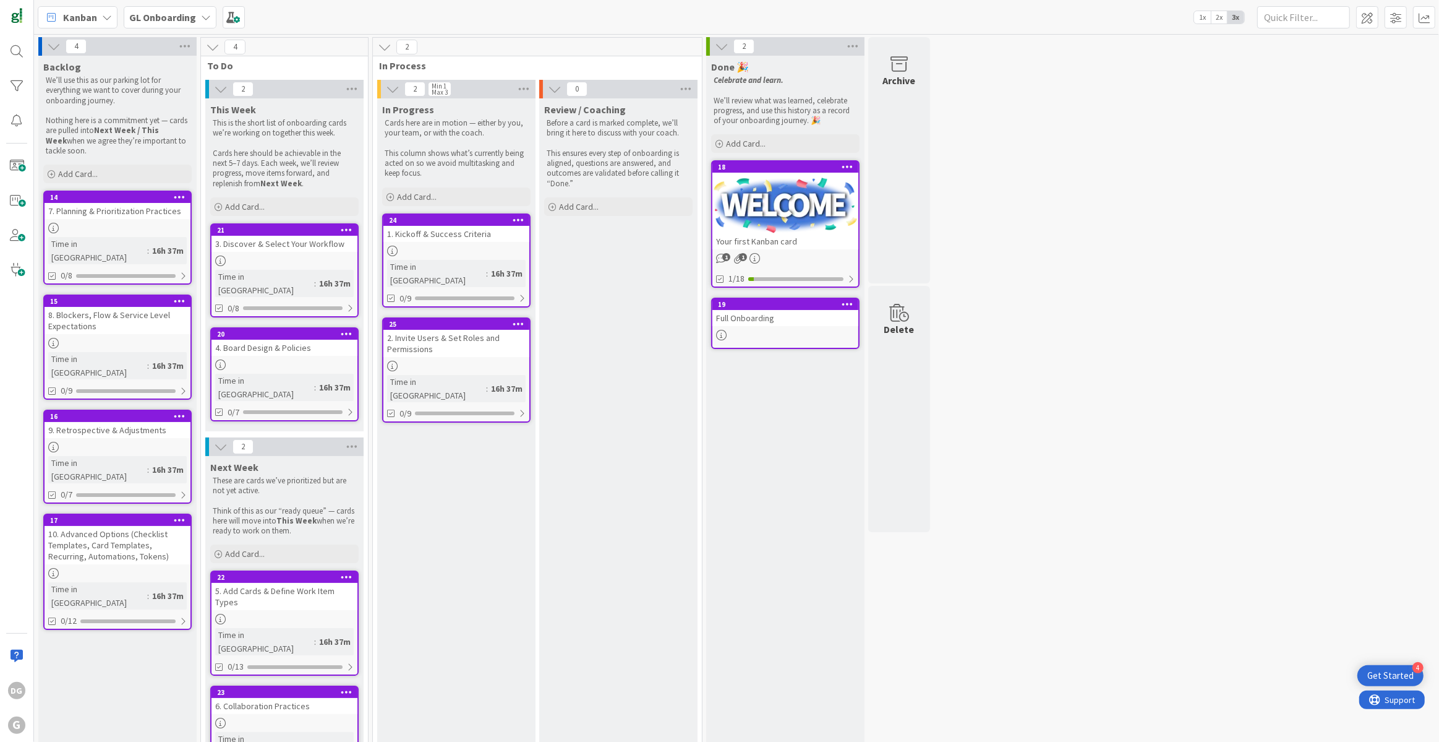
click at [277, 252] on div "21 3. Discover & Select Your Workflow Time in [GEOGRAPHIC_DATA] : 16h 37m 0/8" at bounding box center [284, 270] width 148 height 94
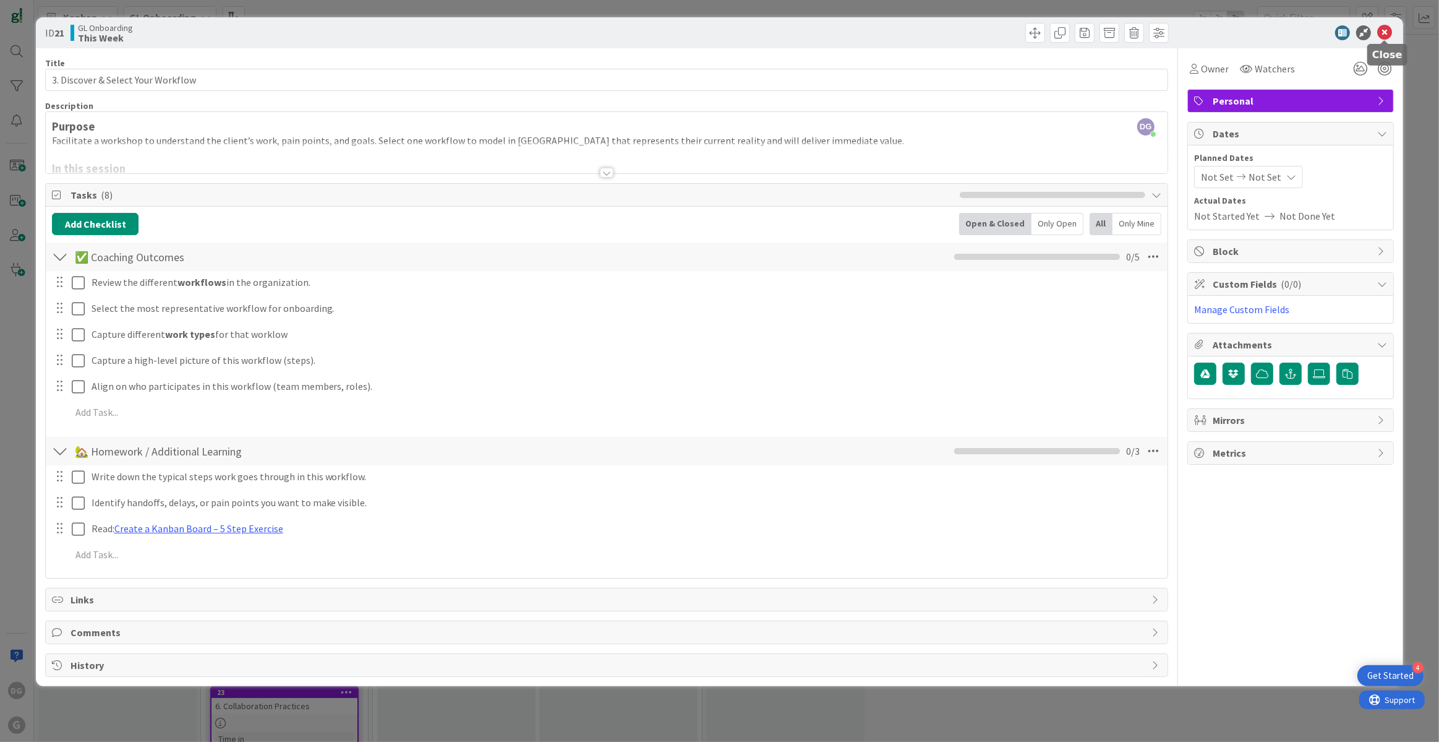
click at [1383, 32] on icon at bounding box center [1385, 32] width 15 height 15
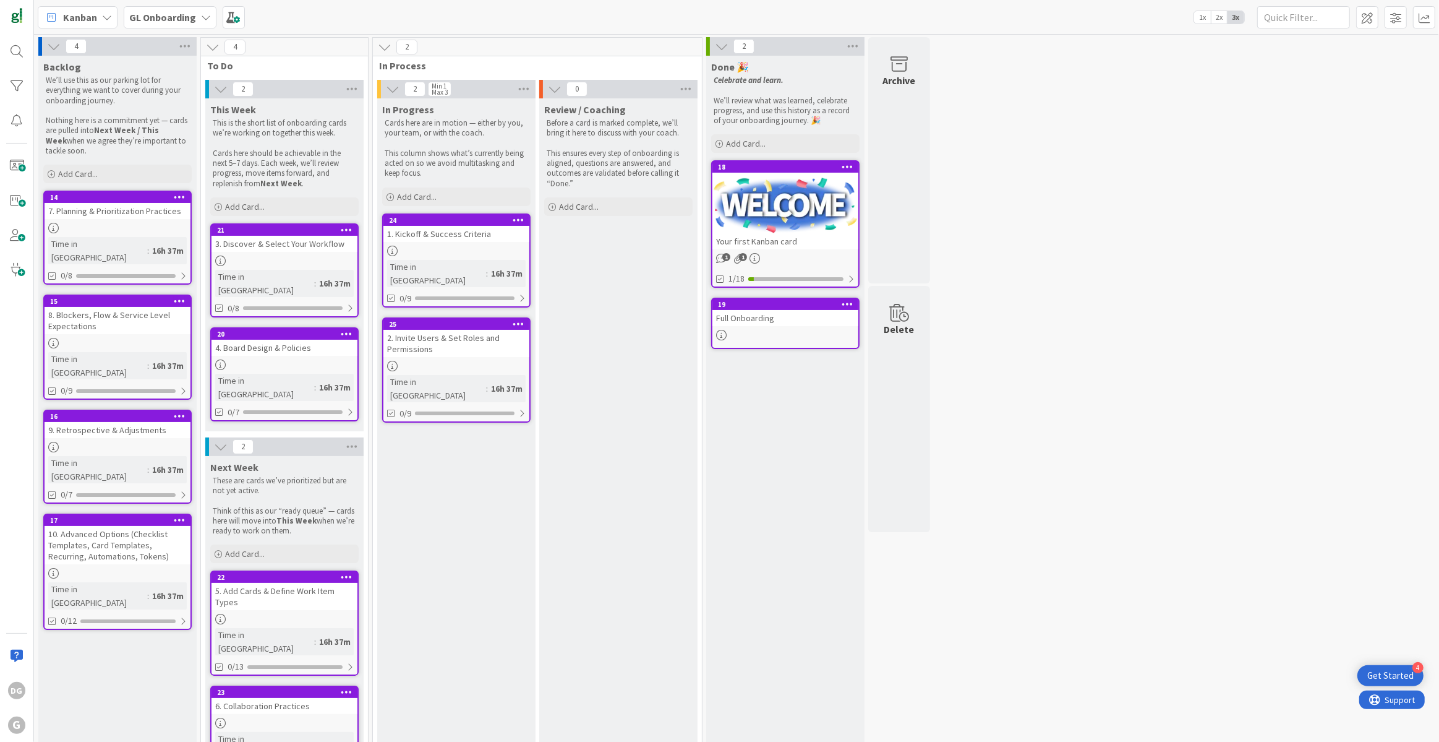
click at [270, 340] on div "4. Board Design & Policies" at bounding box center [285, 348] width 146 height 16
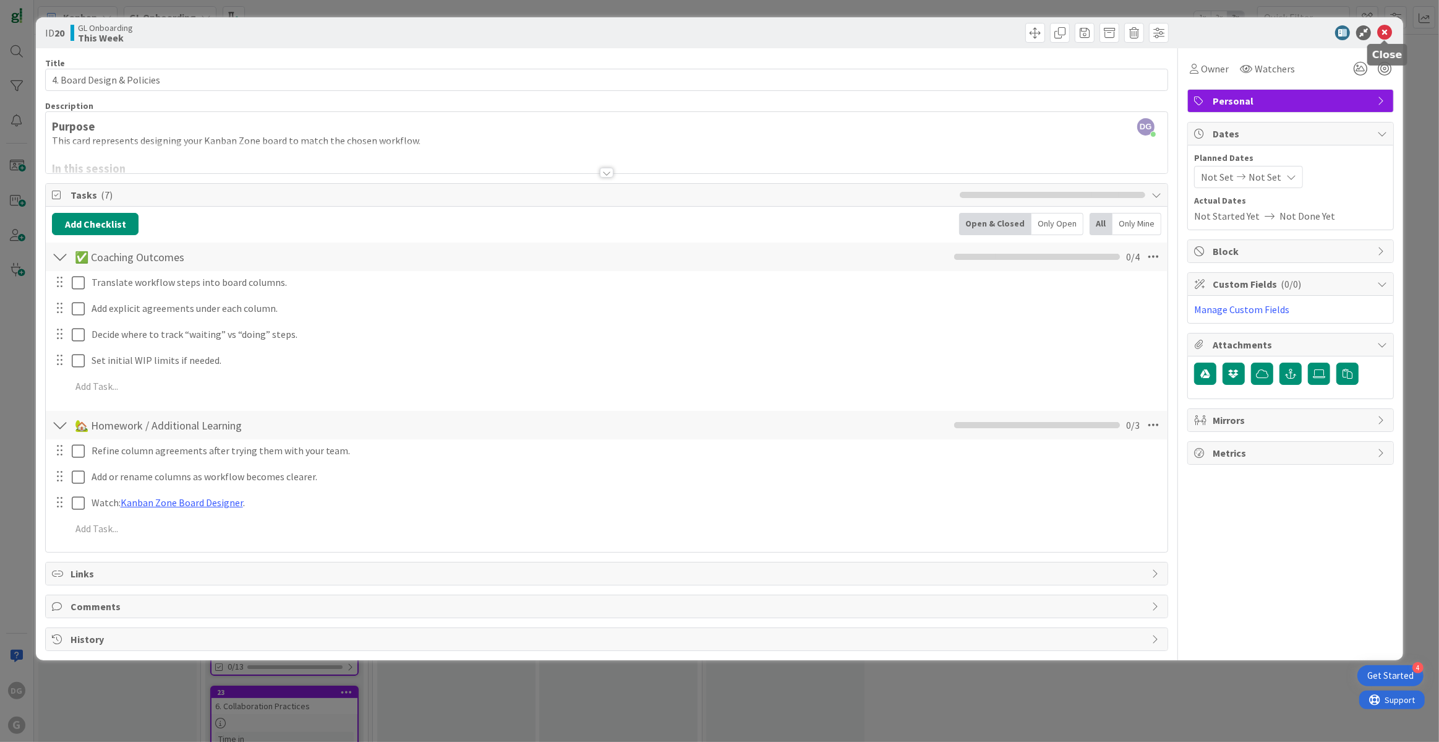
click at [1387, 33] on icon at bounding box center [1385, 32] width 15 height 15
